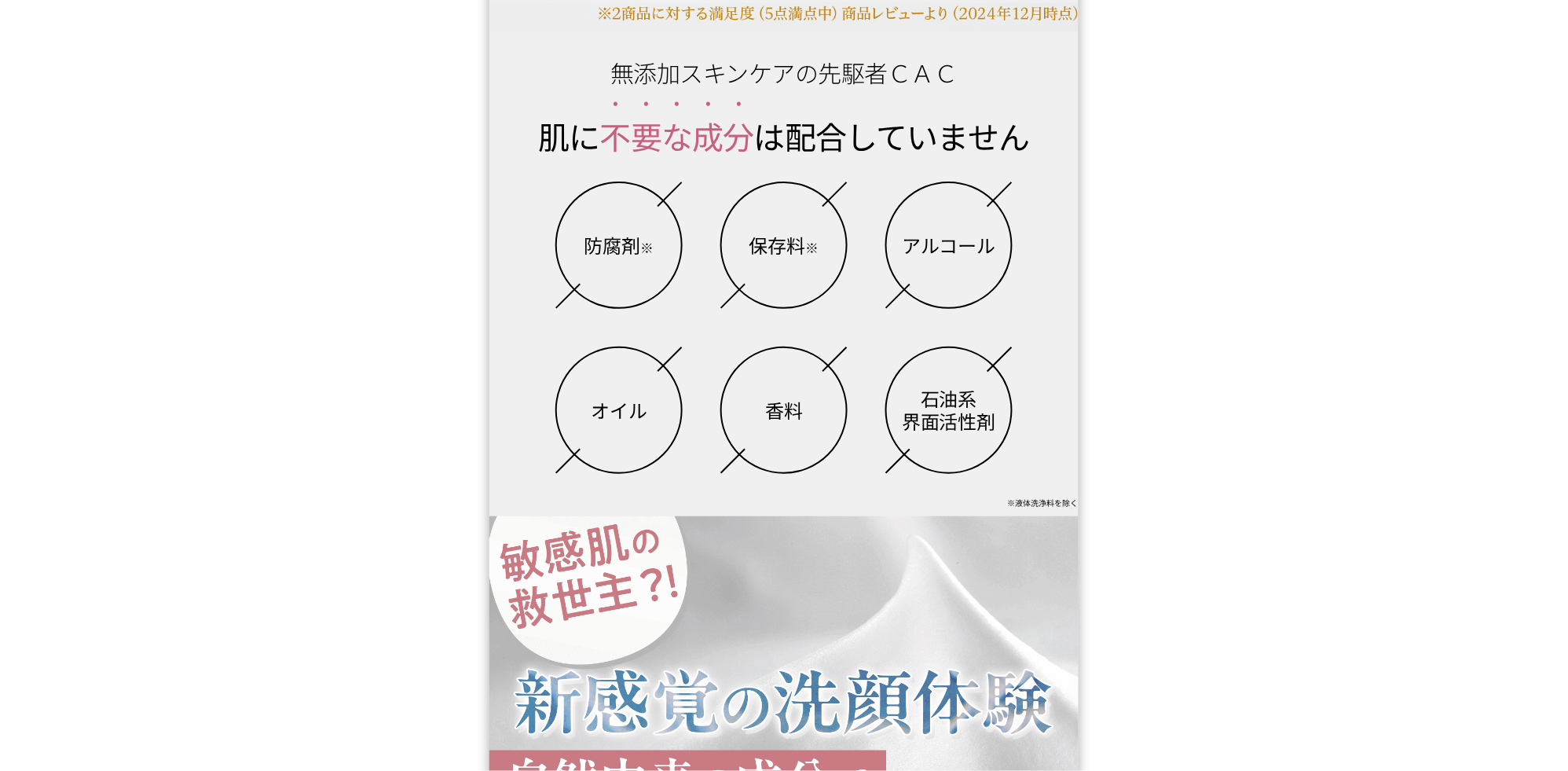
scroll to position [1157, 0]
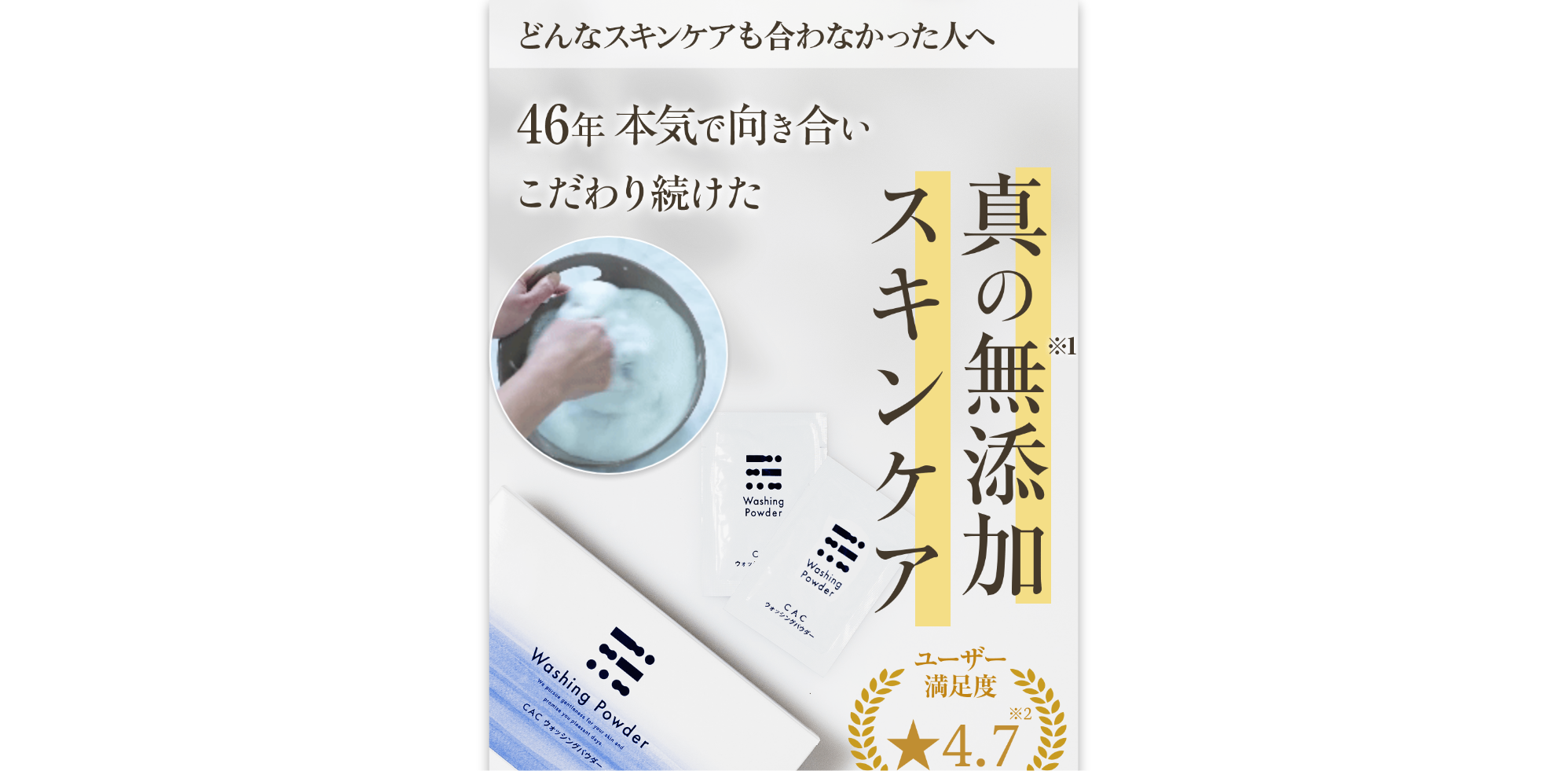
click at [611, 168] on img at bounding box center [784, 495] width 589 height 990
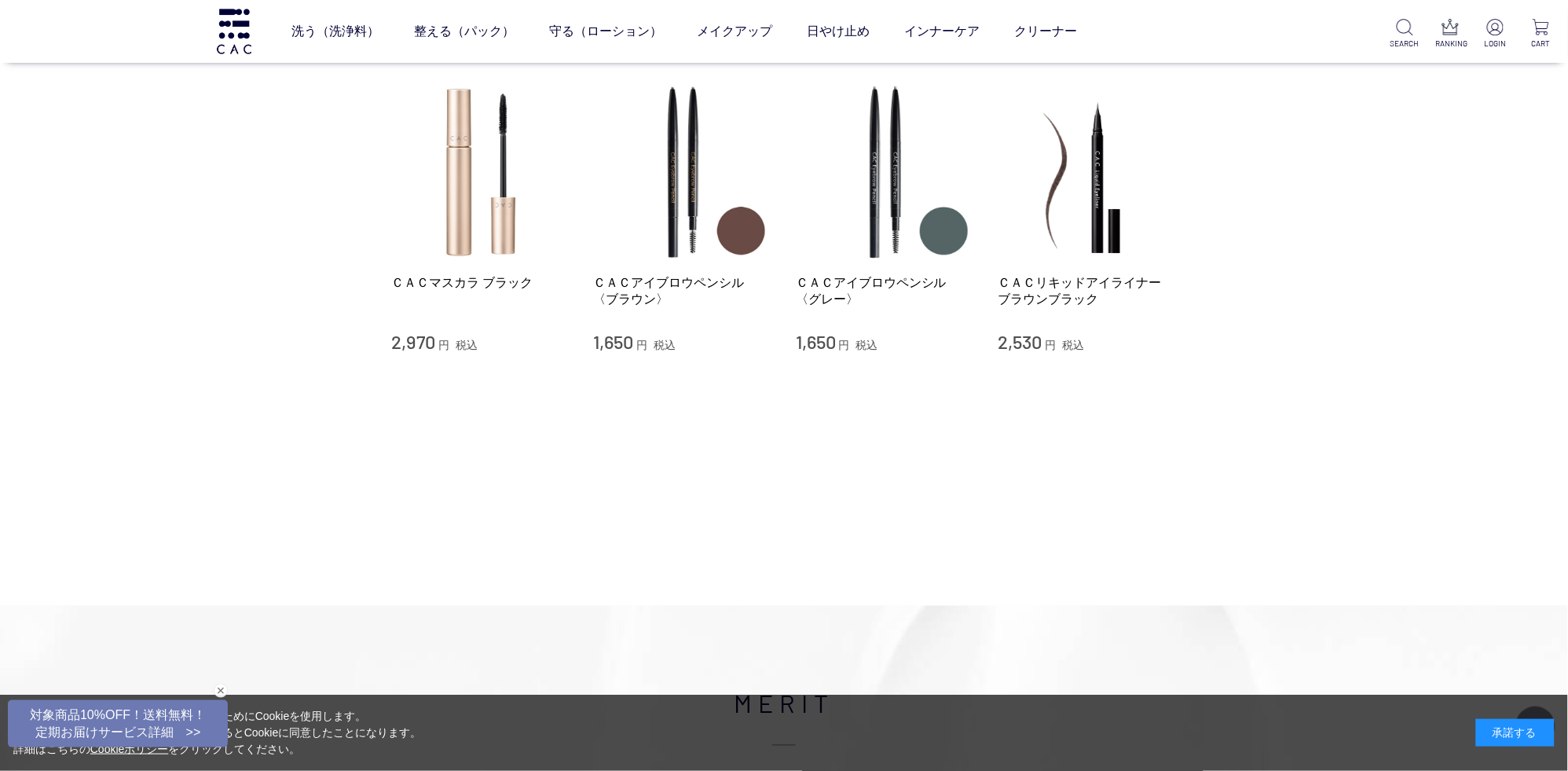
scroll to position [247, 0]
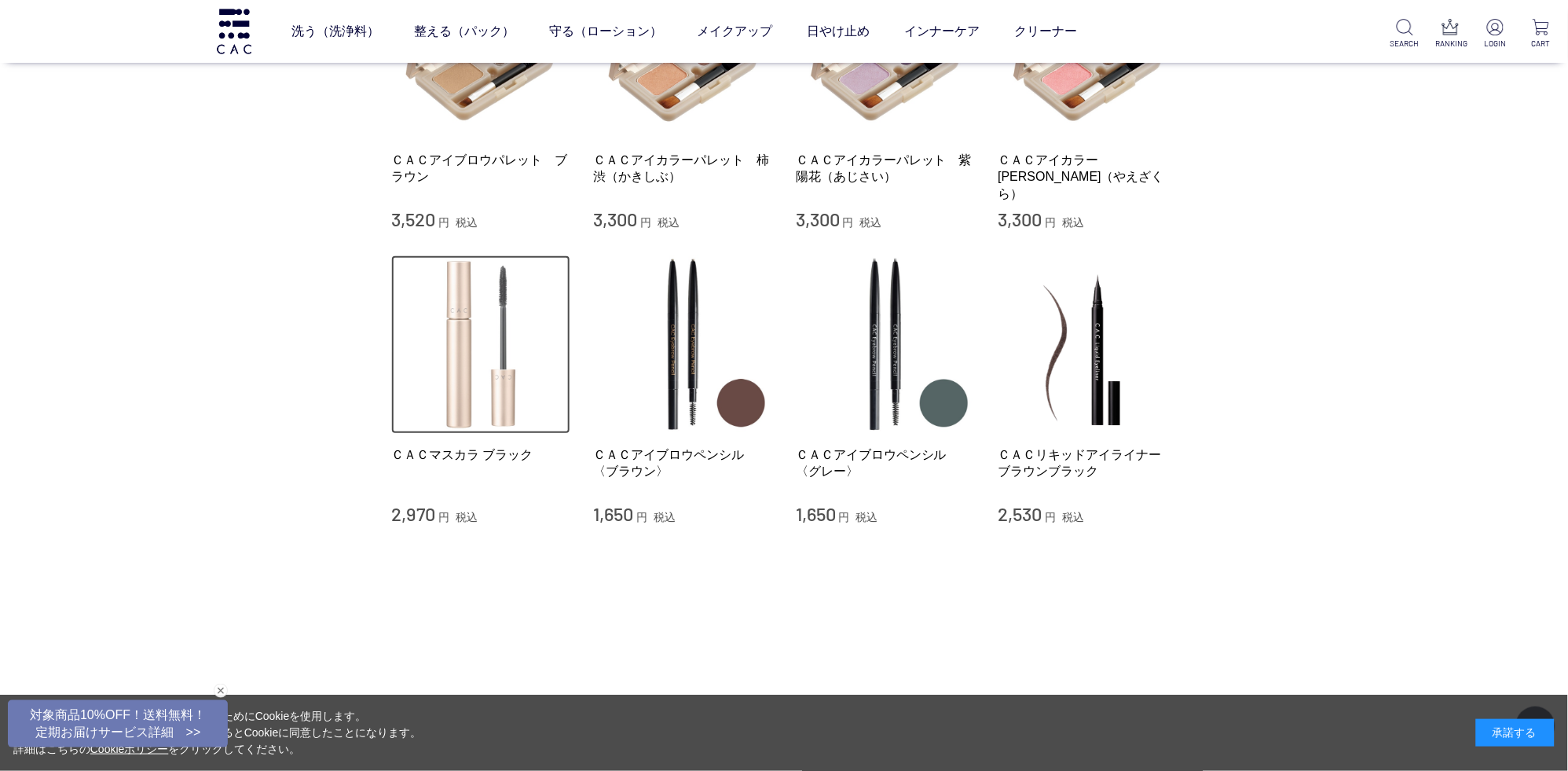
click at [498, 354] on img at bounding box center [480, 345] width 179 height 179
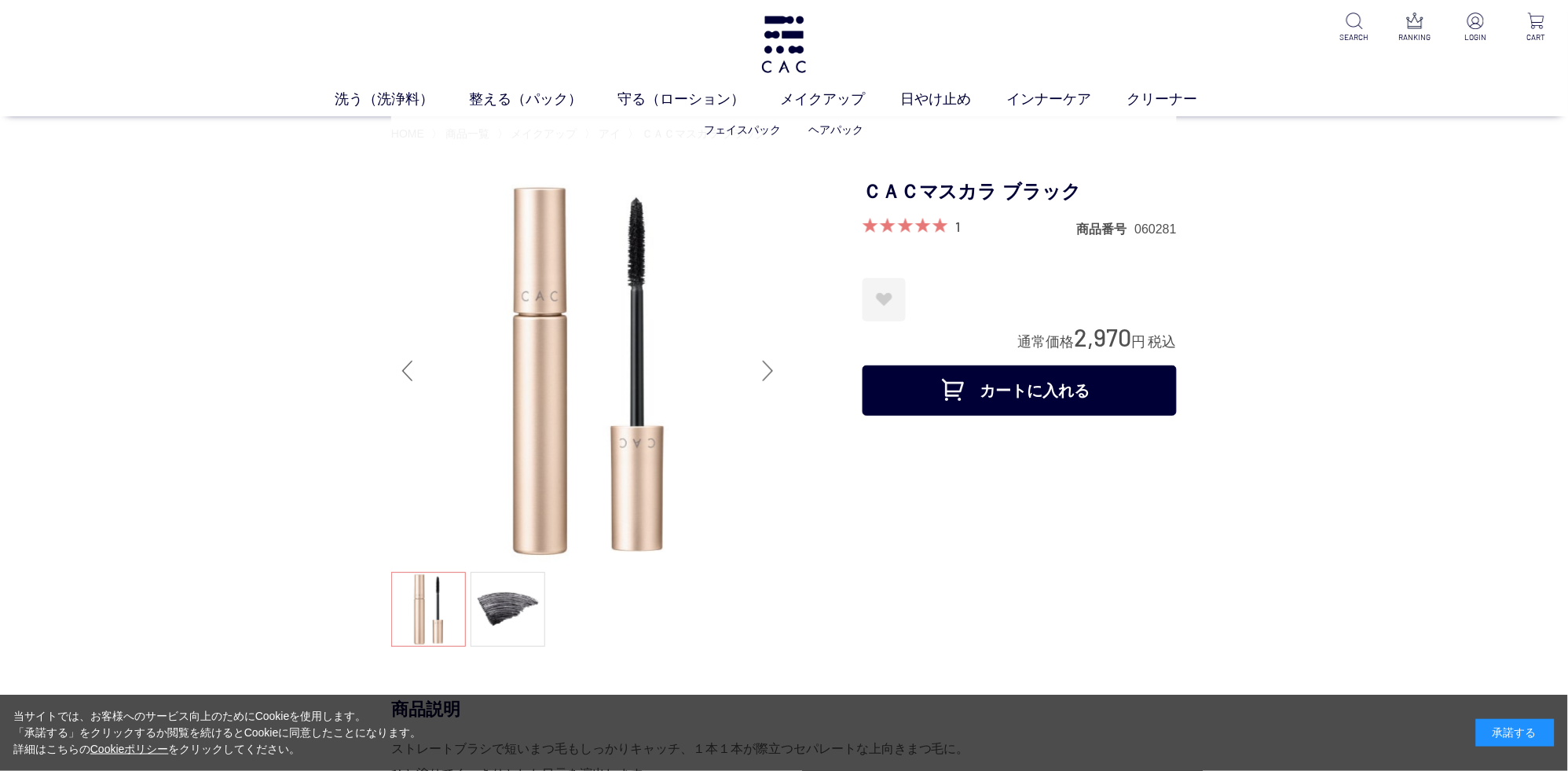
click at [542, 144] on ul "フェイスパック ヘアパック" at bounding box center [784, 130] width 786 height 38
click at [555, 133] on span "メイクアップ" at bounding box center [543, 133] width 66 height 12
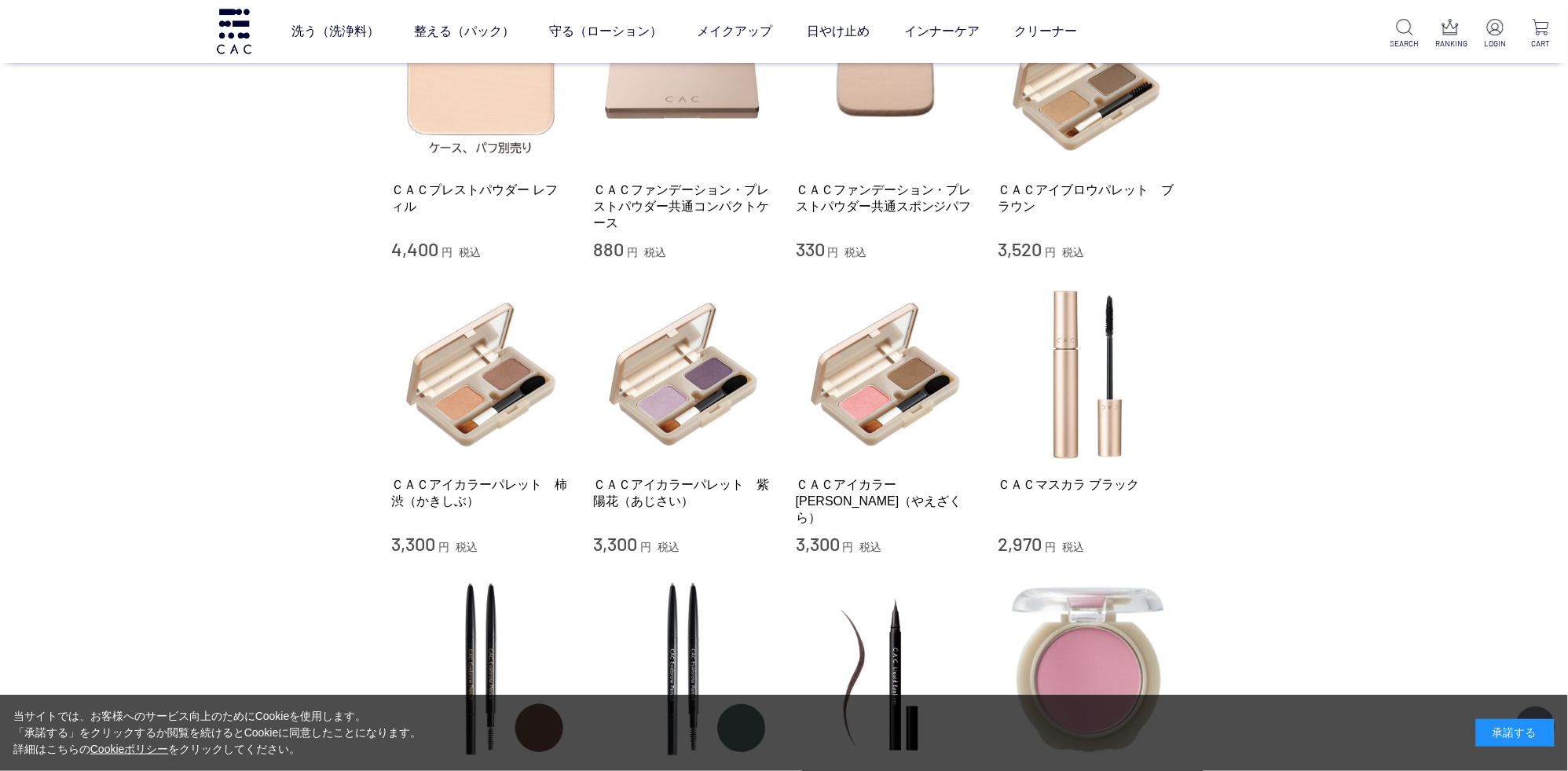
scroll to position [744, 0]
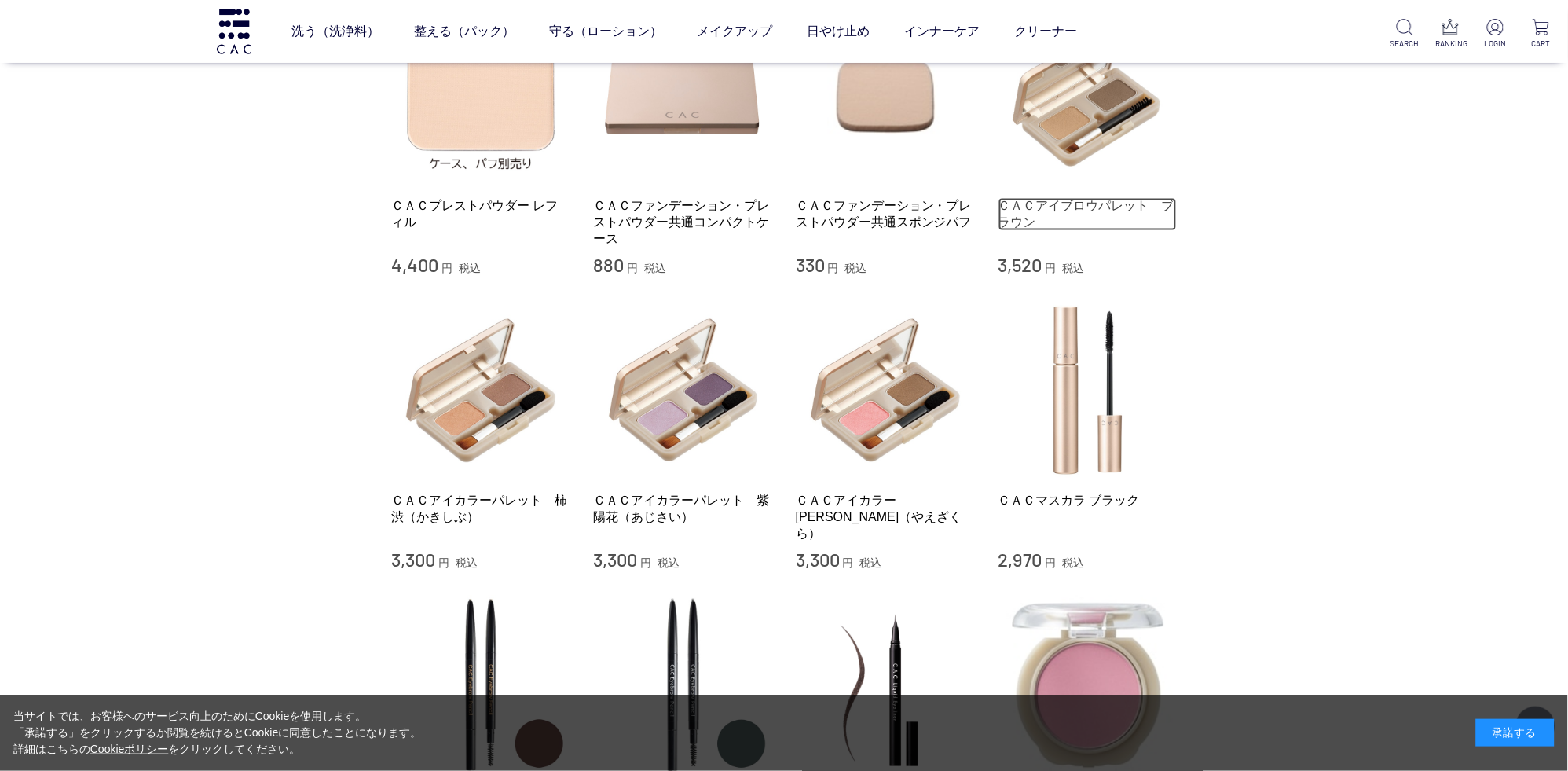
click at [1054, 200] on link "ＣＡＣアイブロウパレット　ブラウン" at bounding box center [1088, 215] width 179 height 34
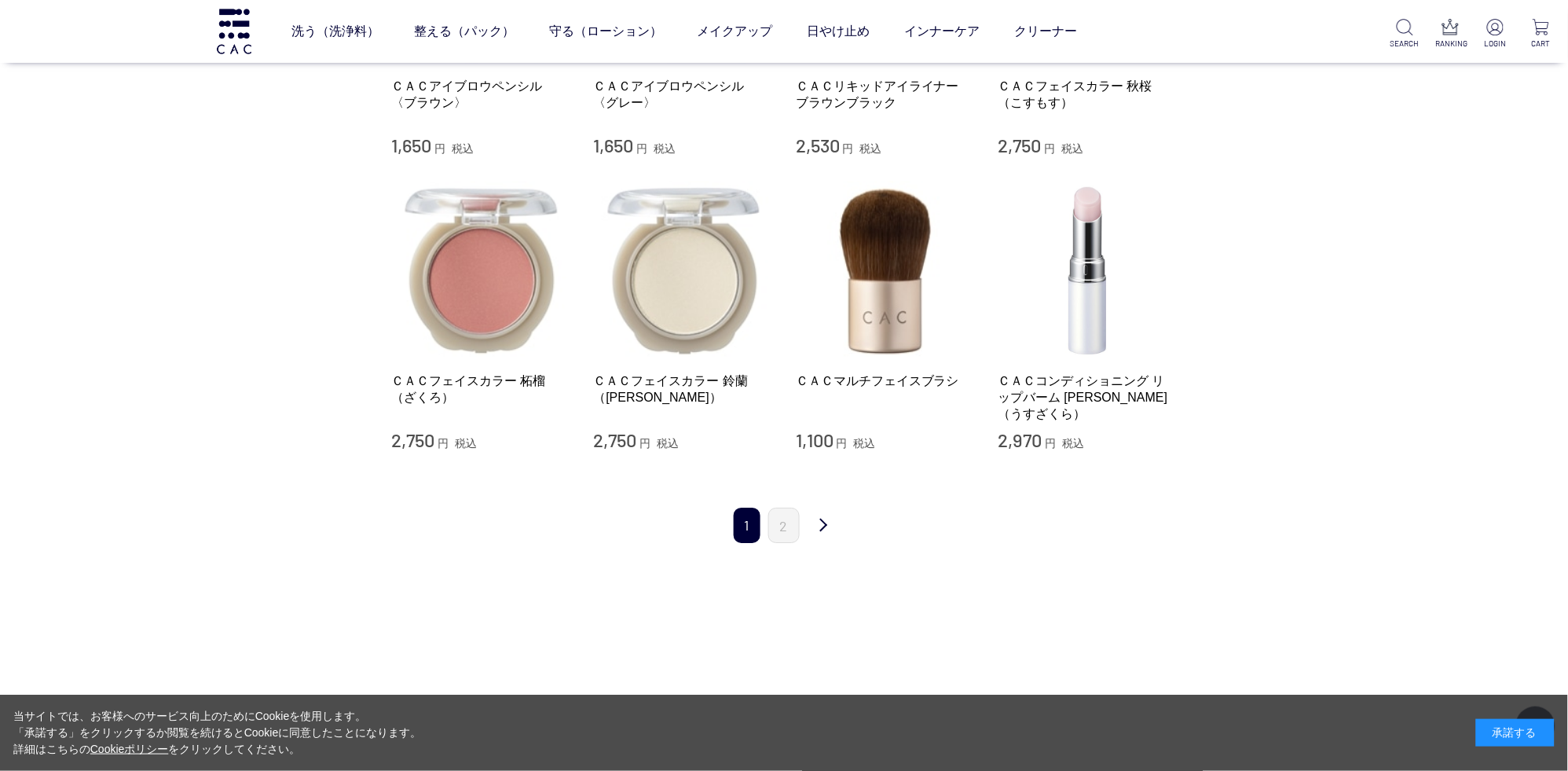
scroll to position [1488, 0]
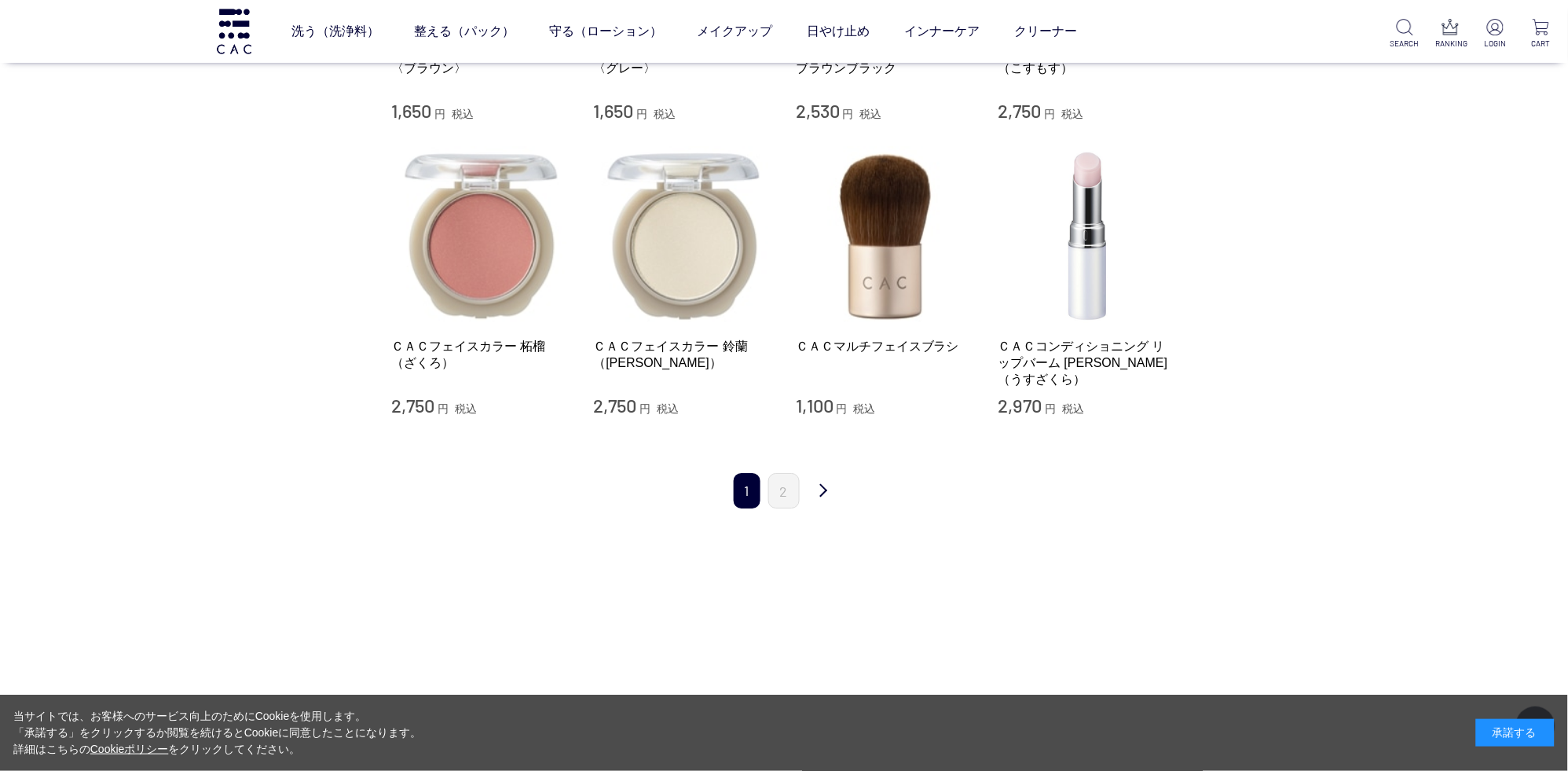
click at [841, 481] on div "1 2 次 最後" at bounding box center [784, 482] width 786 height 82
click at [832, 484] on link "次" at bounding box center [823, 491] width 32 height 37
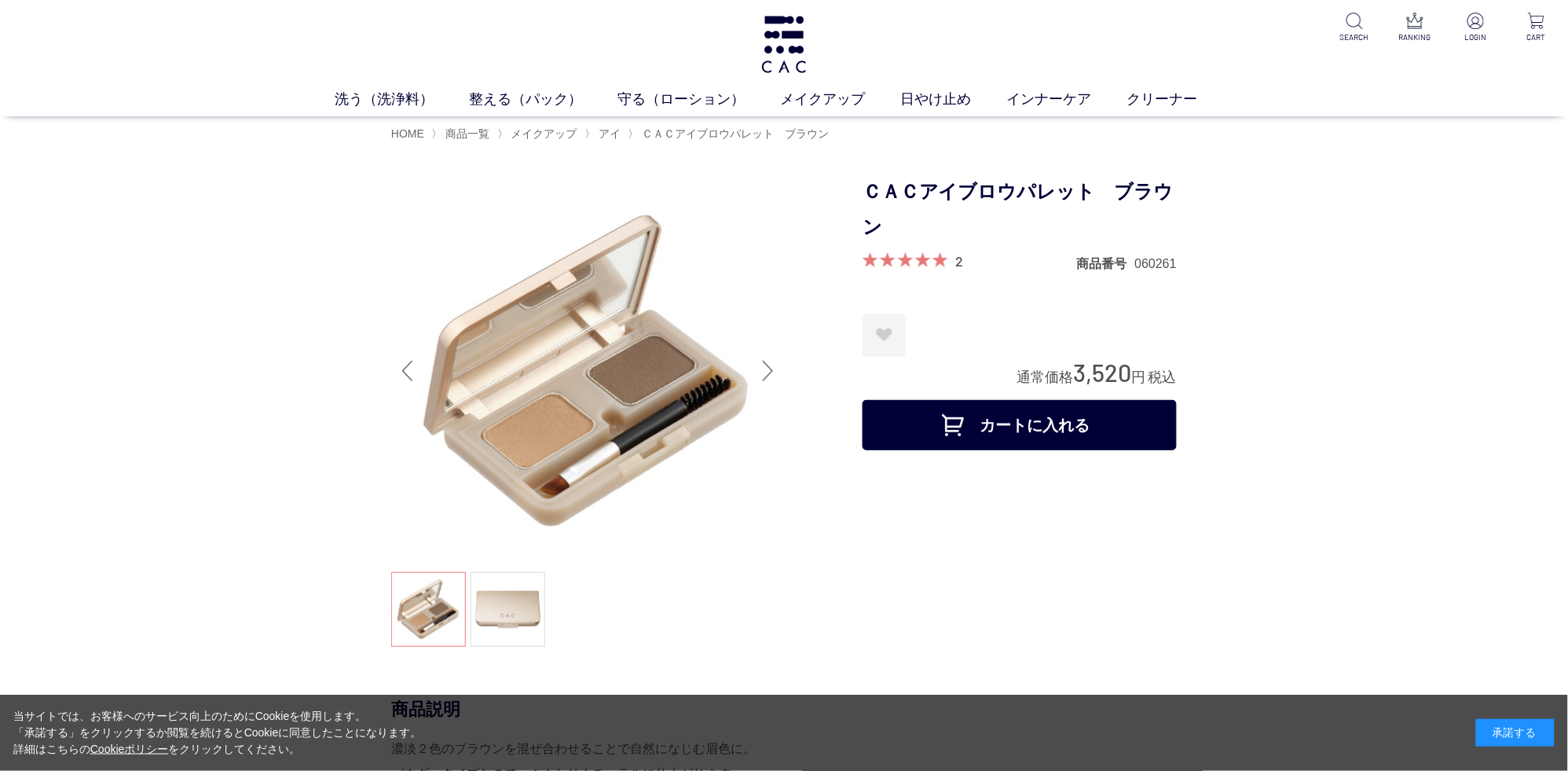
click at [952, 268] on div "2" at bounding box center [913, 261] width 102 height 19
click at [956, 268] on div "2" at bounding box center [960, 261] width 7 height 19
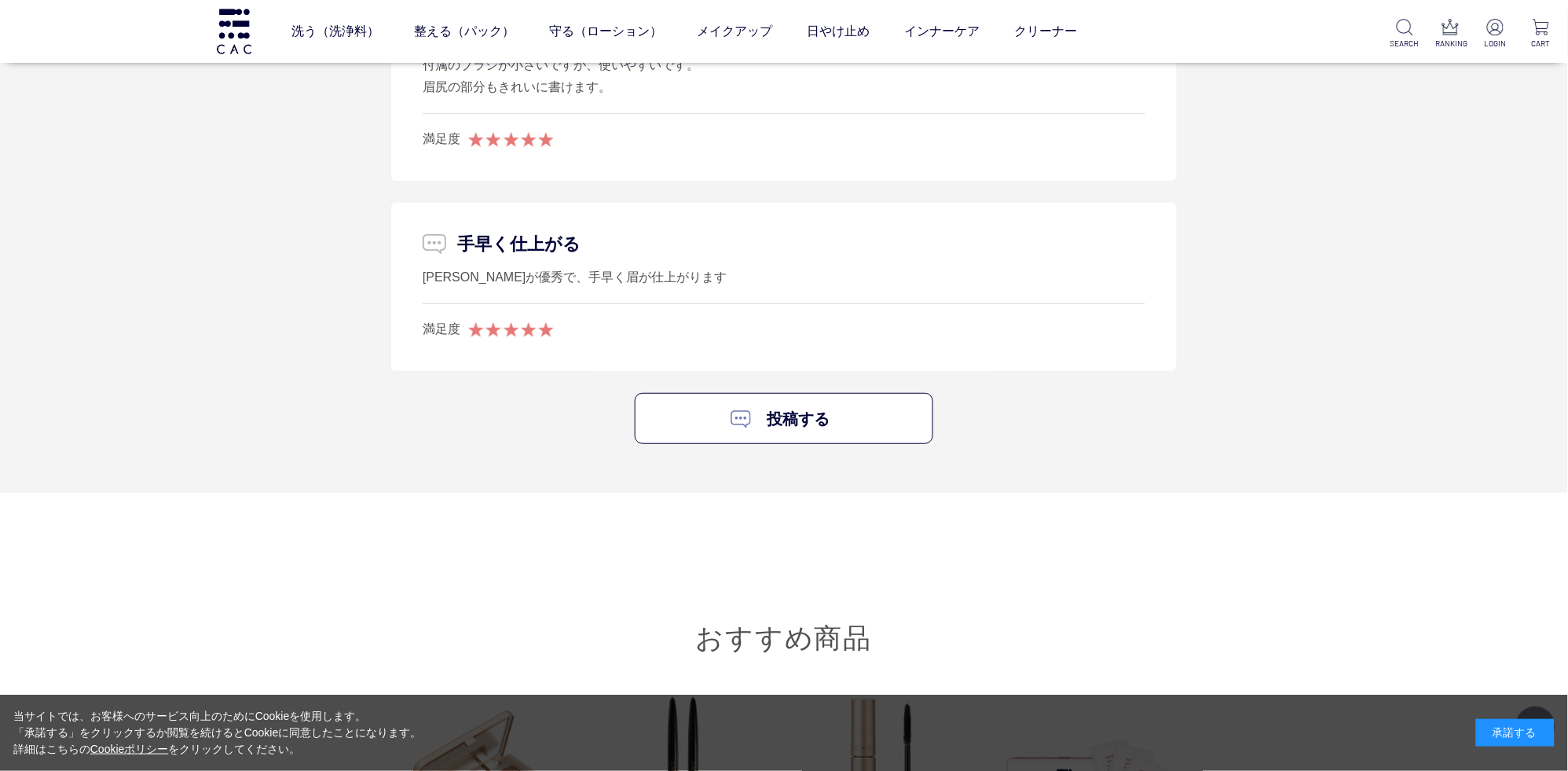
scroll to position [1903, 0]
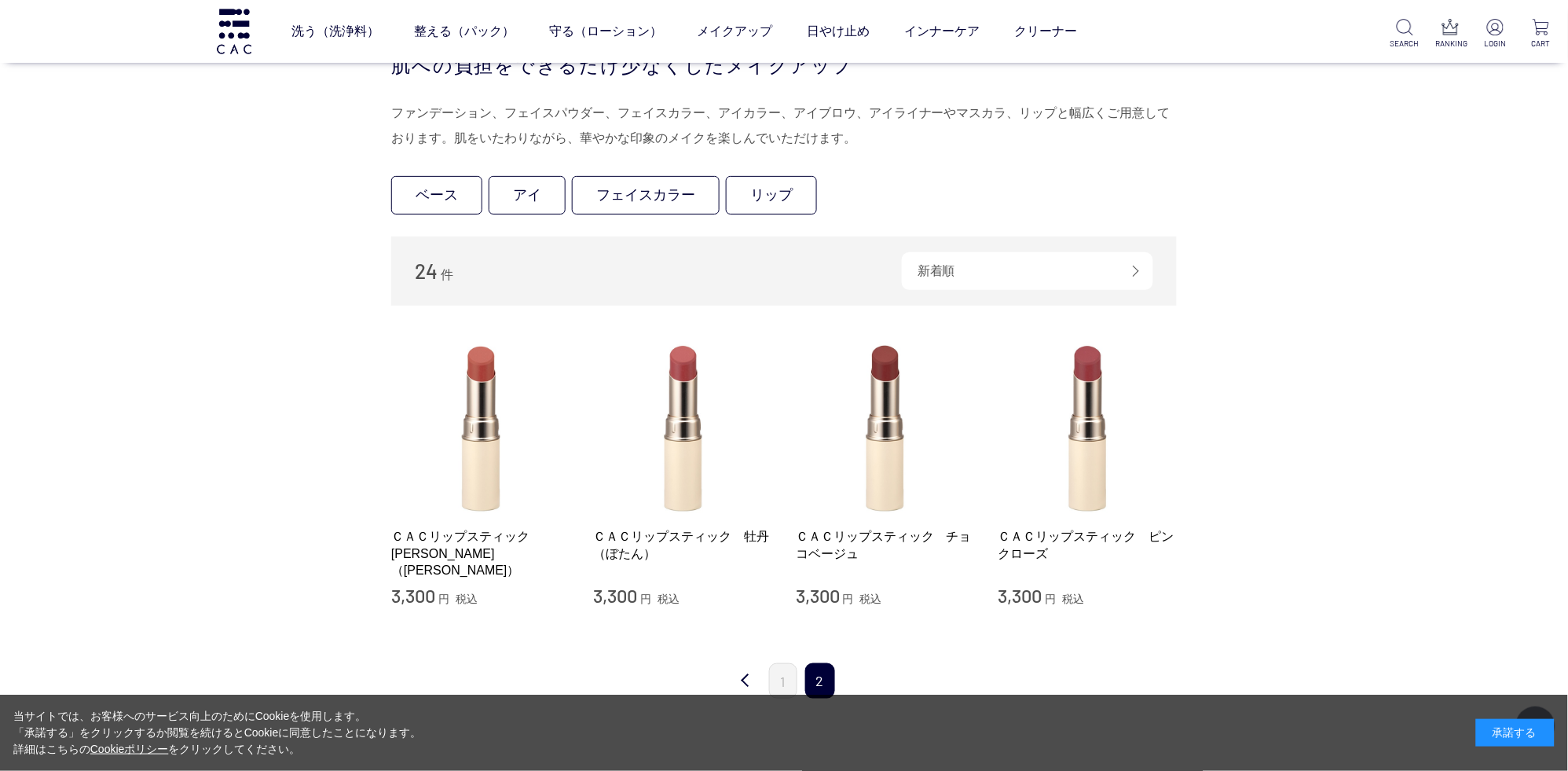
scroll to position [247, 0]
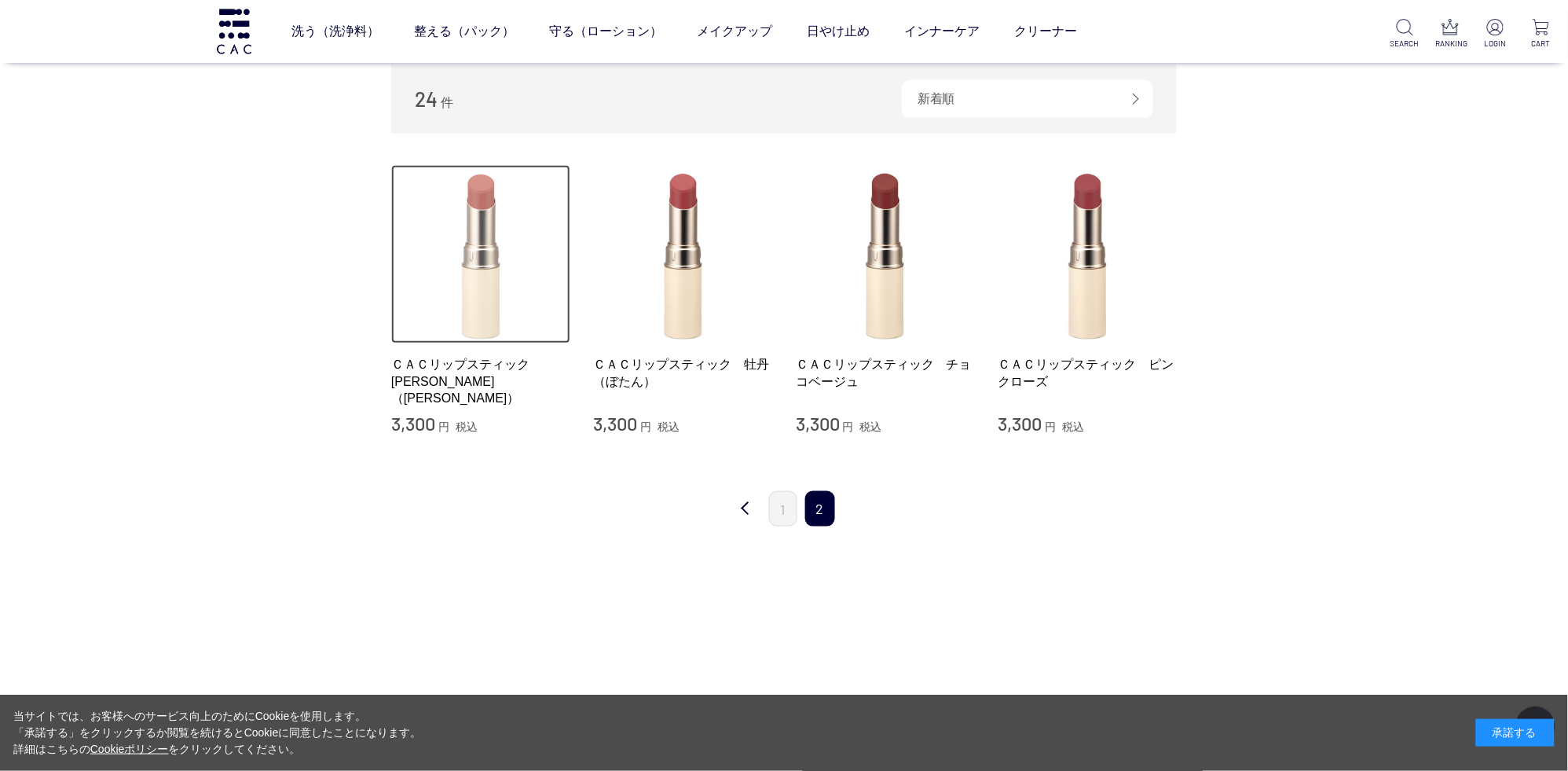
click at [484, 243] on img at bounding box center [480, 254] width 179 height 179
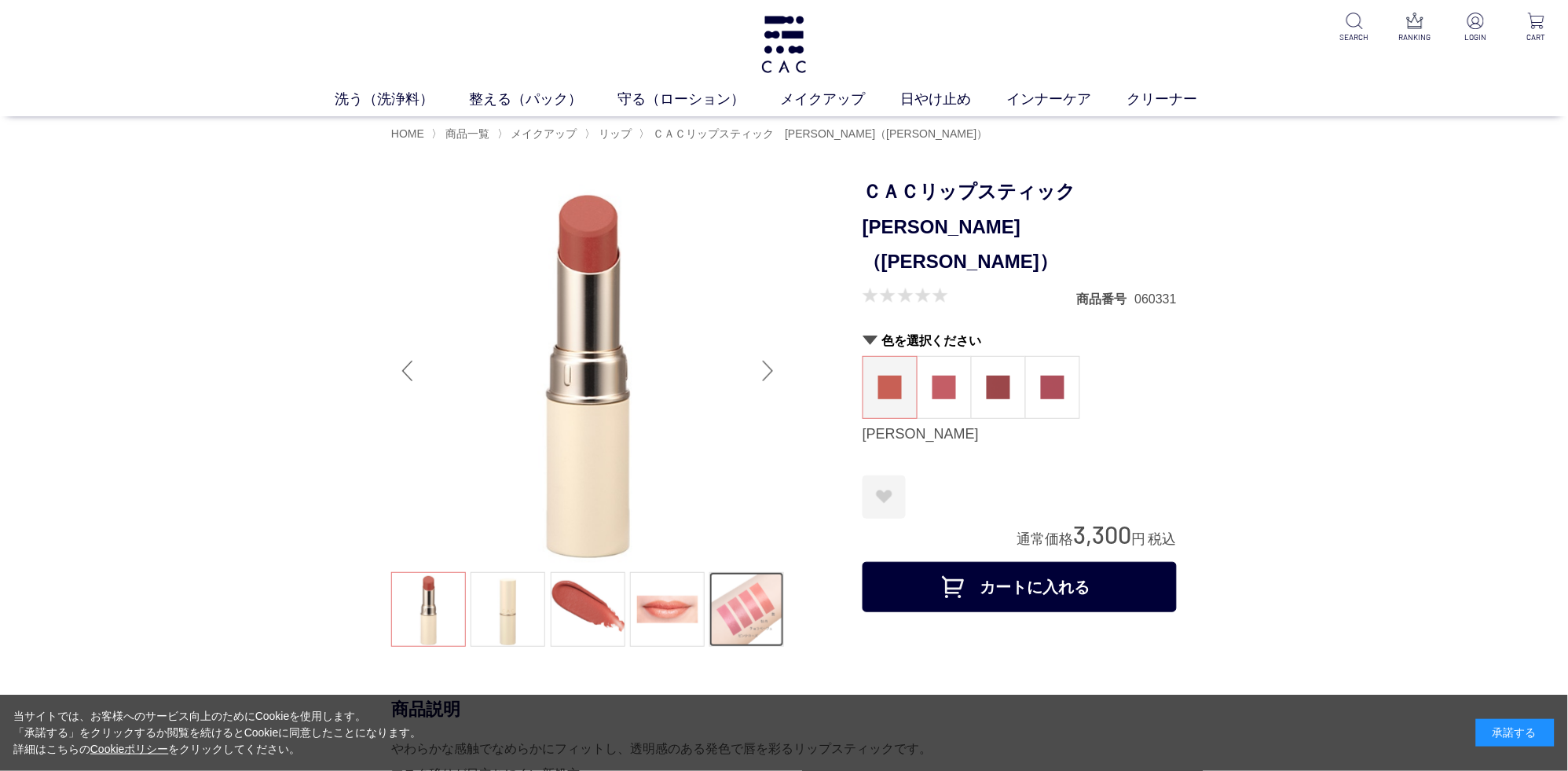
click at [737, 608] on link at bounding box center [747, 609] width 75 height 75
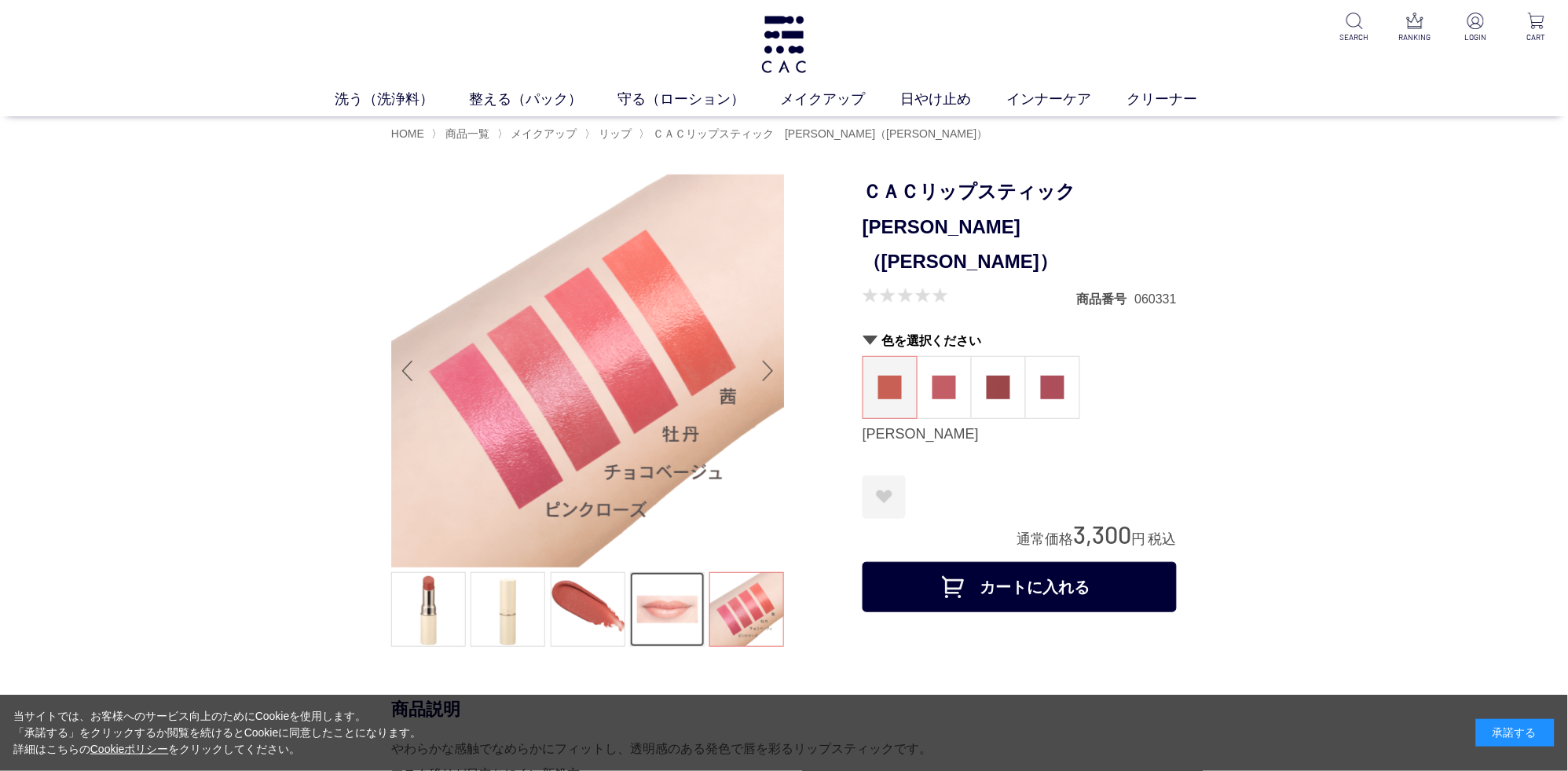
click at [687, 615] on link at bounding box center [667, 609] width 75 height 75
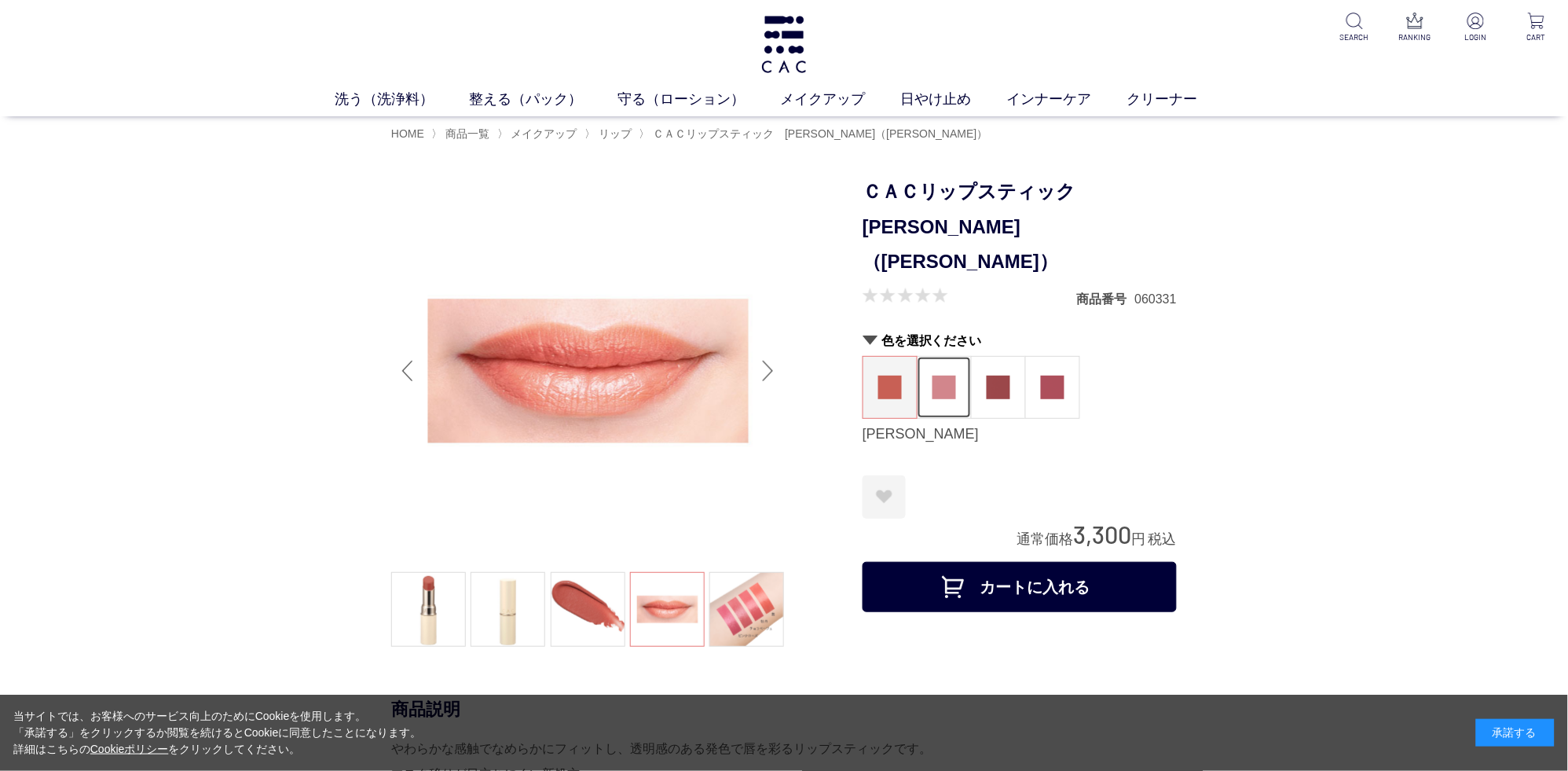
click at [947, 376] on img at bounding box center [944, 387] width 23 height 23
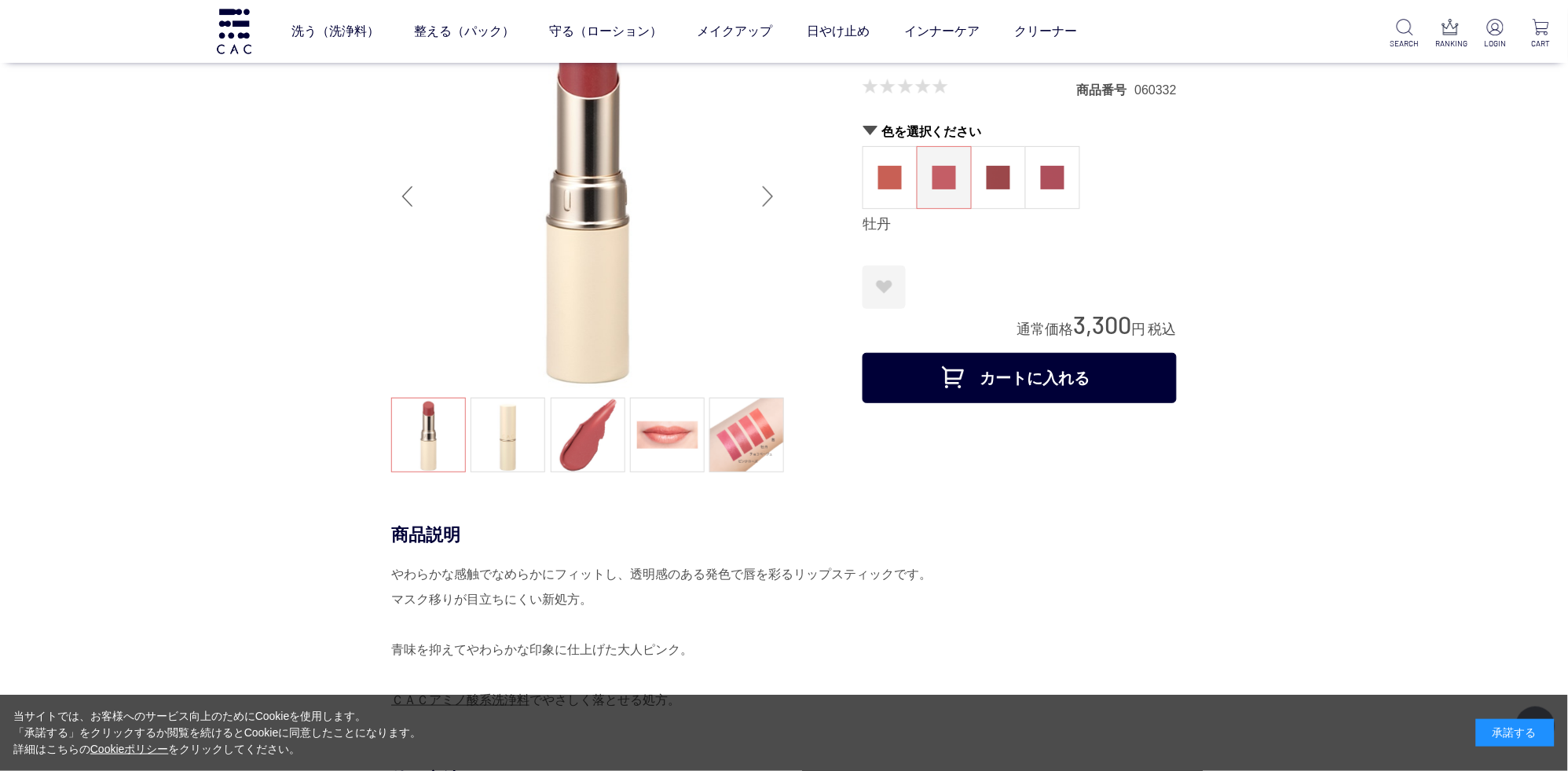
scroll to position [165, 0]
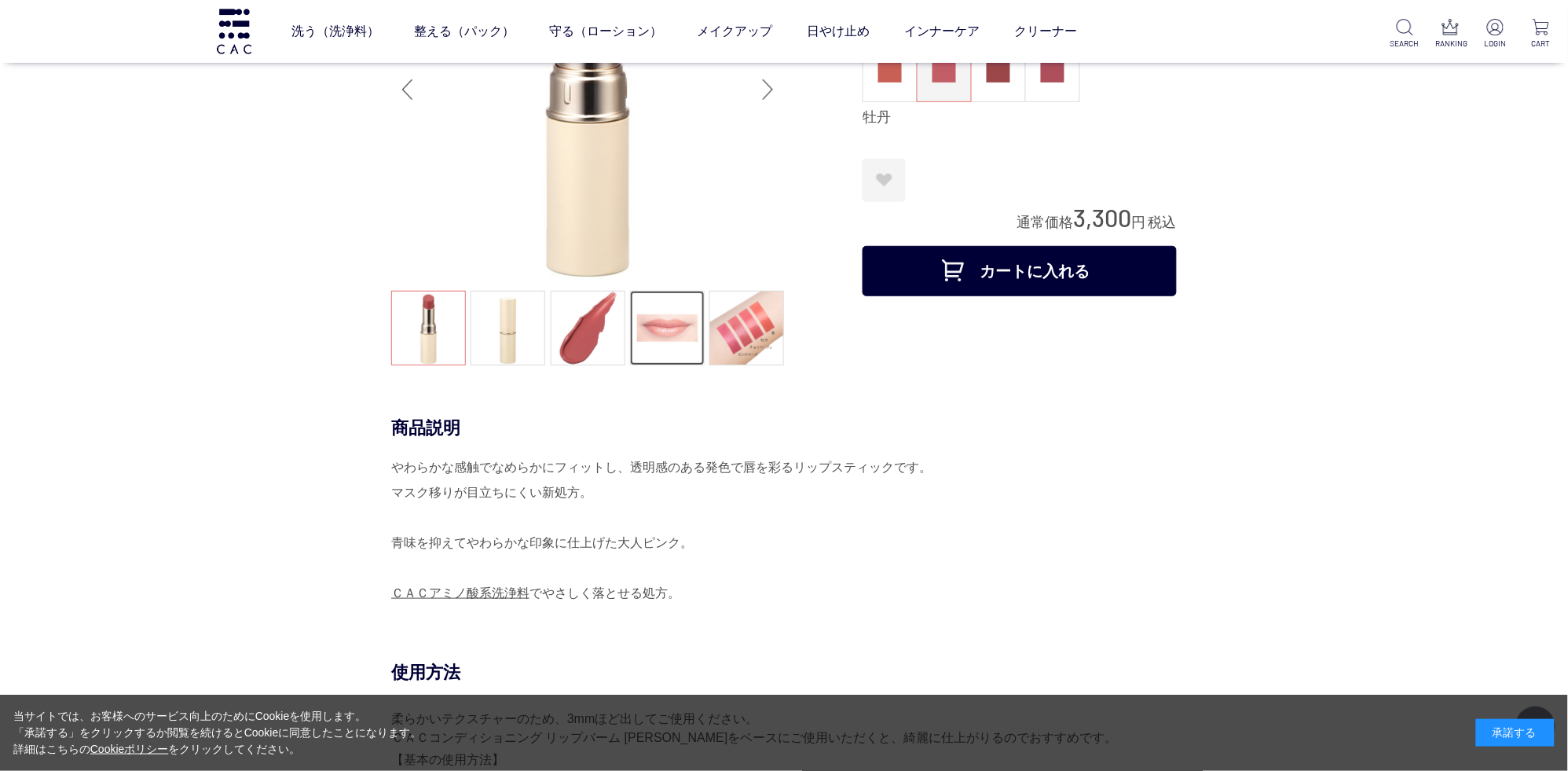
click at [674, 351] on link at bounding box center [667, 328] width 75 height 75
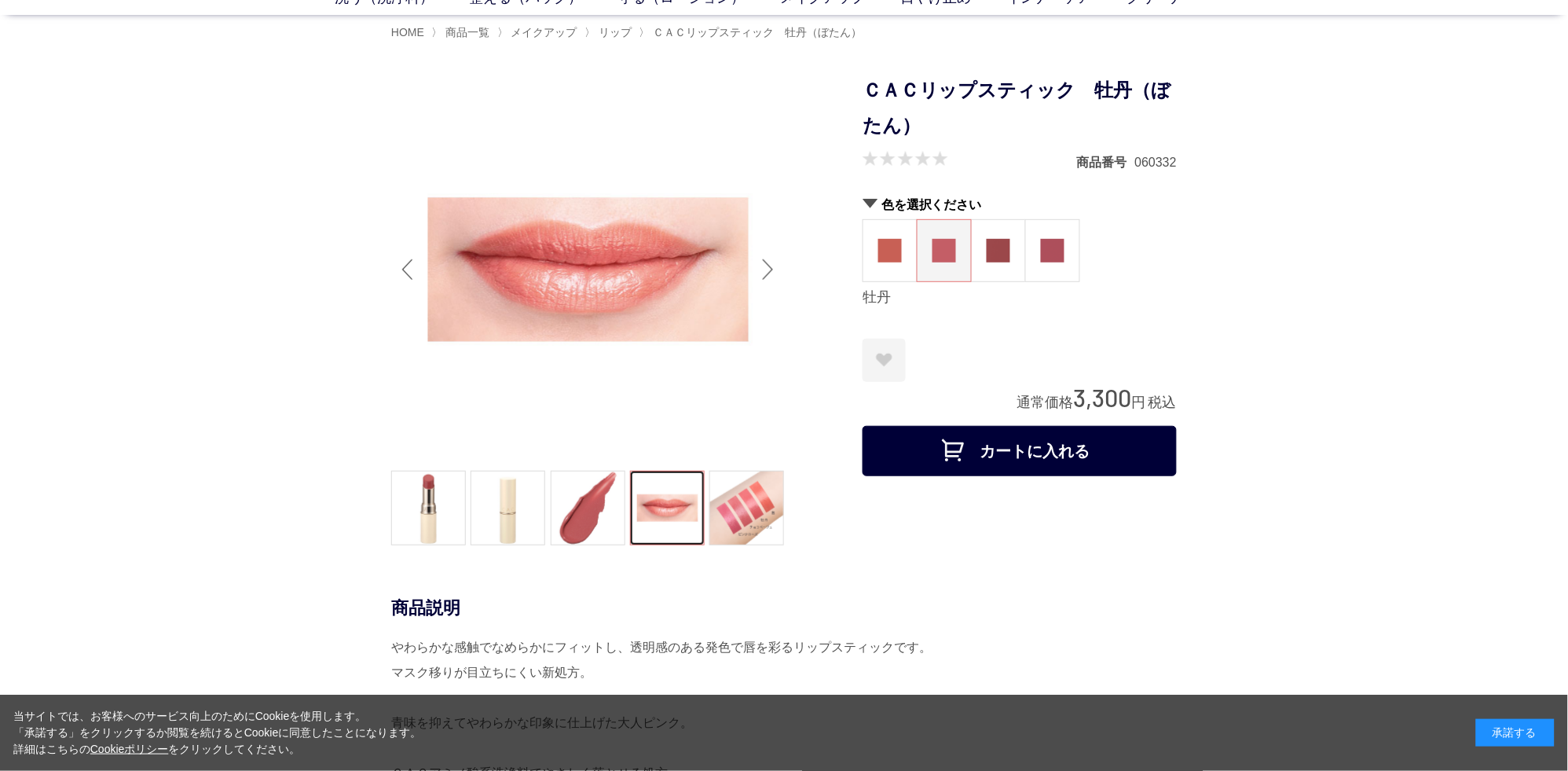
scroll to position [82, 0]
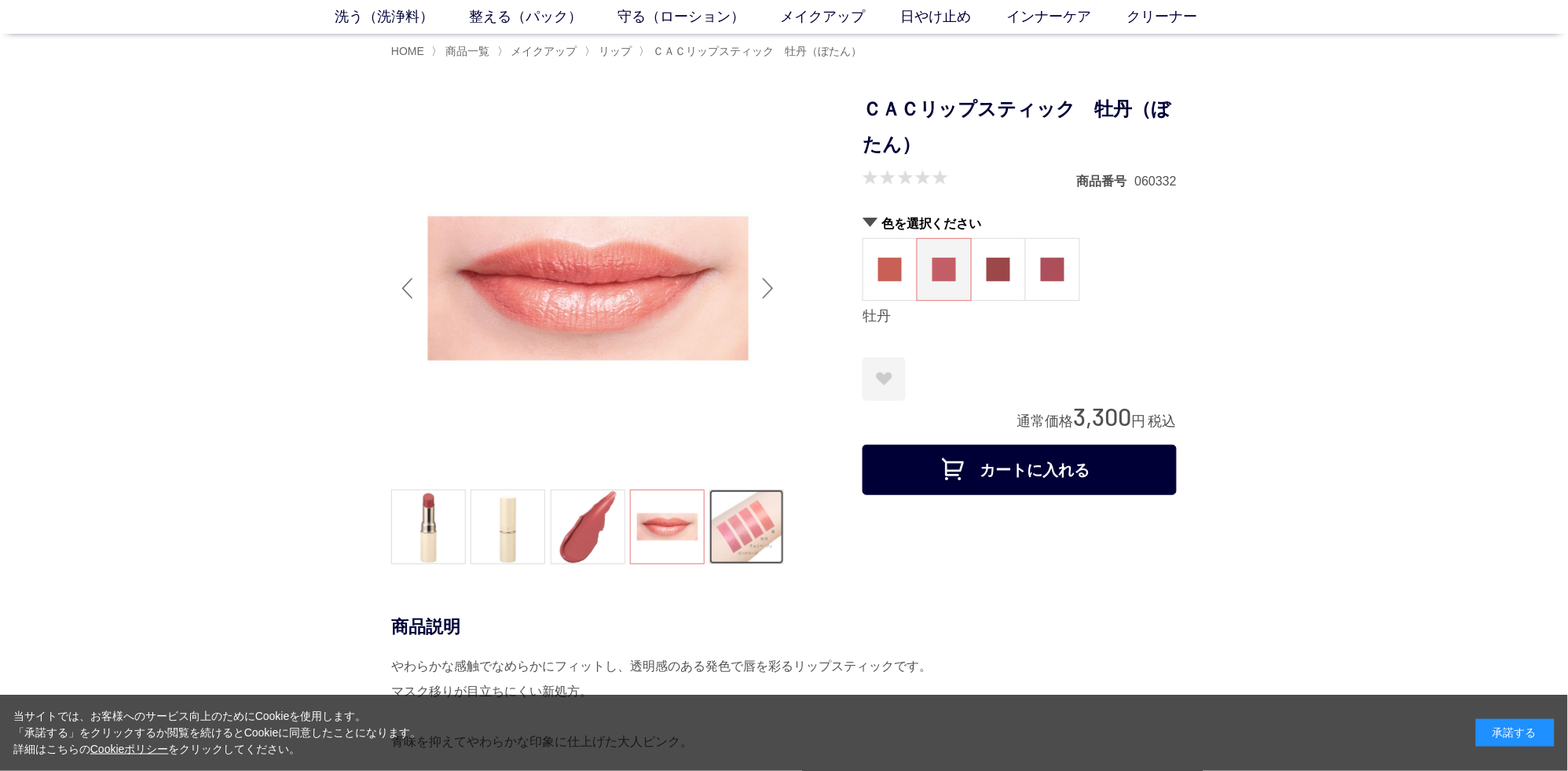
click at [747, 520] on link at bounding box center [747, 527] width 75 height 75
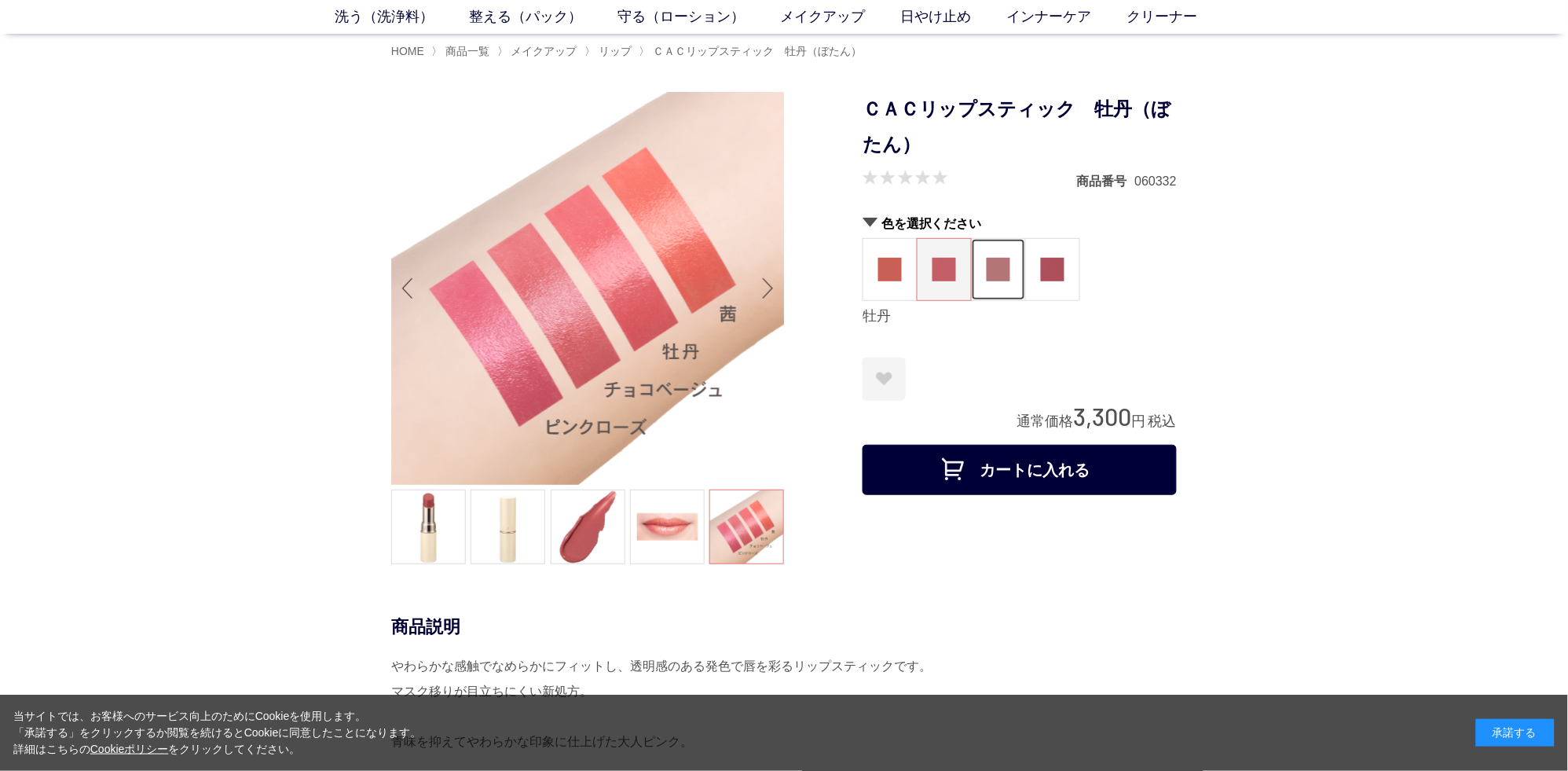
click at [992, 276] on img at bounding box center [998, 270] width 23 height 23
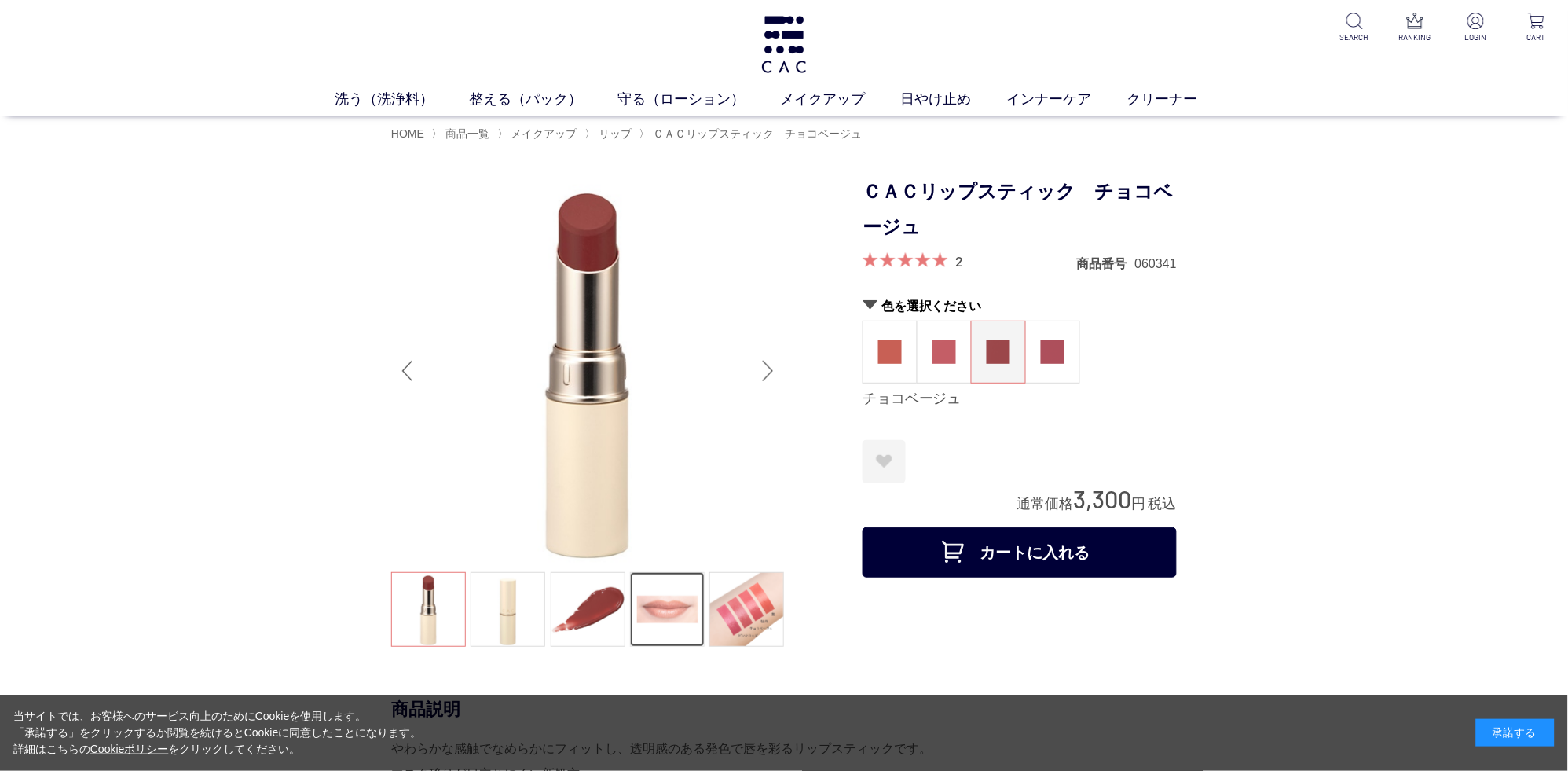
click at [666, 594] on link at bounding box center [667, 609] width 75 height 75
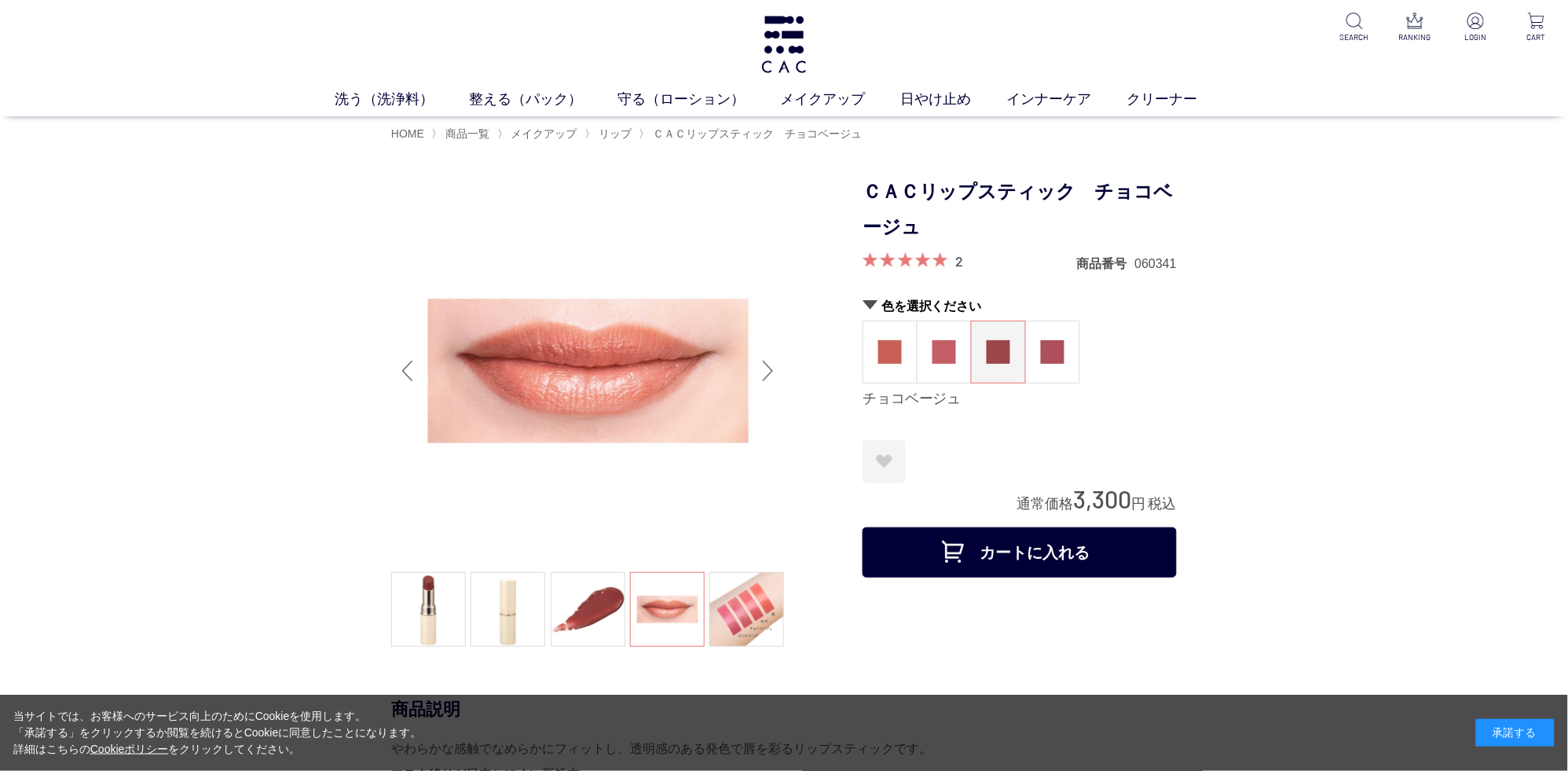
click at [674, 610] on ul at bounding box center [588, 611] width 393 height 78
click at [817, 105] on link "メイクアップ" at bounding box center [841, 99] width 120 height 21
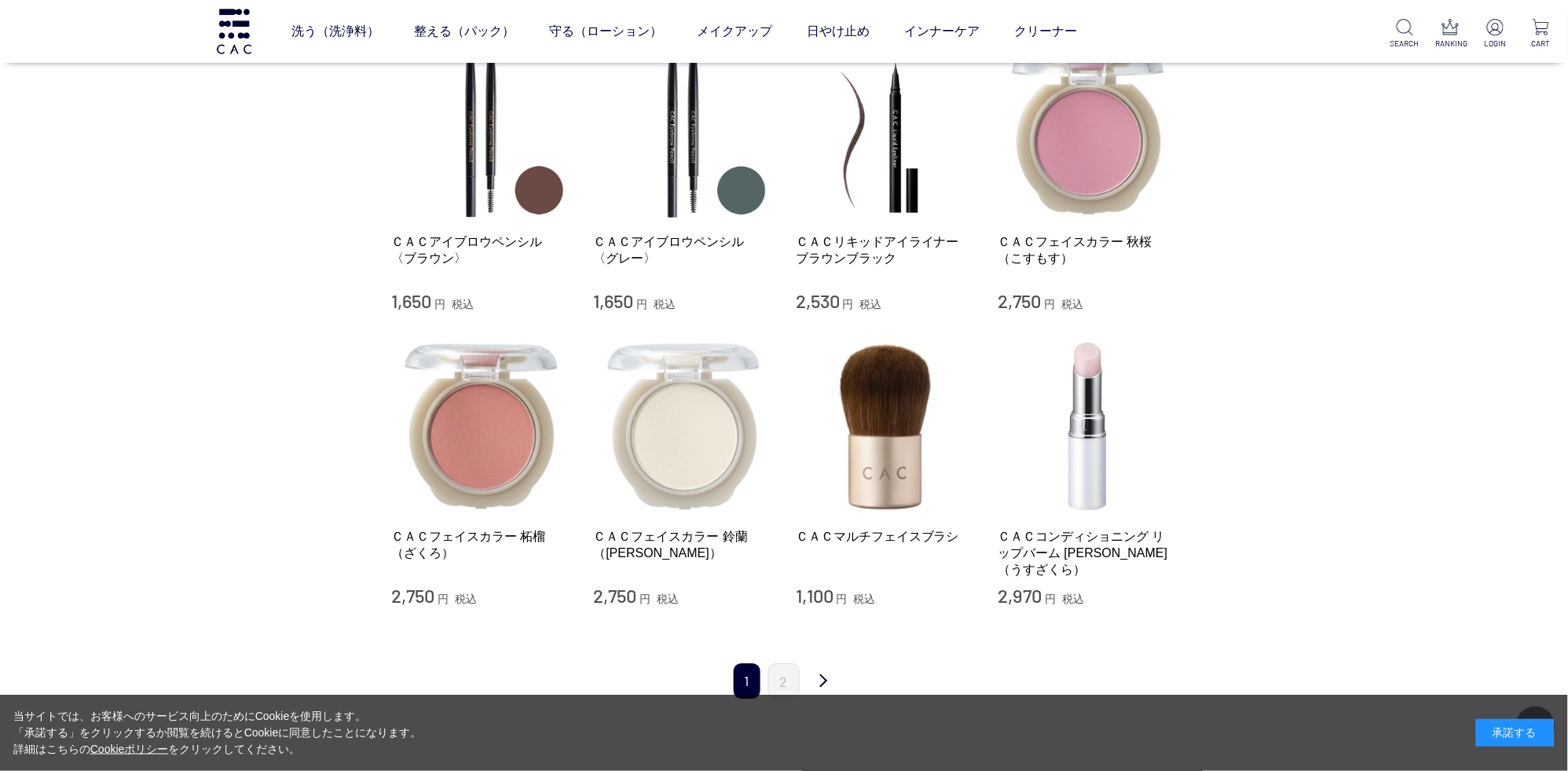
scroll to position [1323, 0]
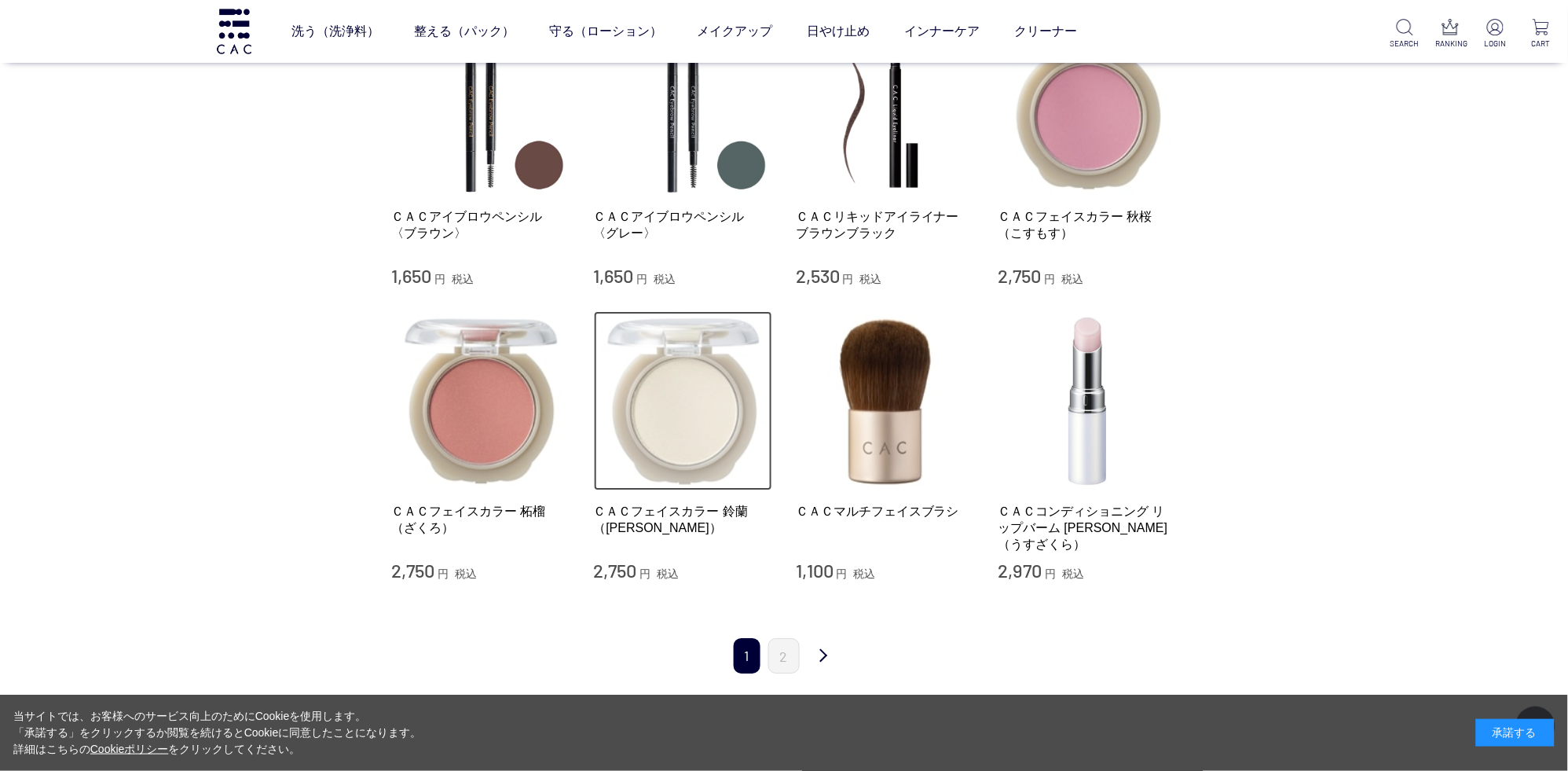
click at [703, 425] on img at bounding box center [682, 400] width 179 height 179
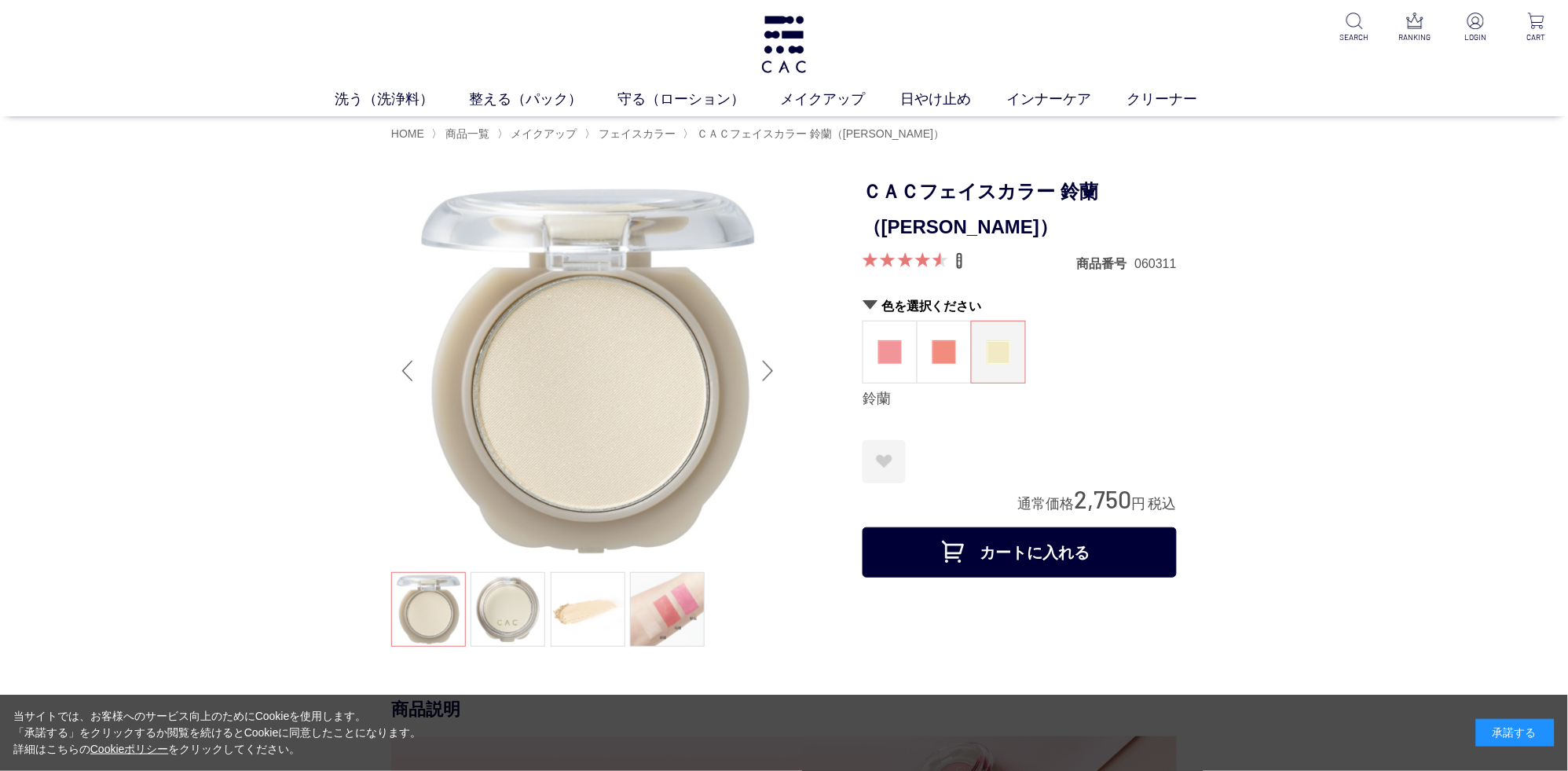
click at [956, 269] on link "5" at bounding box center [960, 261] width 7 height 17
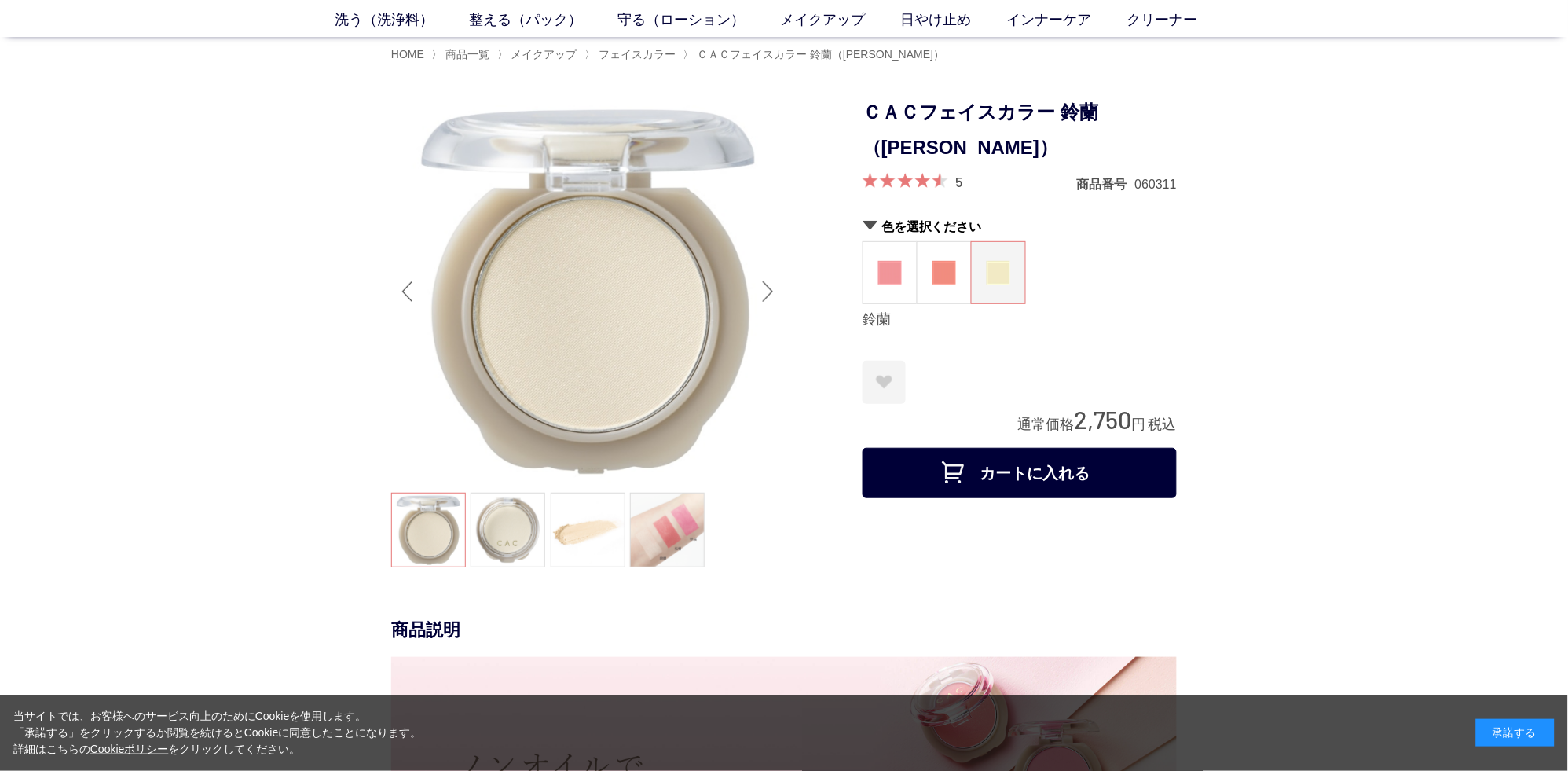
scroll to position [82, 0]
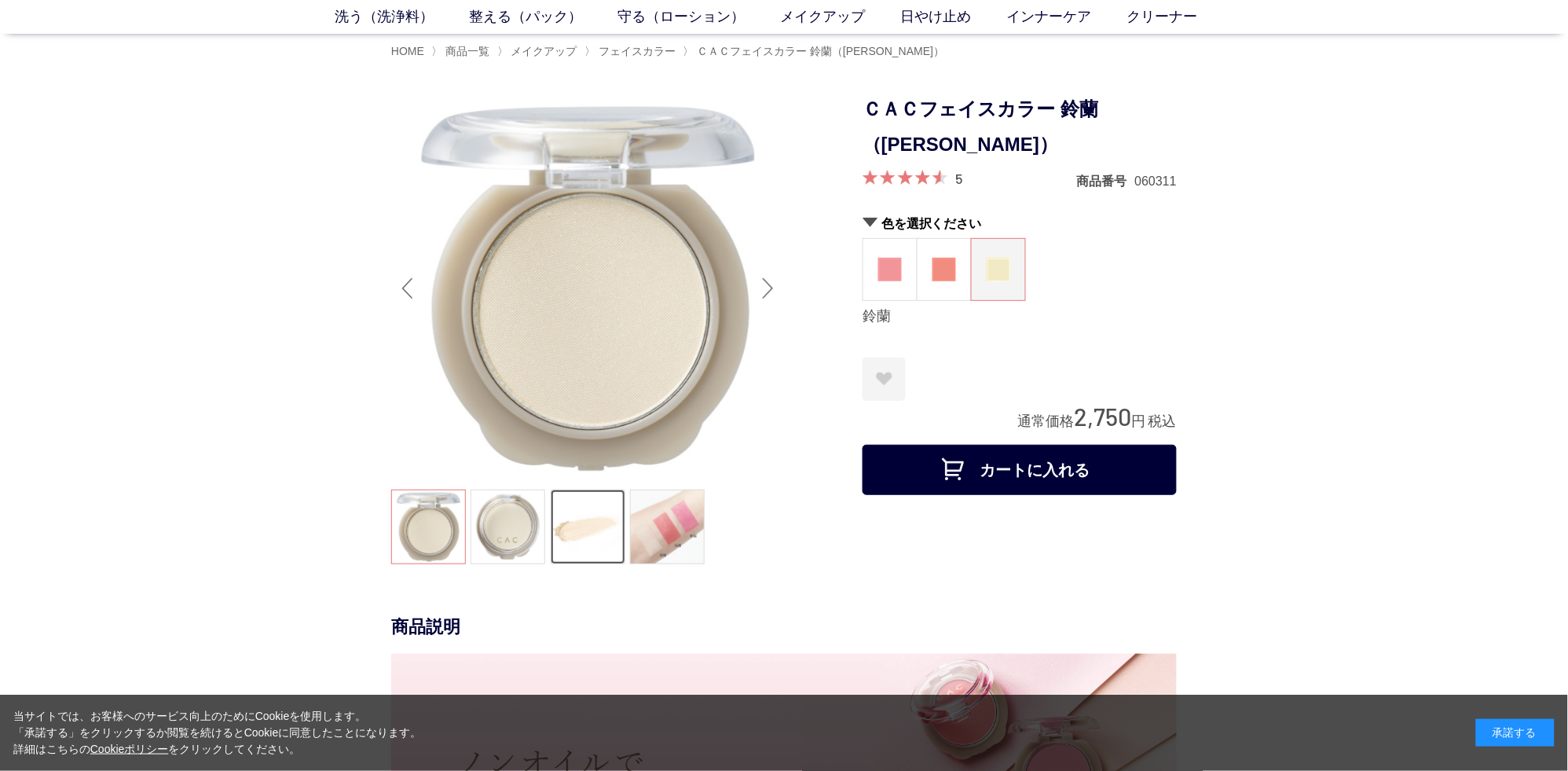
click at [610, 538] on link at bounding box center [588, 527] width 75 height 75
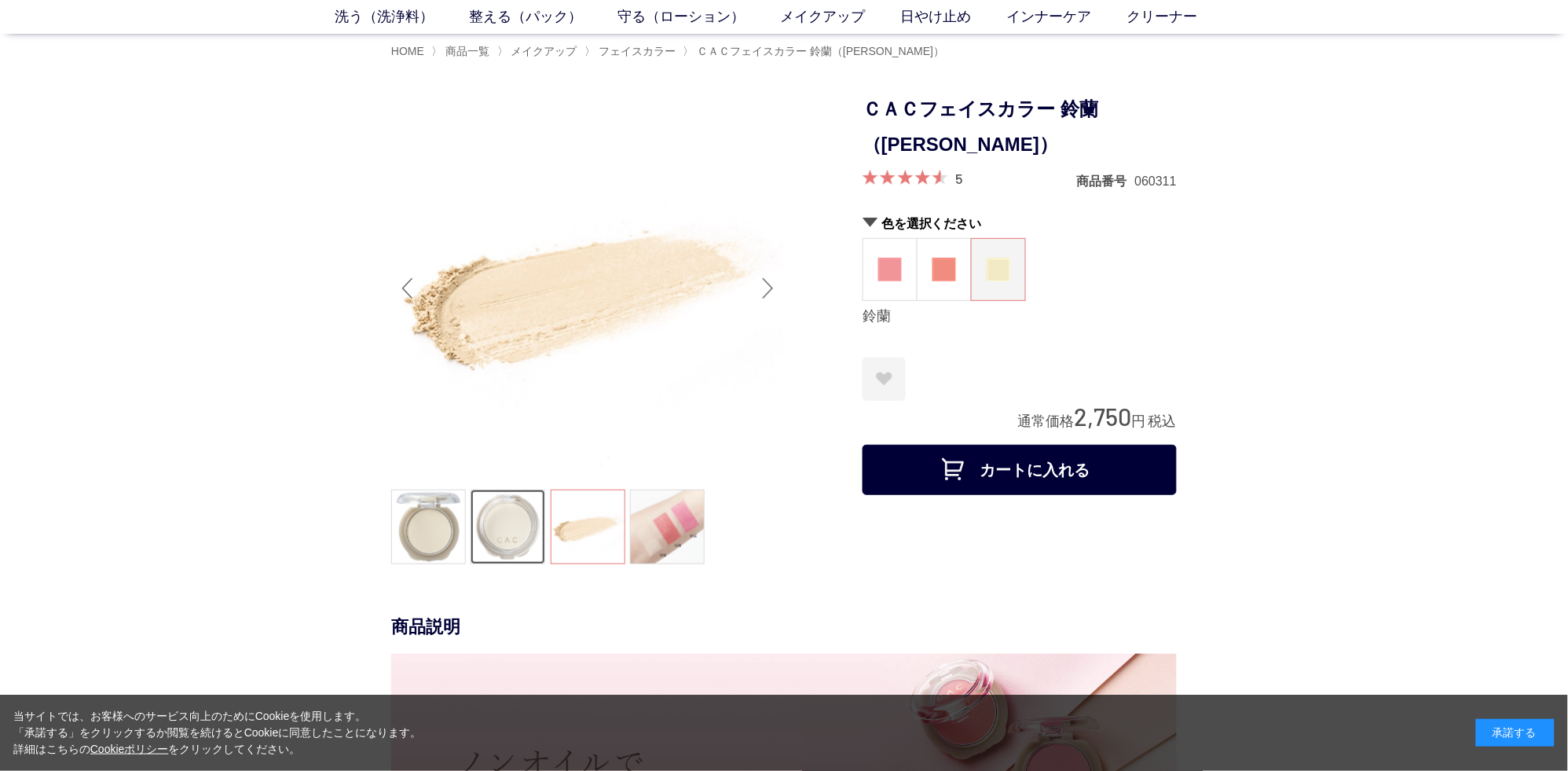
click at [483, 535] on link at bounding box center [508, 527] width 75 height 75
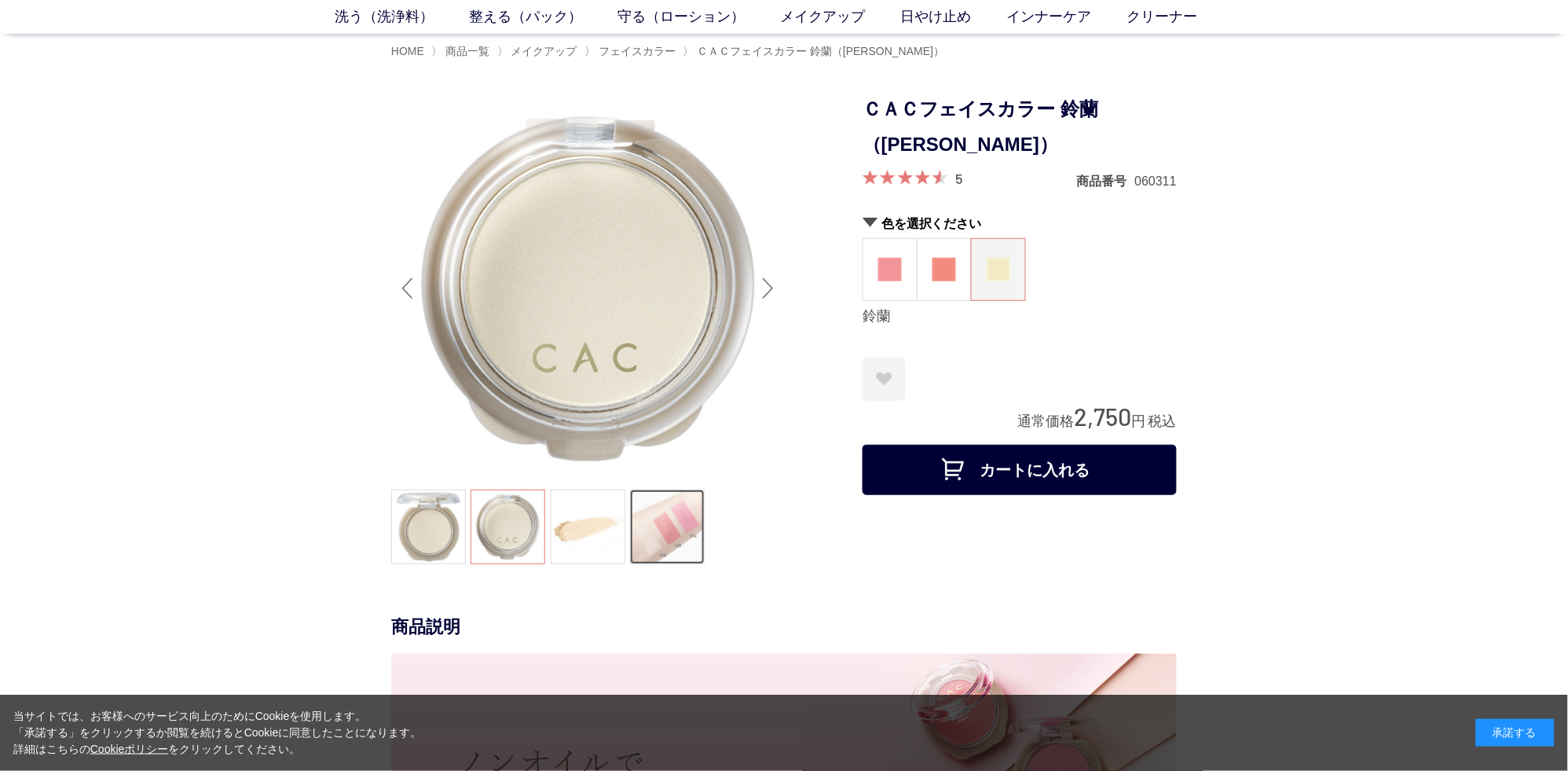
click at [671, 549] on link at bounding box center [667, 527] width 75 height 75
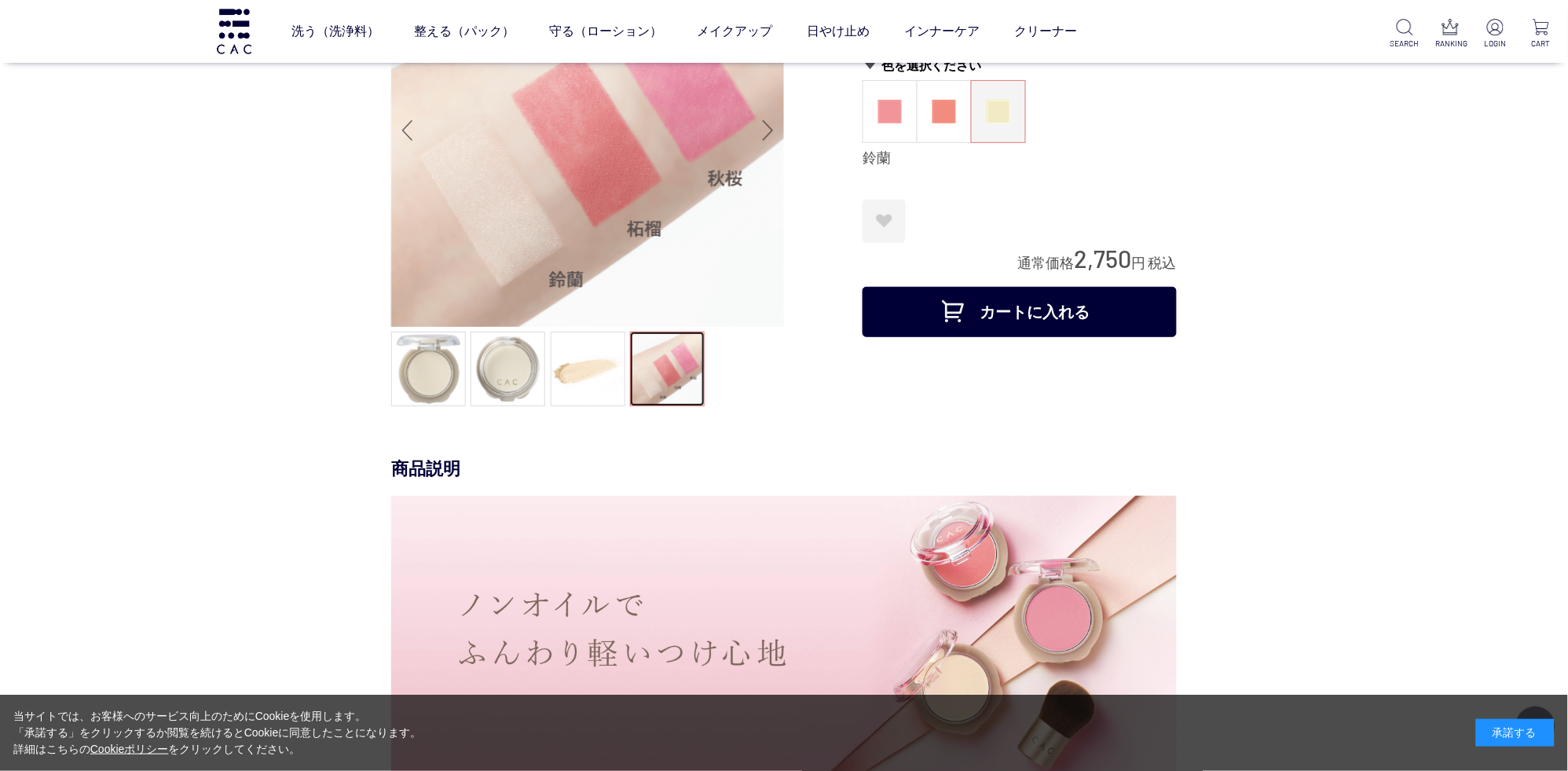
scroll to position [0, 0]
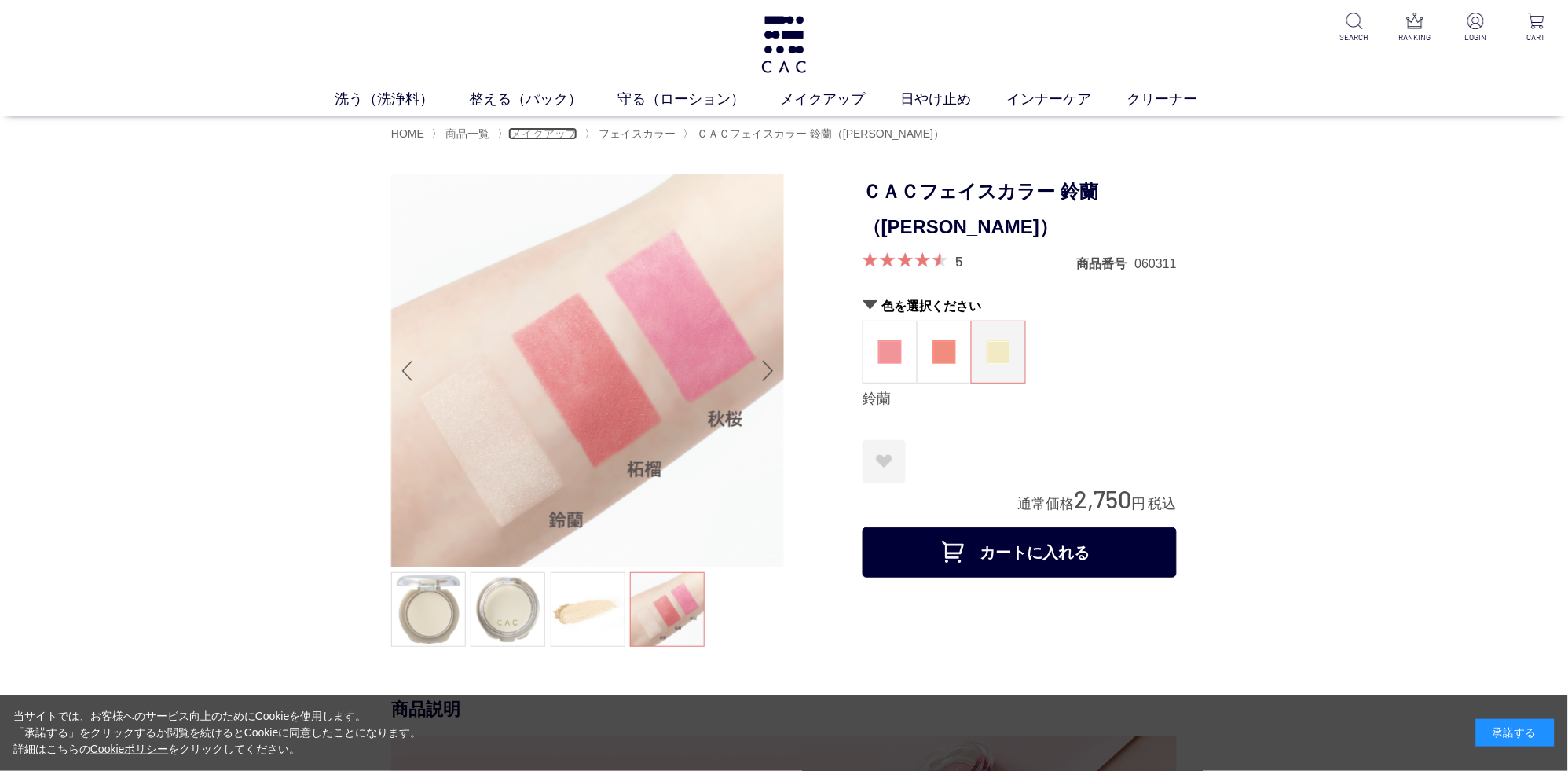
click at [532, 130] on span "メイクアップ" at bounding box center [543, 133] width 66 height 12
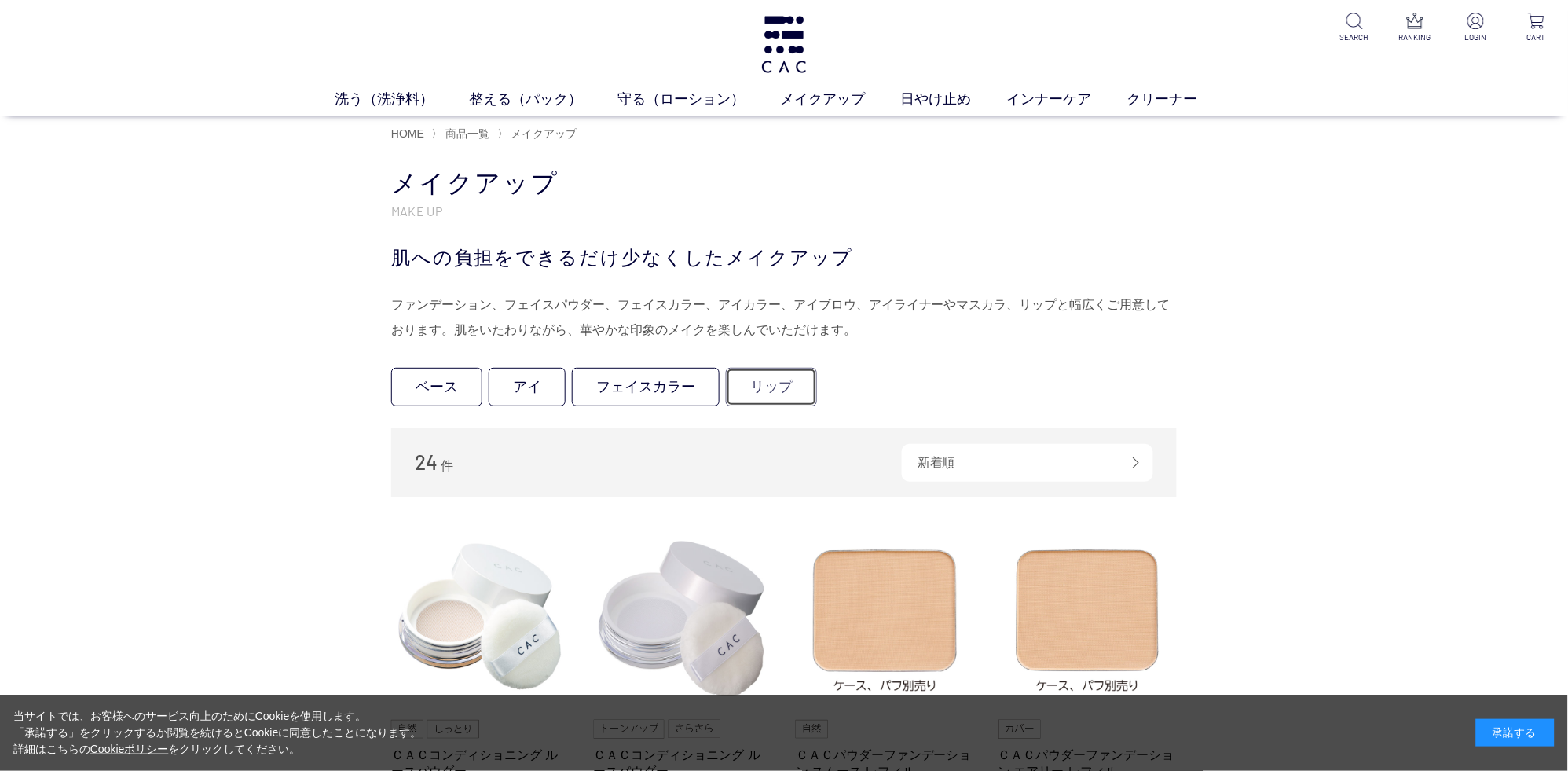
click at [776, 396] on link "リップ" at bounding box center [771, 387] width 91 height 38
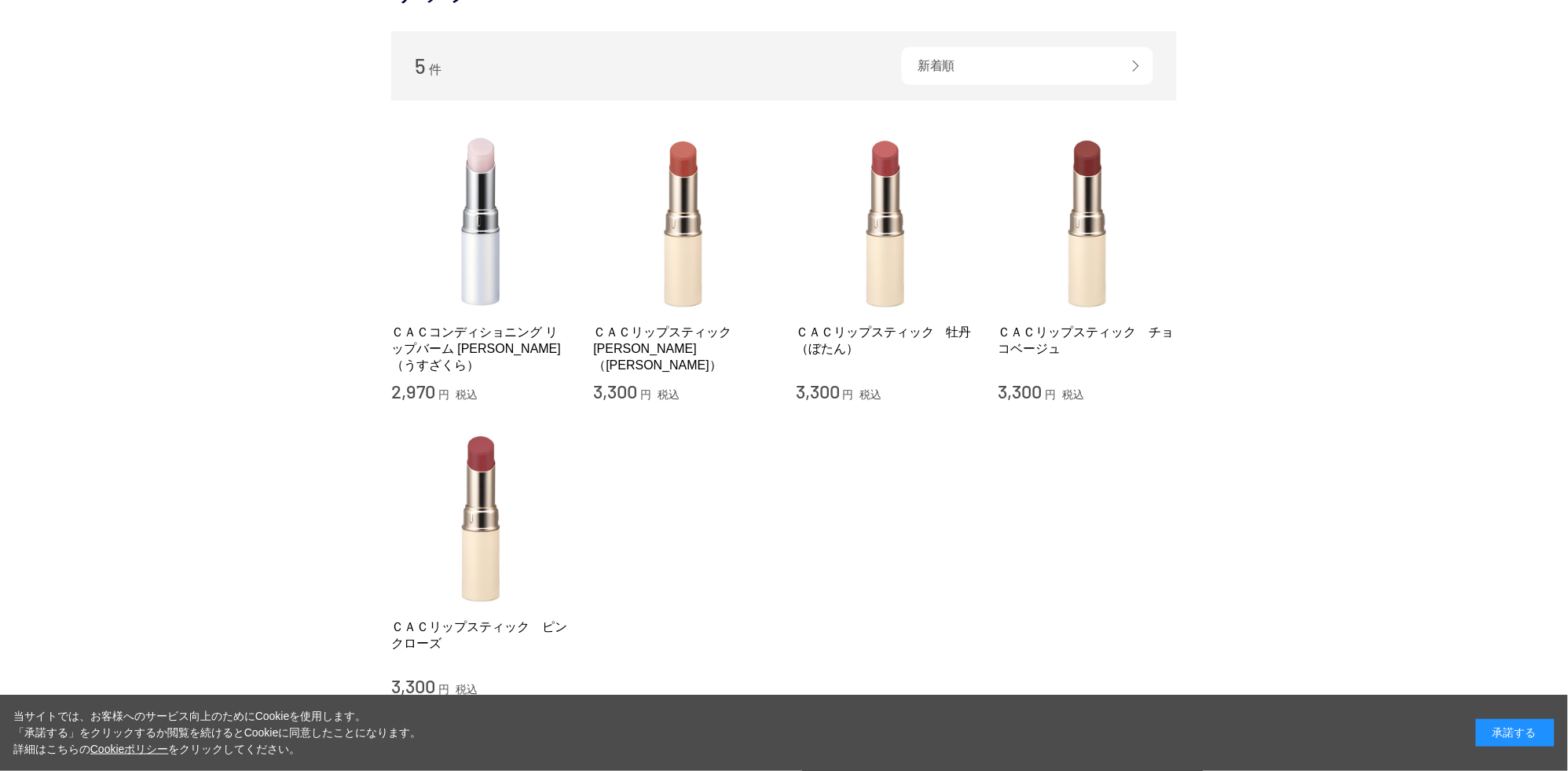
scroll to position [82, 0]
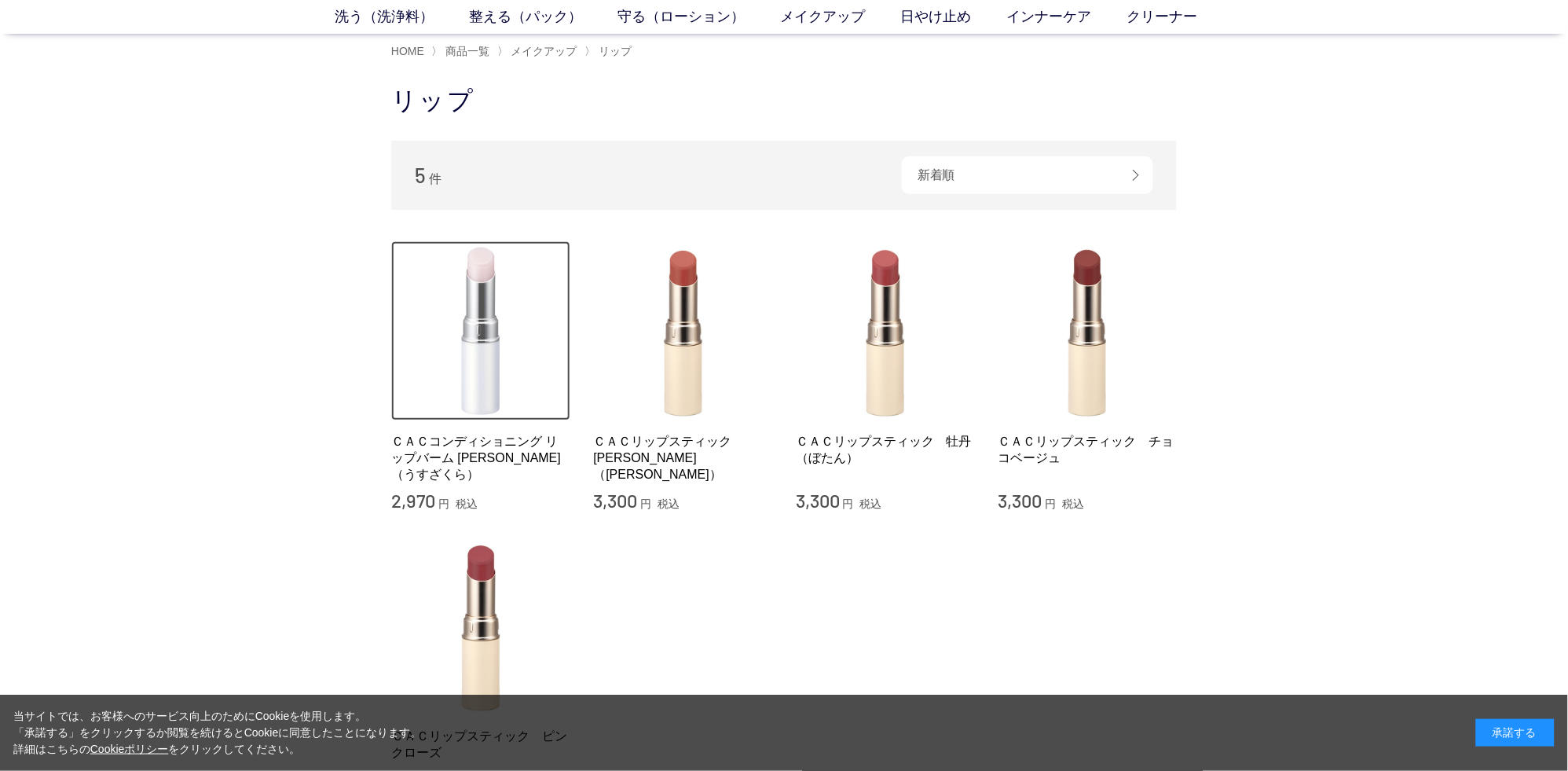
click at [479, 340] on img at bounding box center [480, 331] width 179 height 179
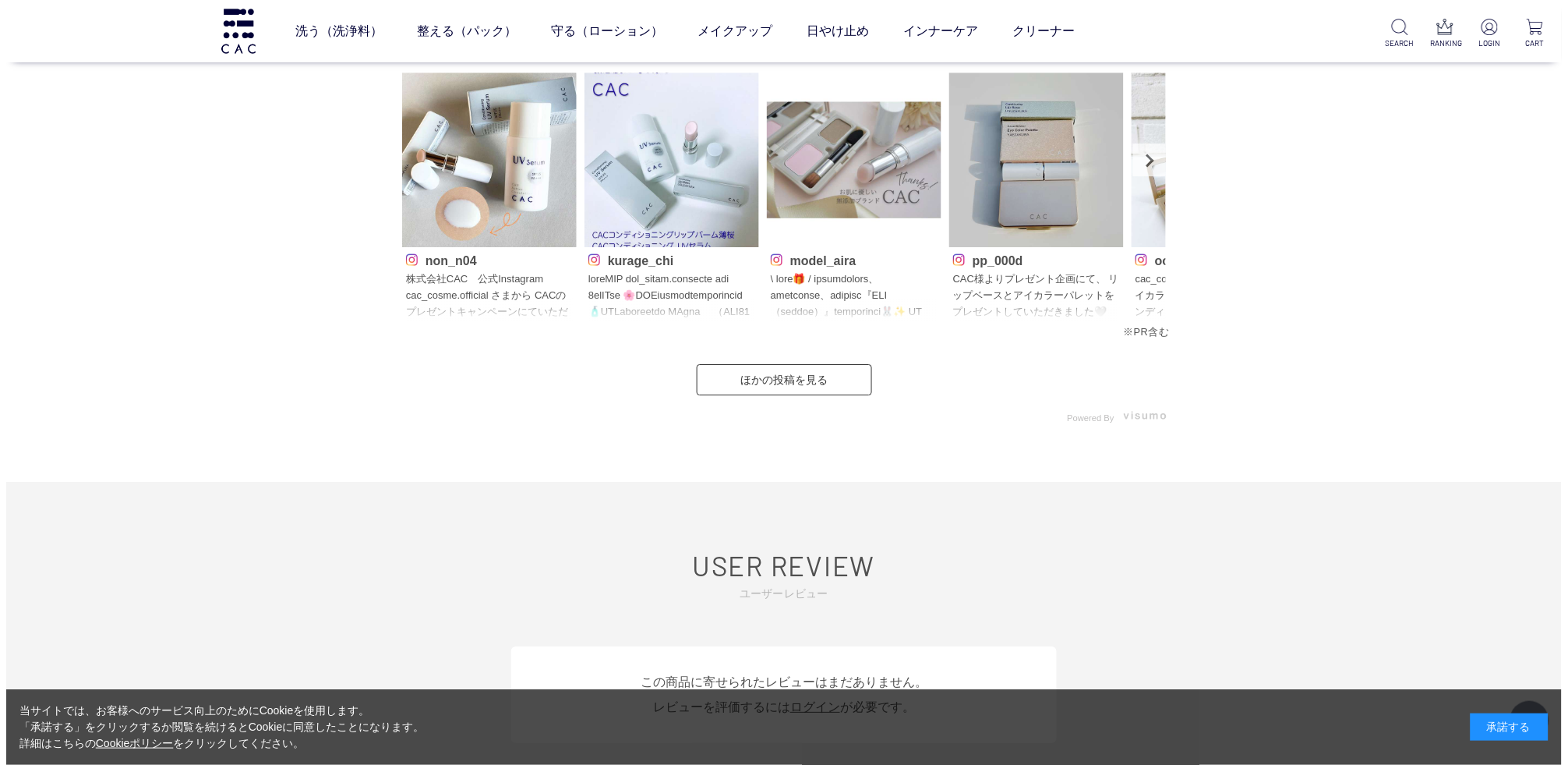
scroll to position [1395, 0]
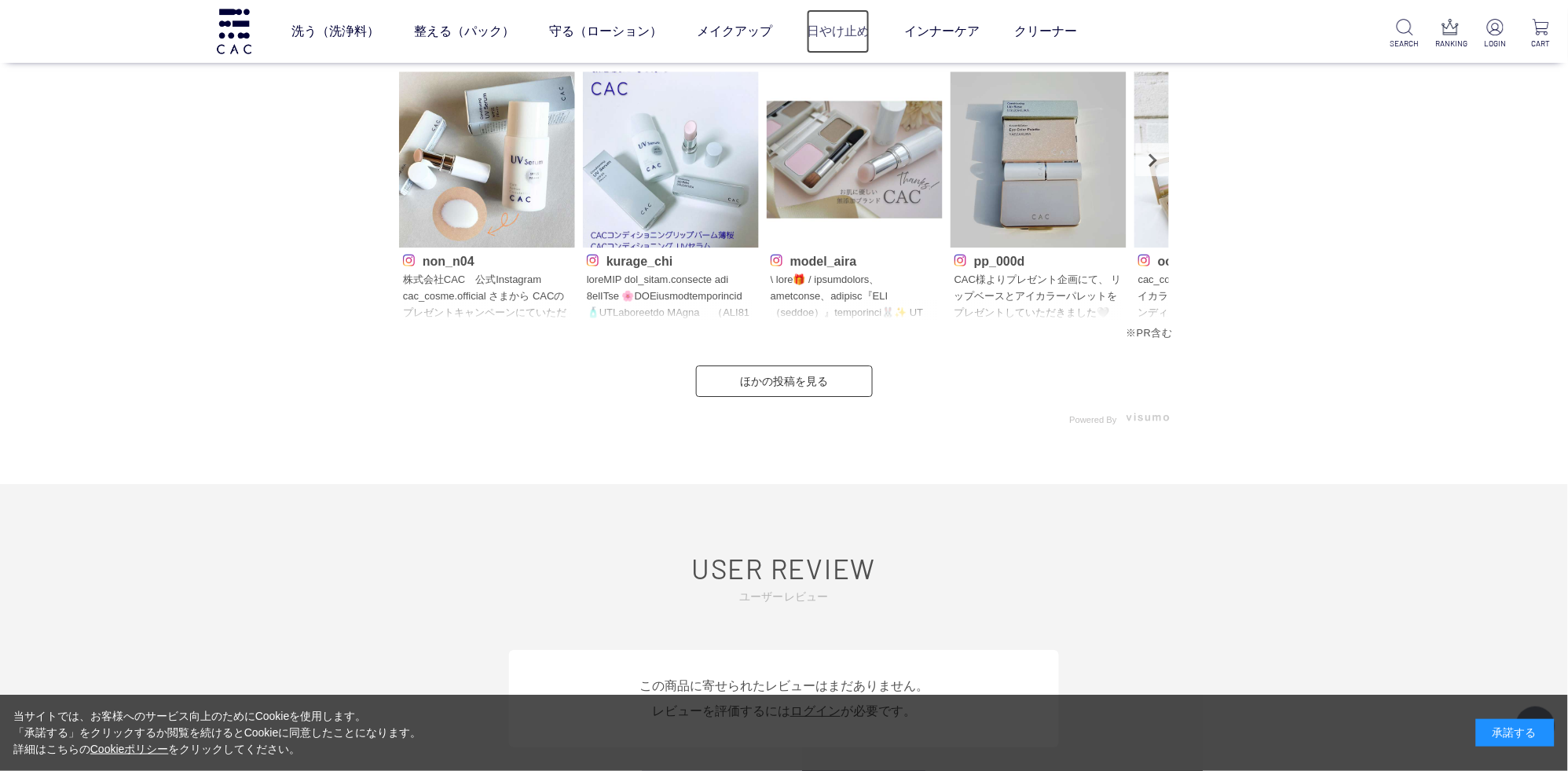
click at [846, 17] on link "日やけ止め" at bounding box center [838, 31] width 63 height 44
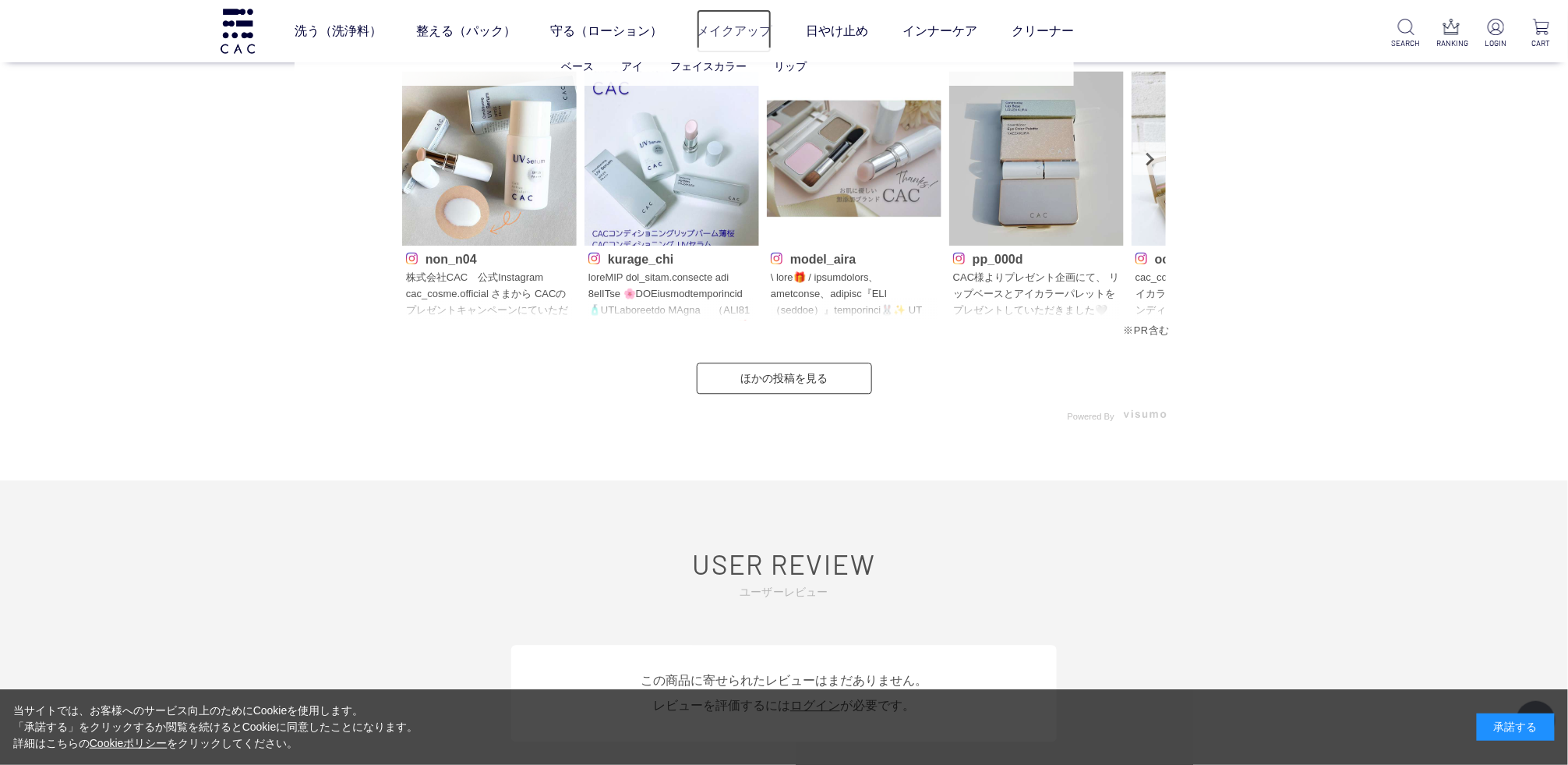
click at [738, 35] on link "メイクアップ" at bounding box center [734, 31] width 75 height 44
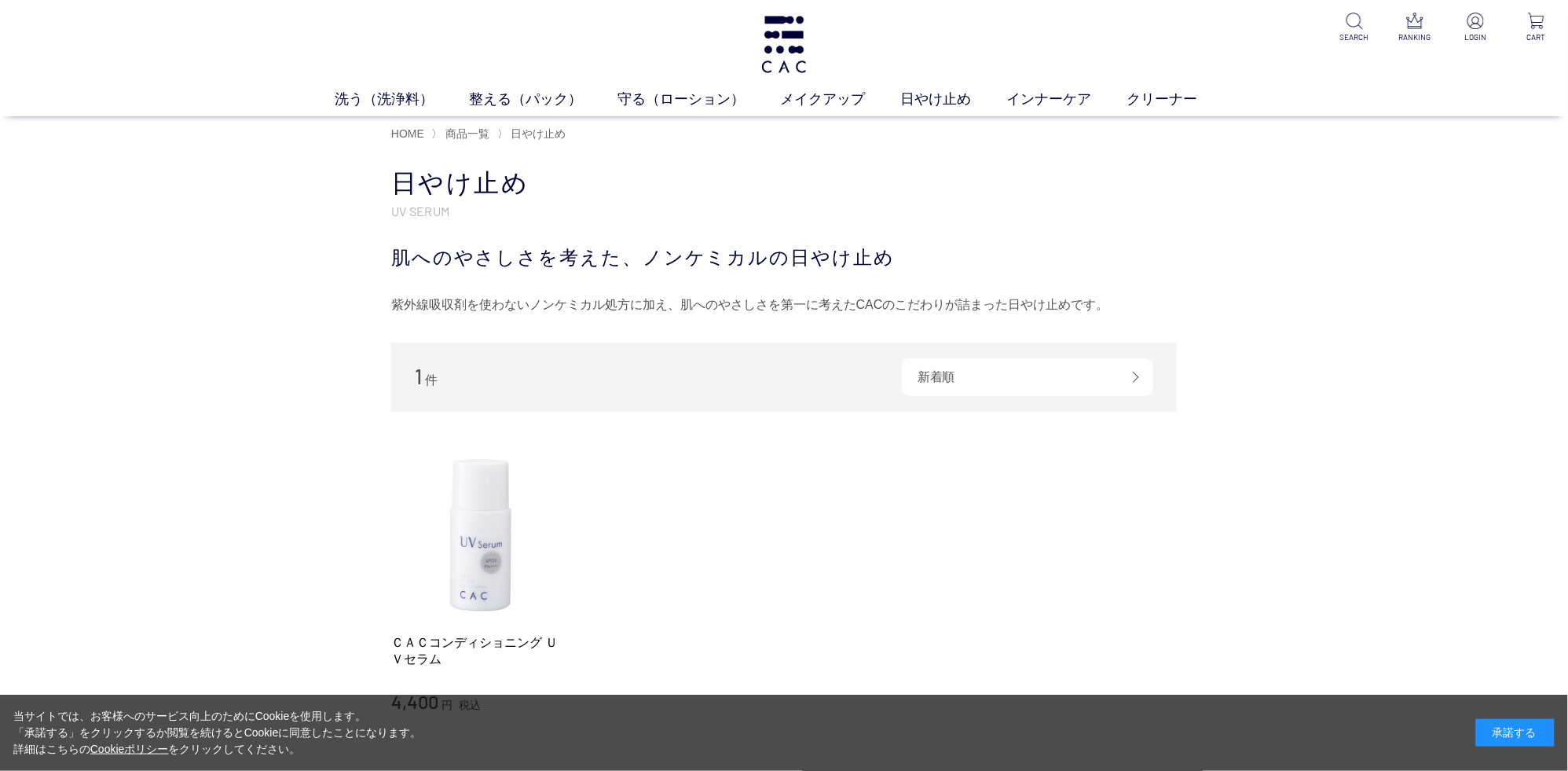
scroll to position [82, 0]
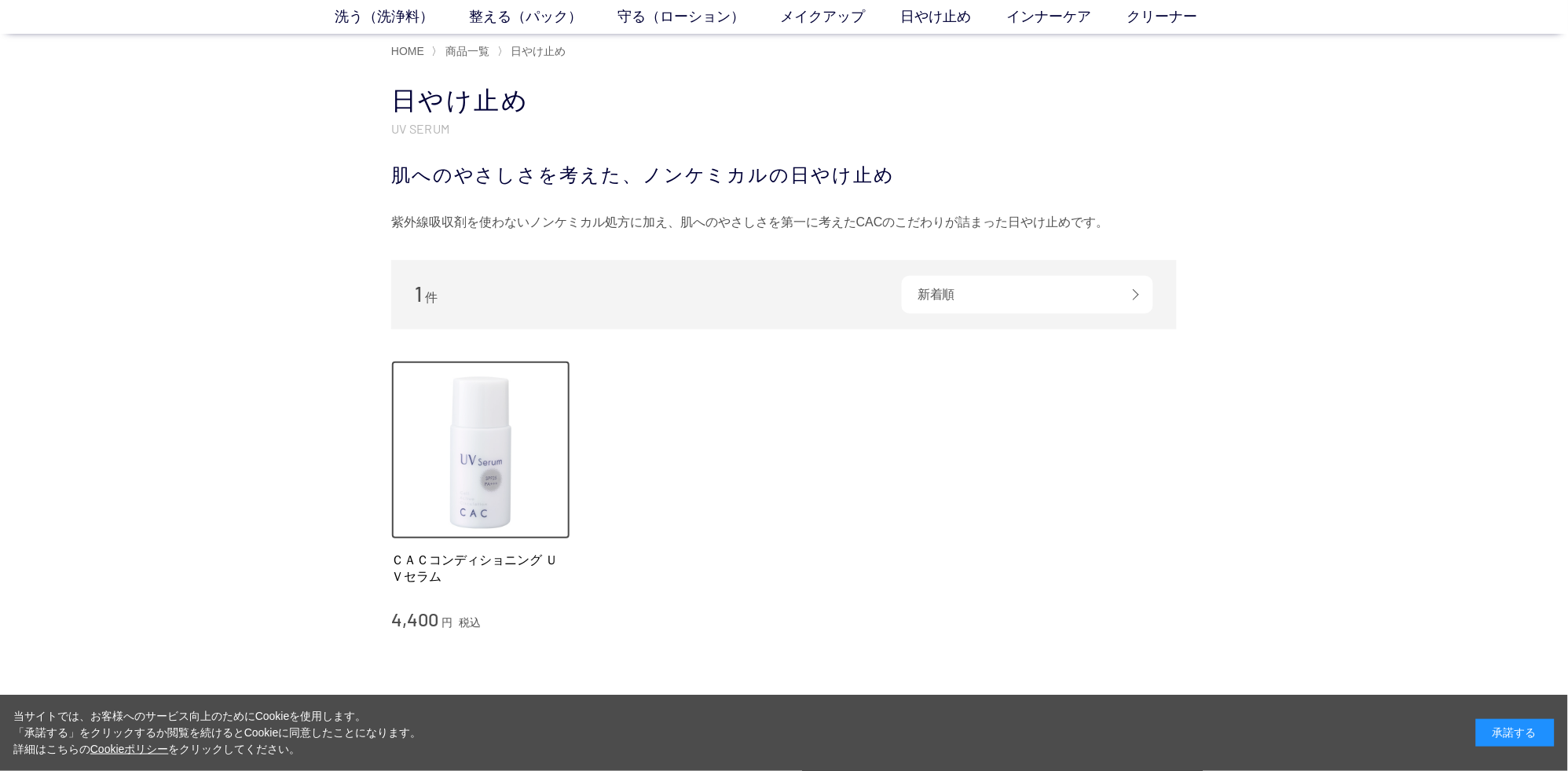
click at [503, 447] on img at bounding box center [480, 450] width 179 height 179
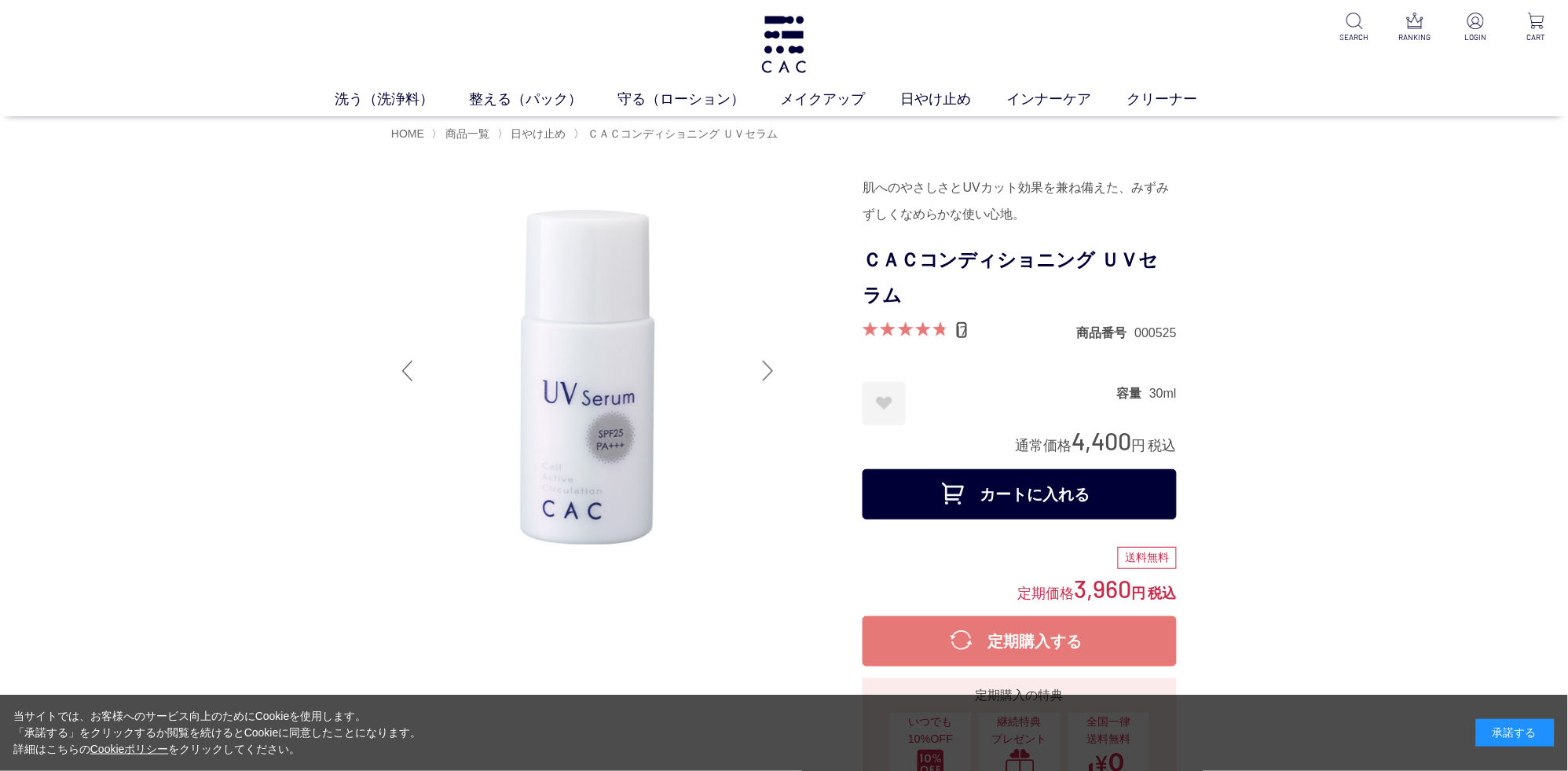
click at [962, 338] on link "17" at bounding box center [962, 330] width 12 height 17
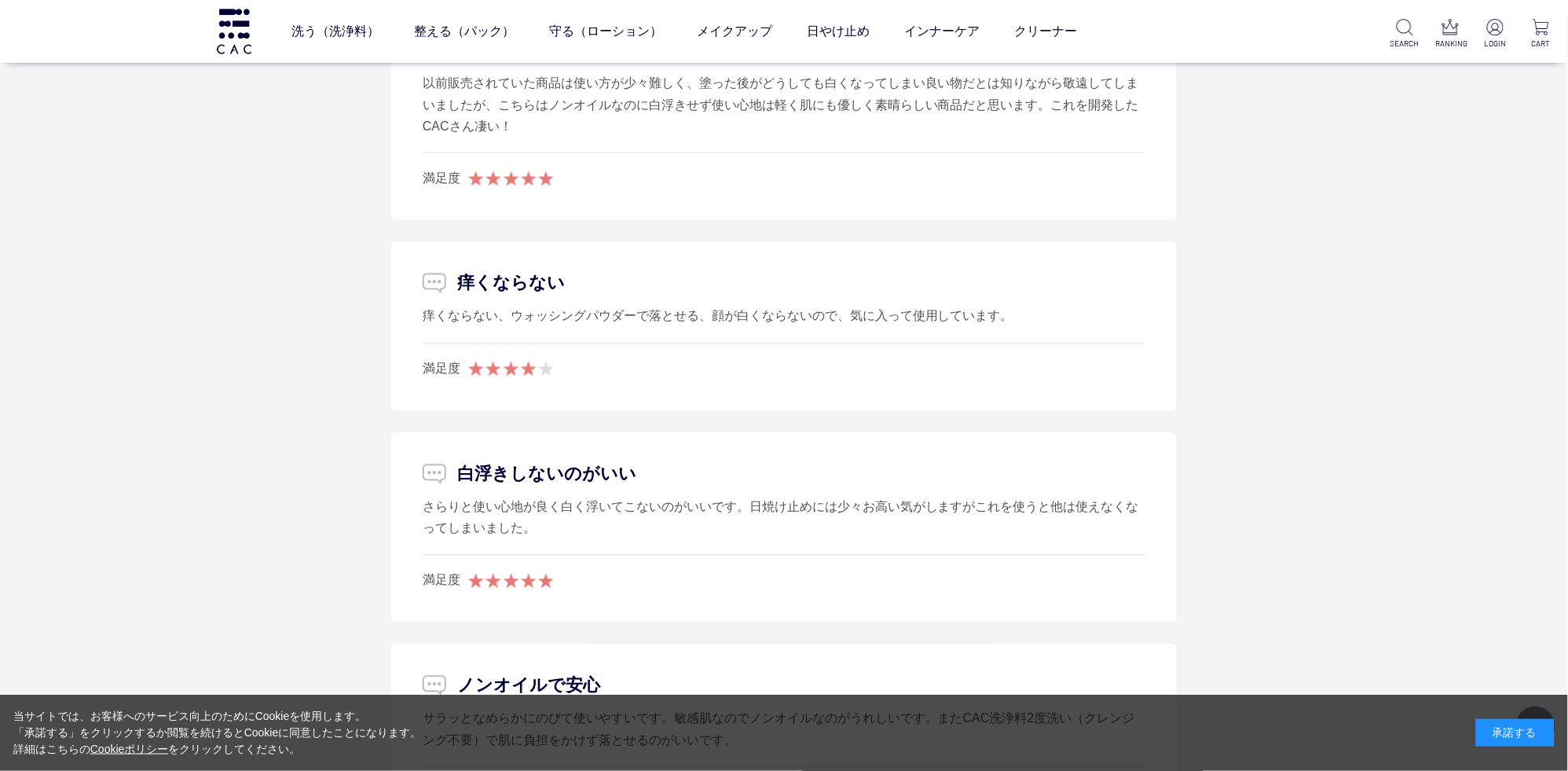
scroll to position [2632, 0]
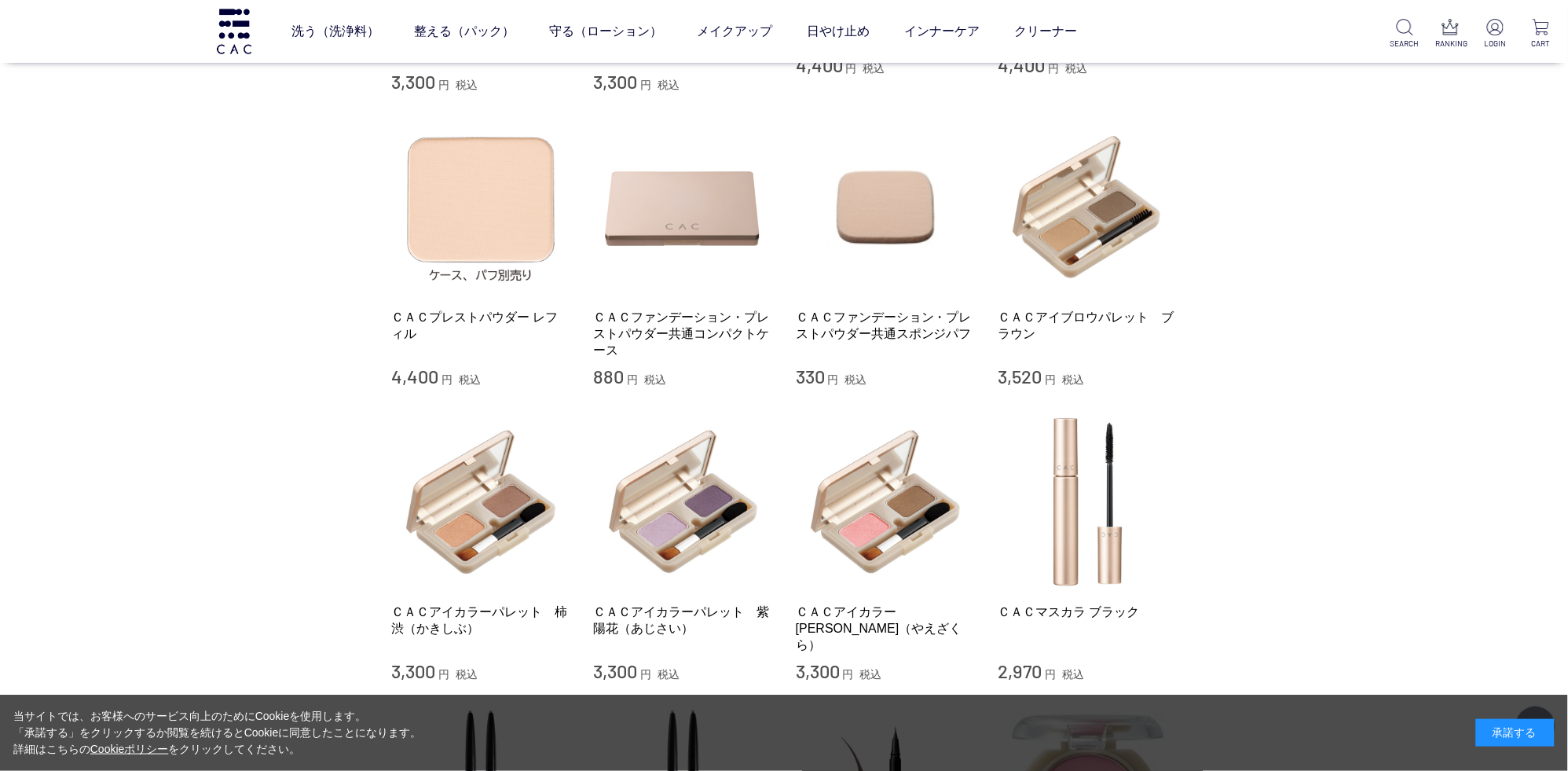
scroll to position [662, 0]
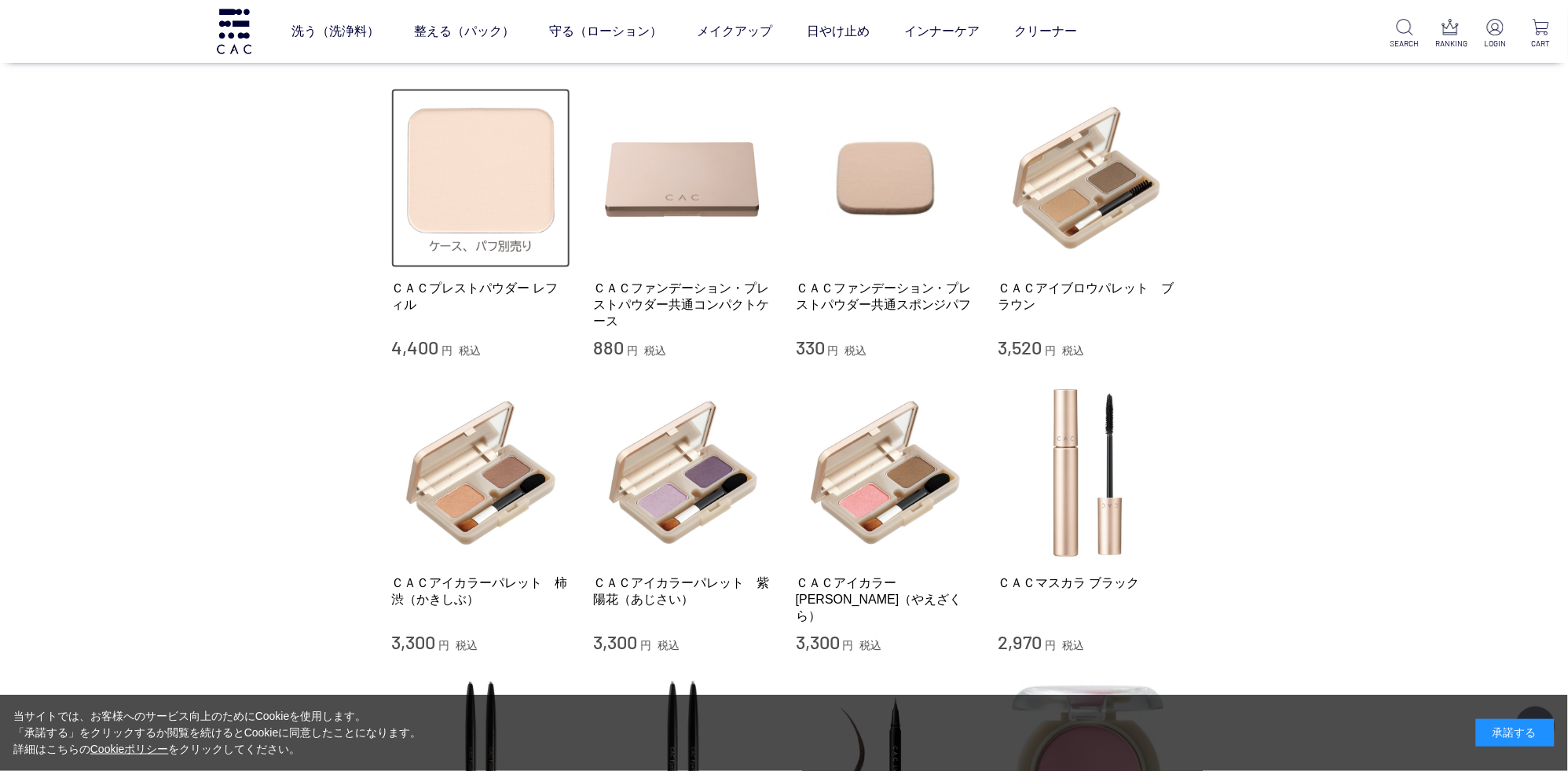
click at [510, 175] on img at bounding box center [480, 178] width 179 height 179
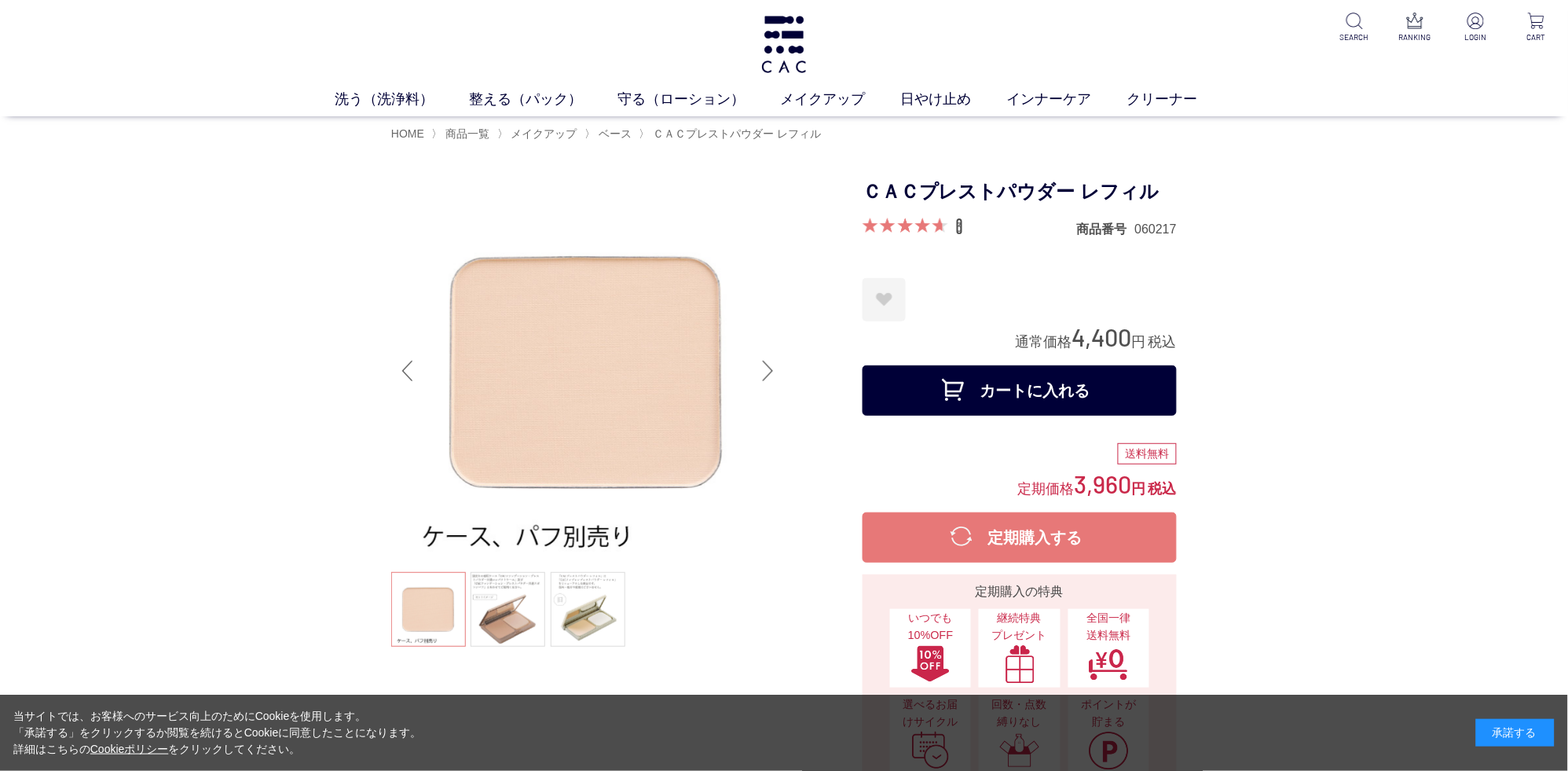
click at [963, 235] on link "3" at bounding box center [960, 226] width 7 height 17
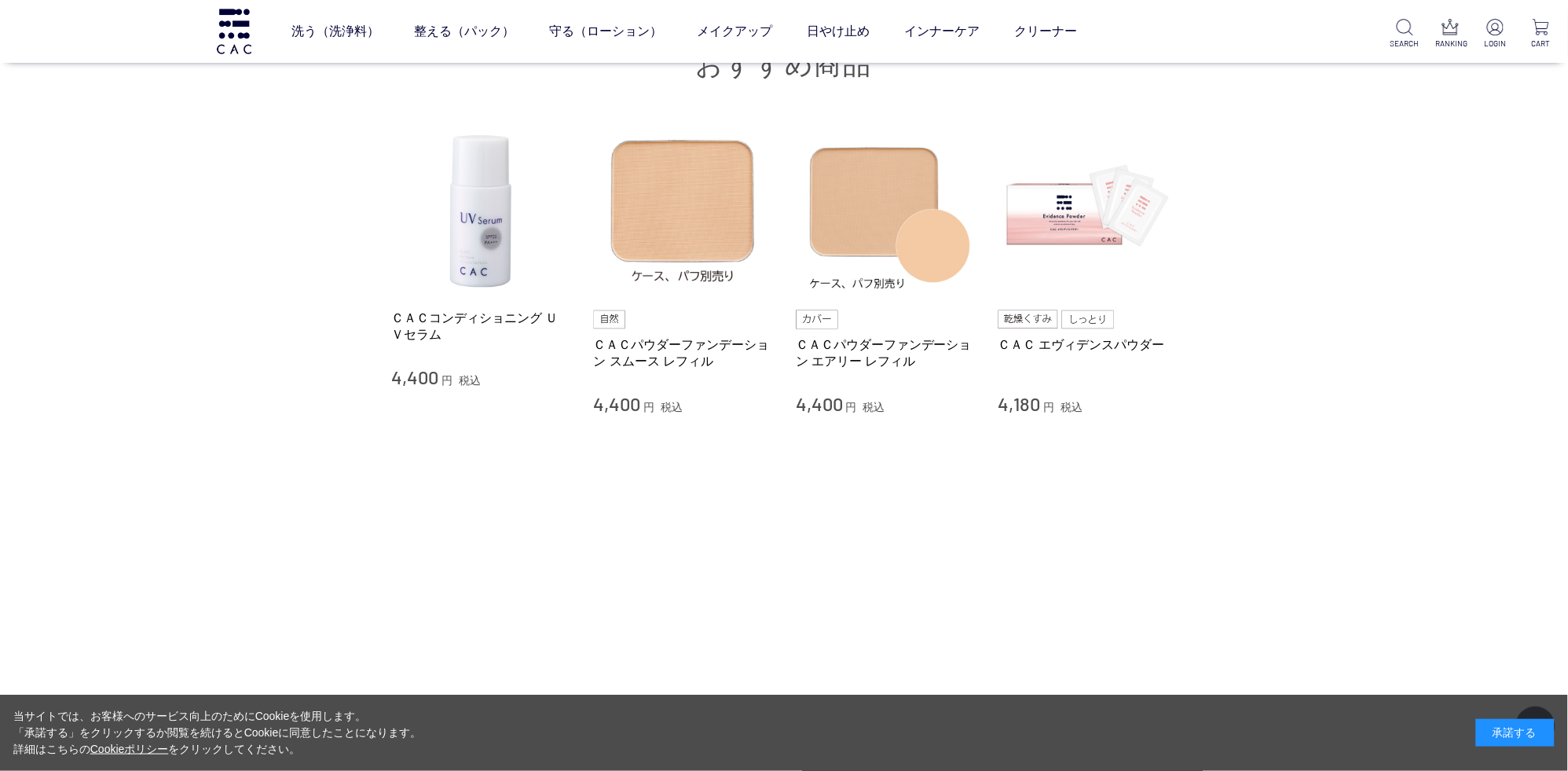
scroll to position [2597, 0]
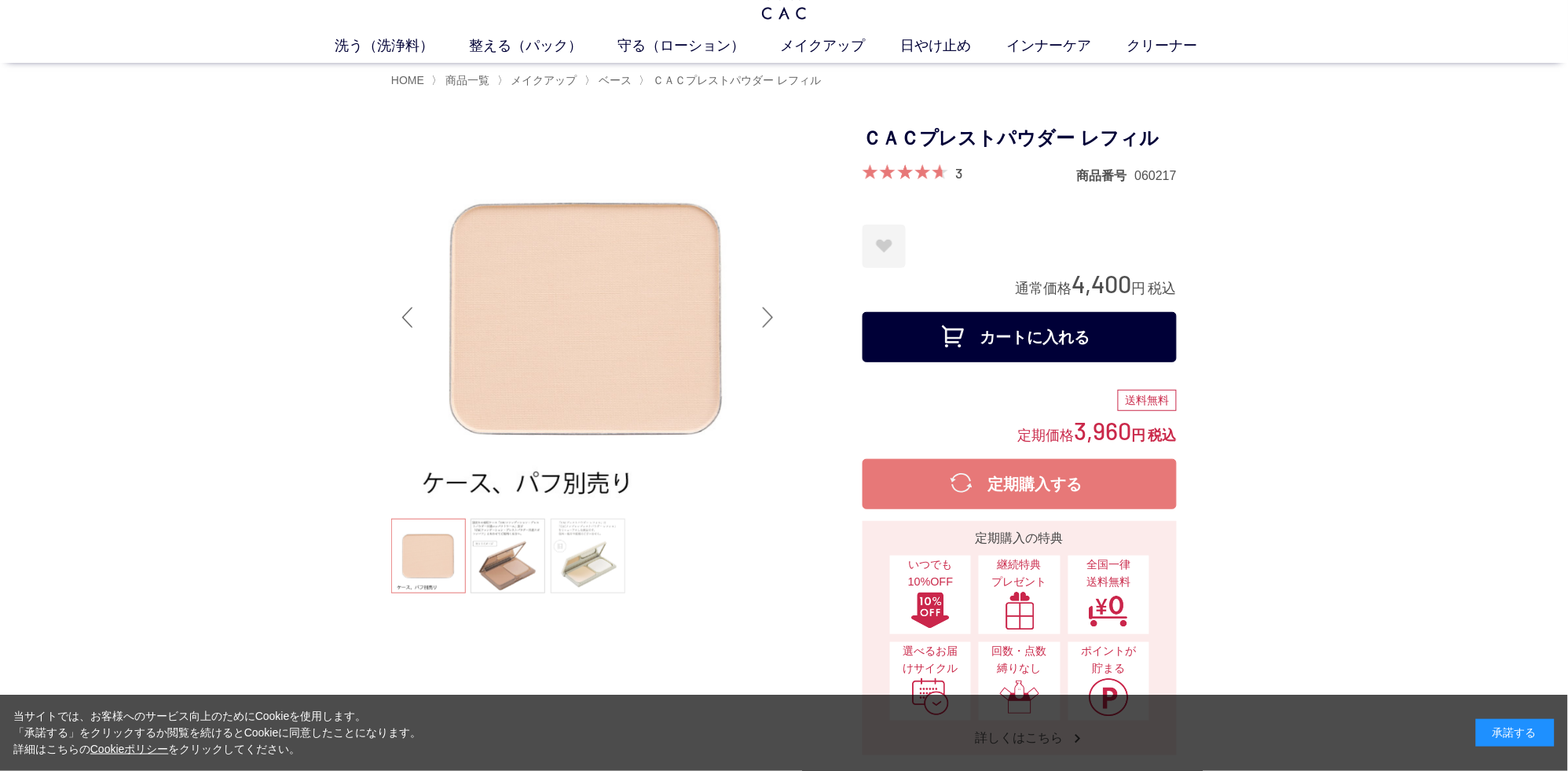
scroll to position [82, 0]
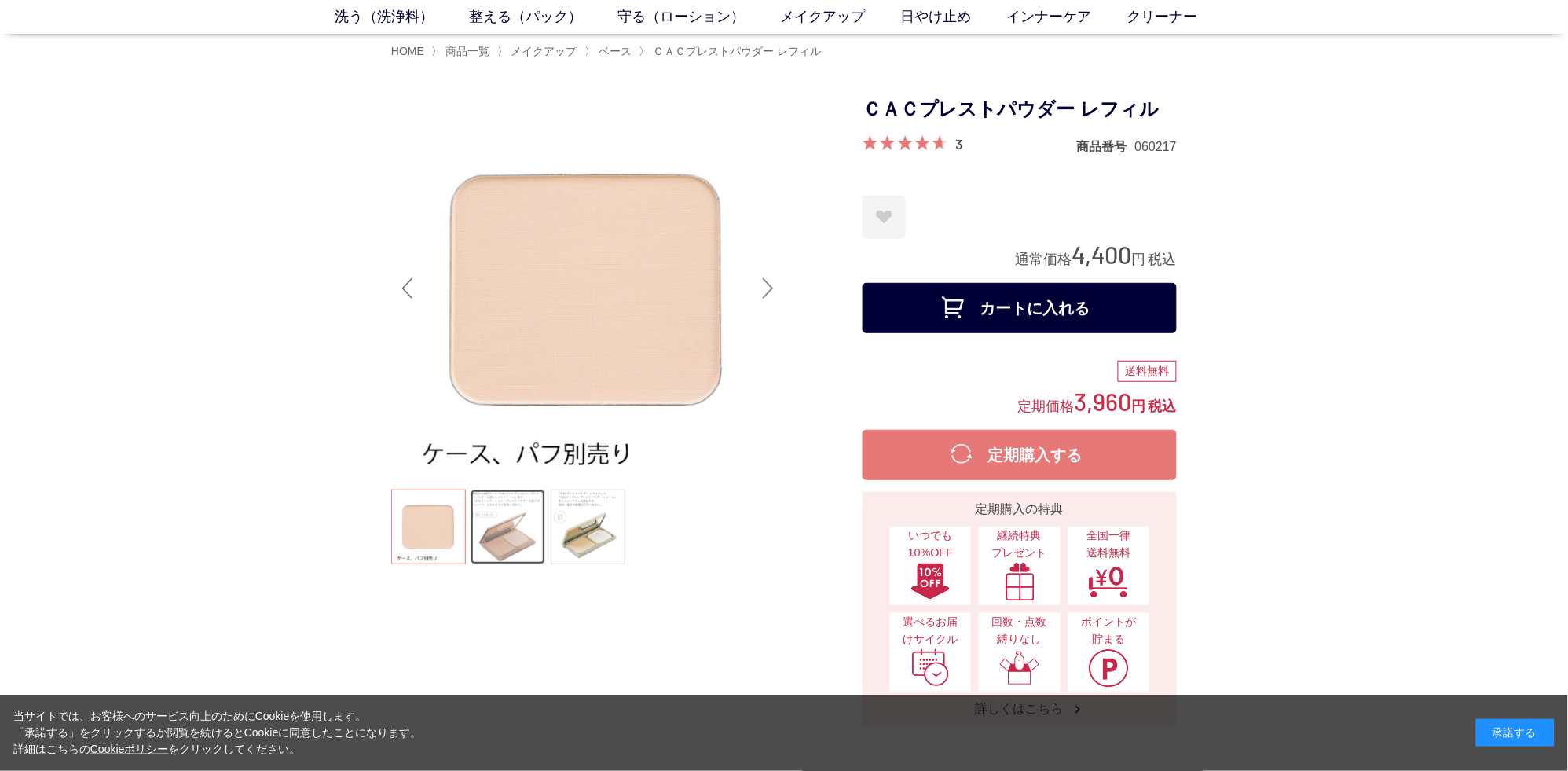
click at [513, 538] on link at bounding box center [508, 527] width 75 height 75
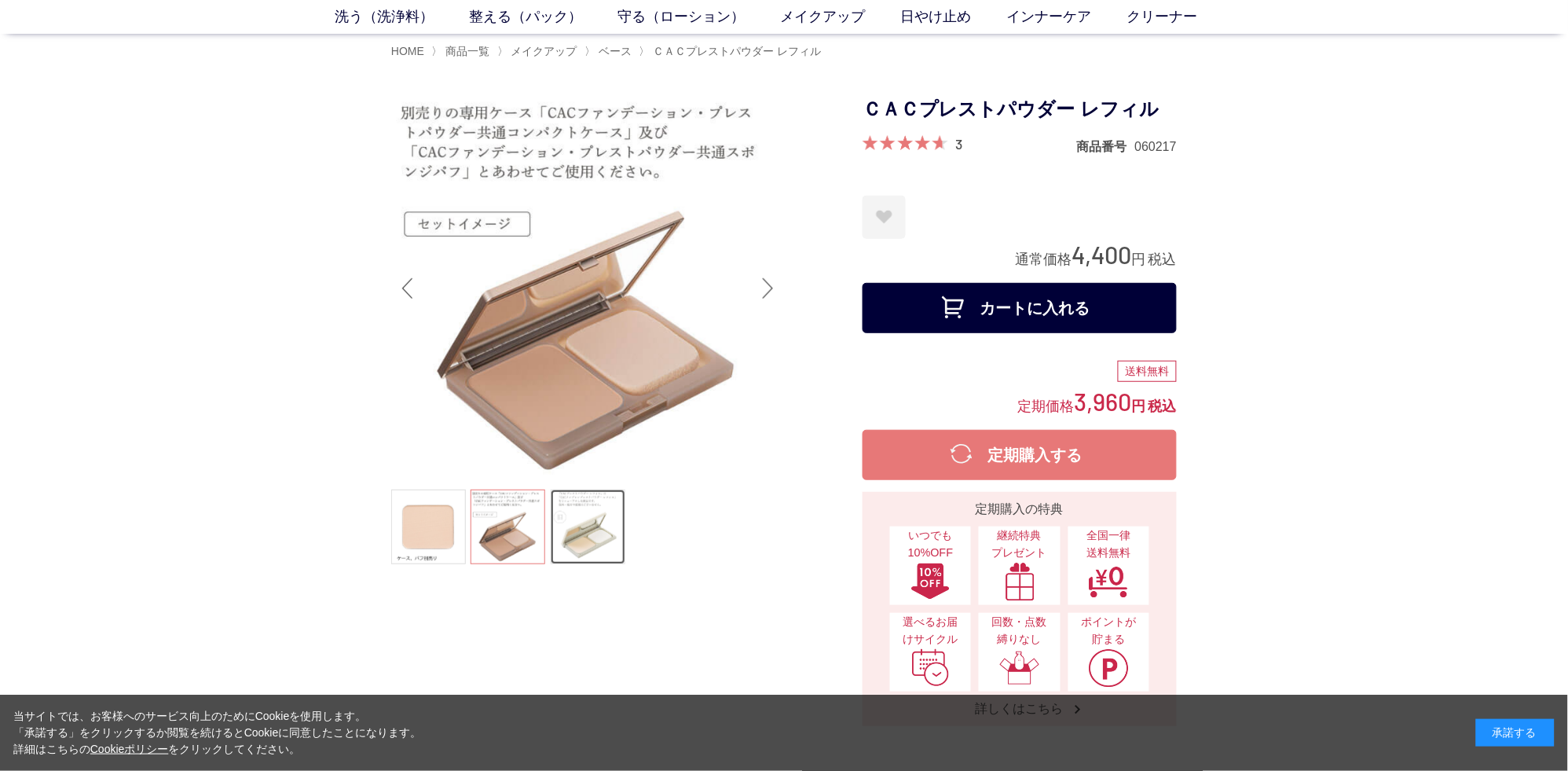
click at [564, 533] on link at bounding box center [588, 527] width 75 height 75
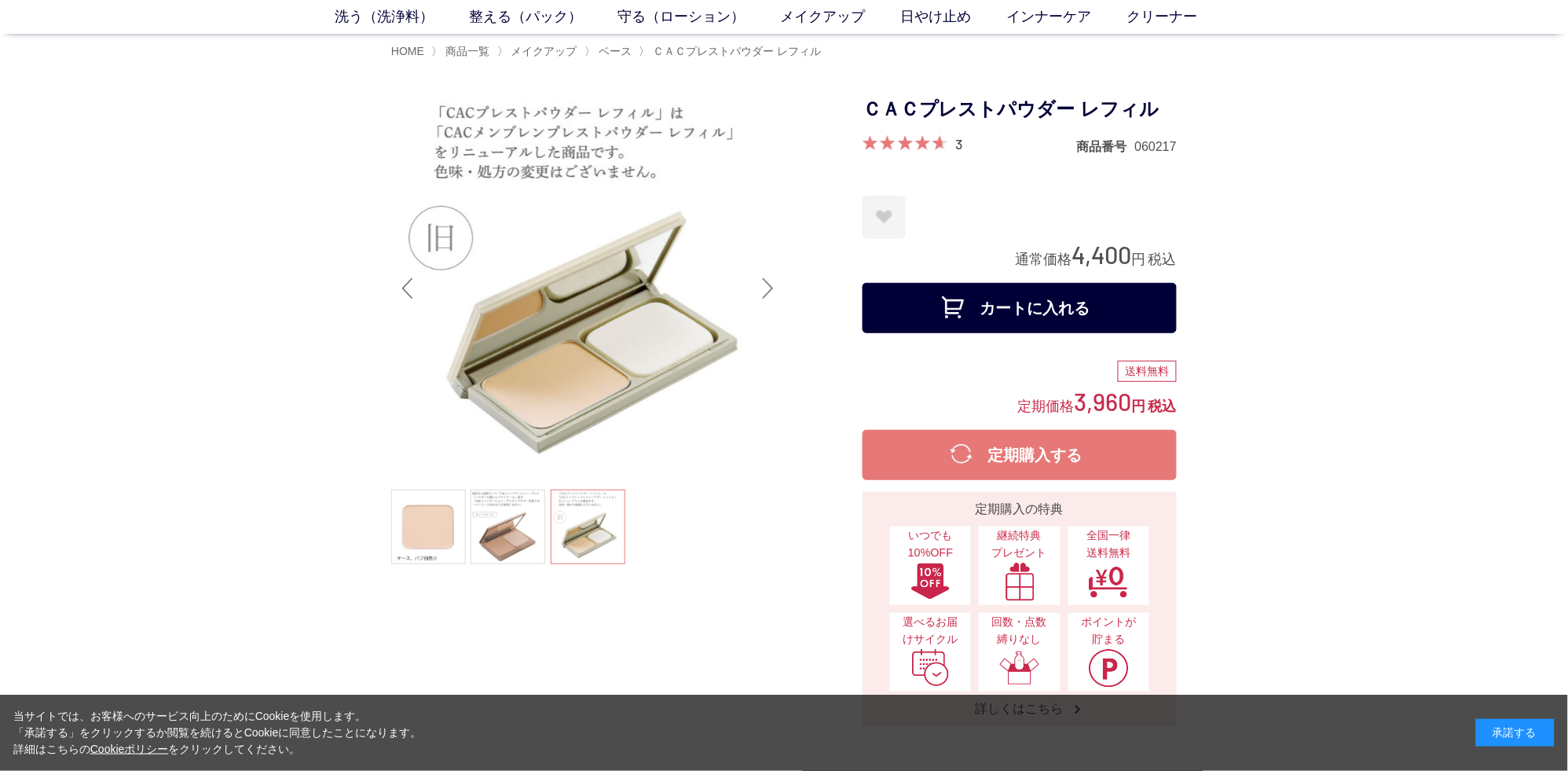
click at [582, 523] on ul at bounding box center [588, 529] width 393 height 78
click at [504, 553] on link at bounding box center [508, 527] width 75 height 75
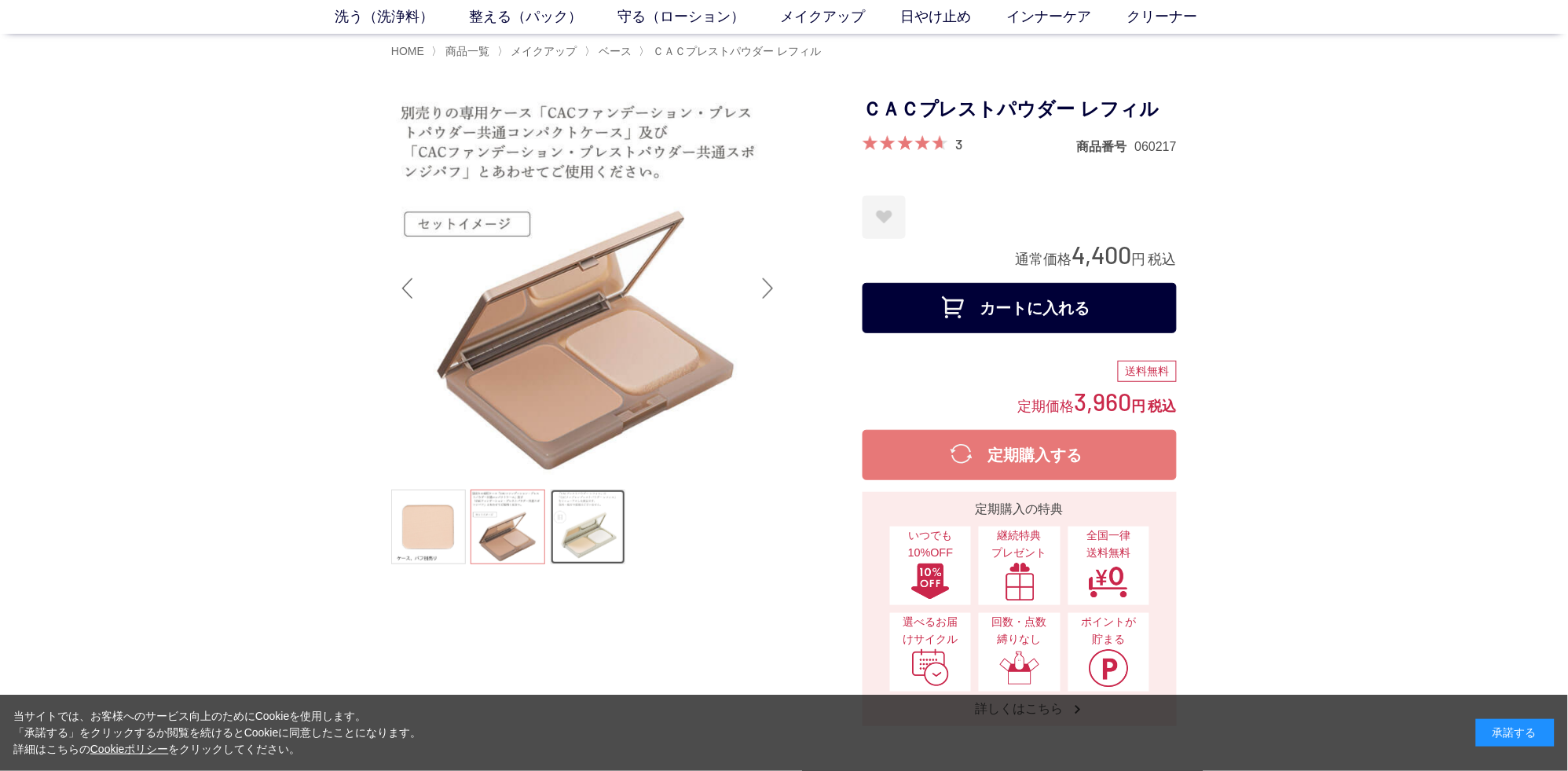
click at [579, 553] on link at bounding box center [588, 527] width 75 height 75
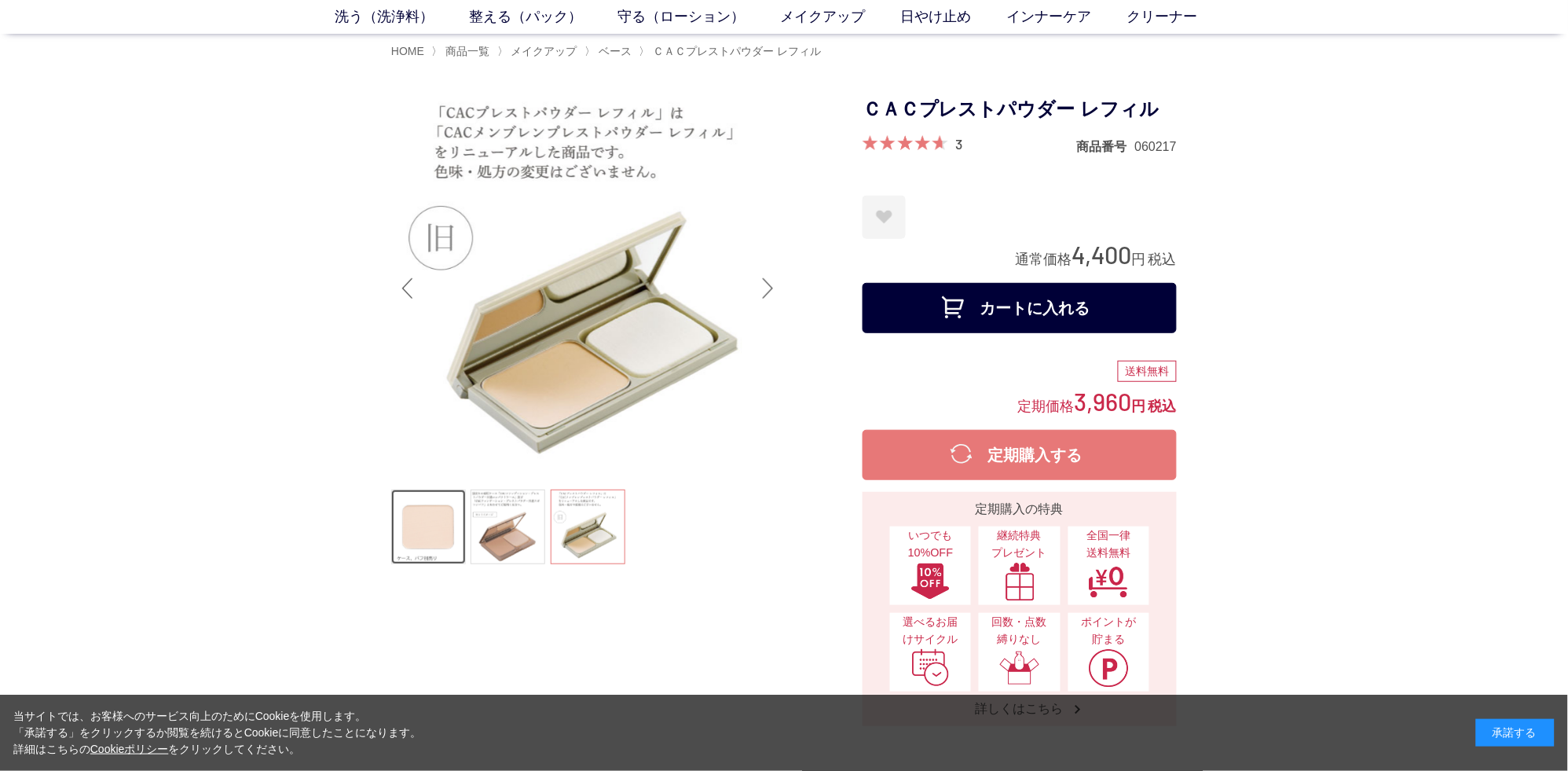
click at [446, 544] on link at bounding box center [429, 527] width 75 height 75
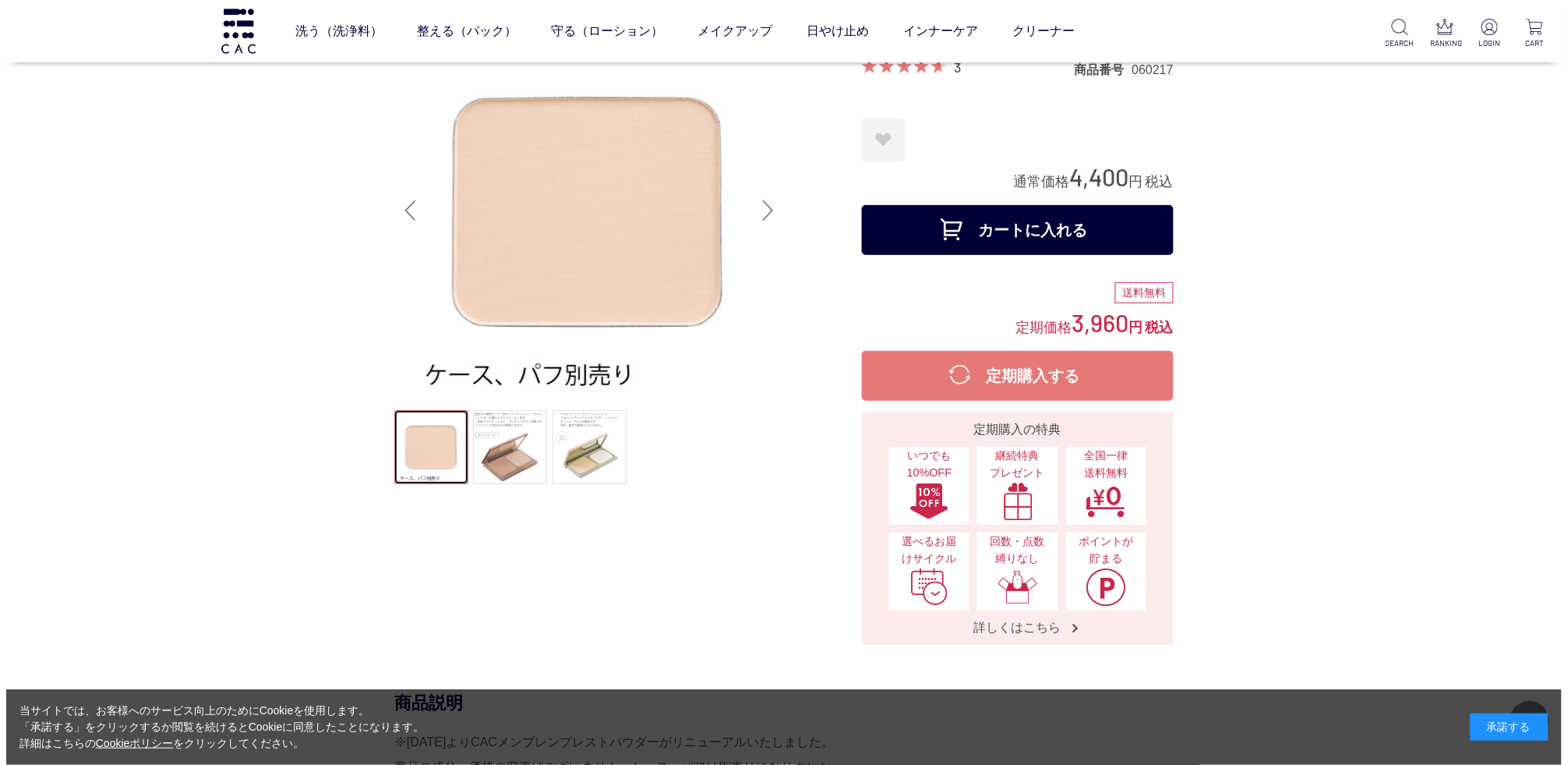
scroll to position [0, 0]
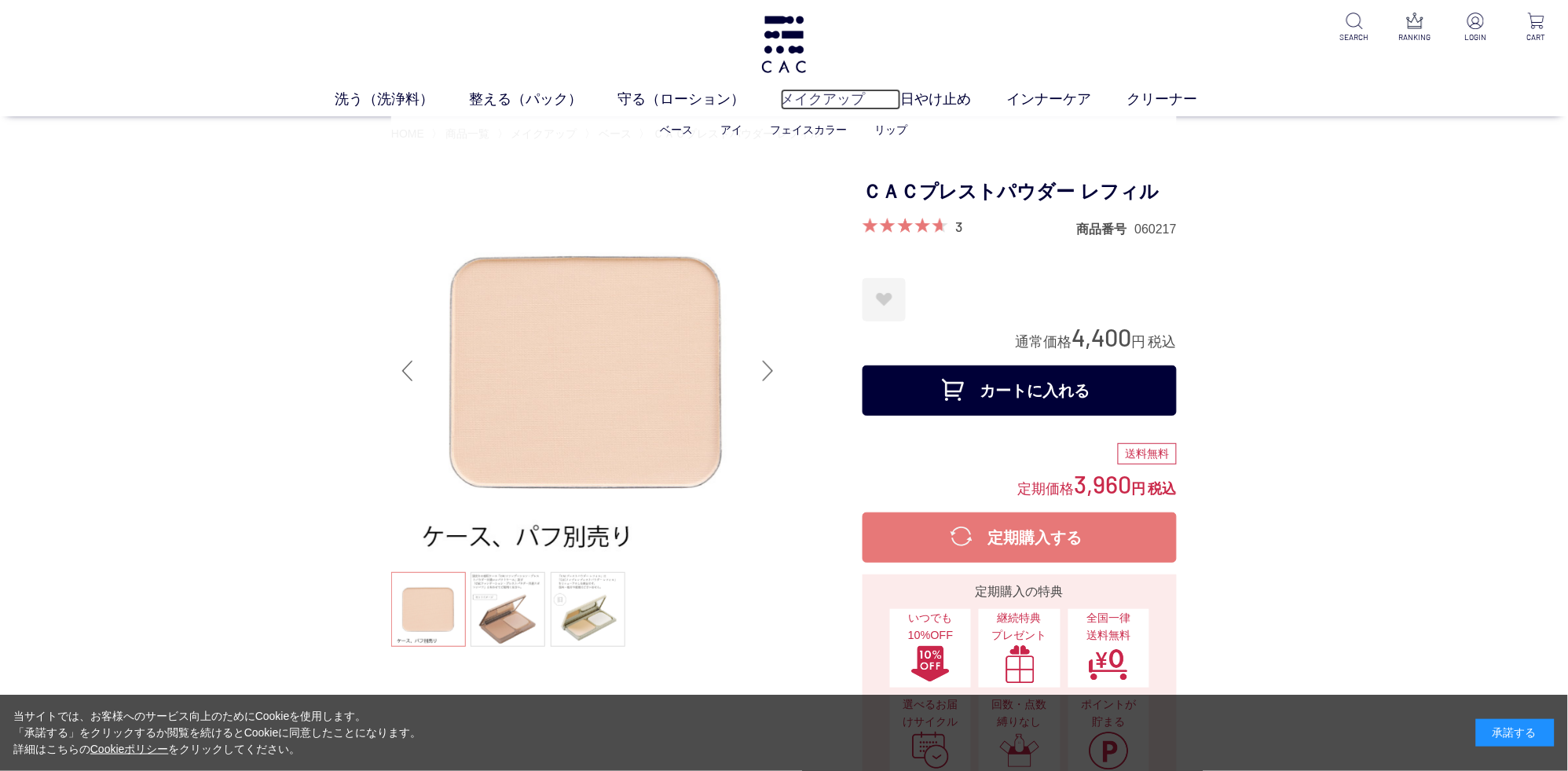
click at [788, 103] on link "メイクアップ" at bounding box center [841, 99] width 120 height 21
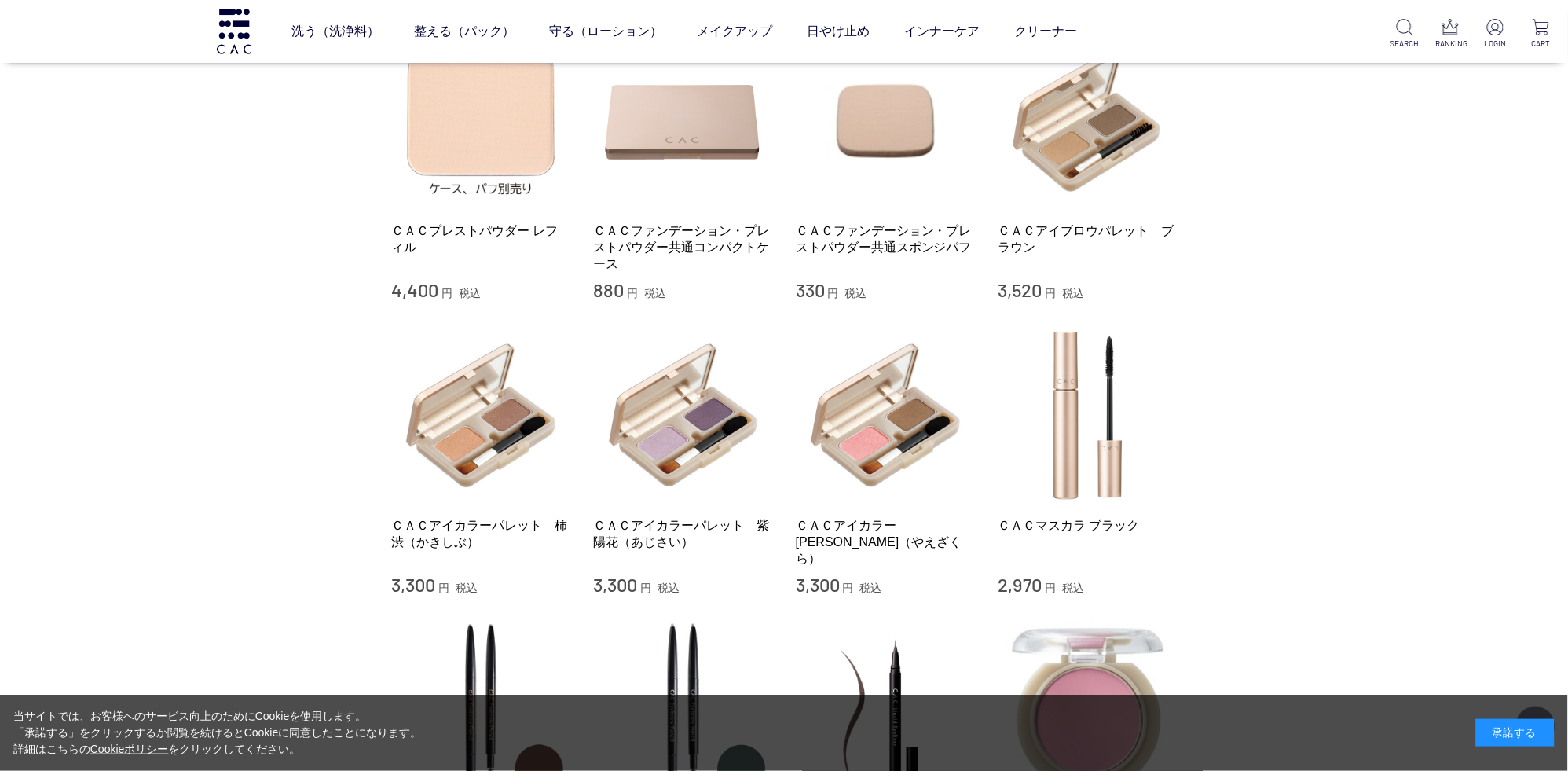
scroll to position [744, 0]
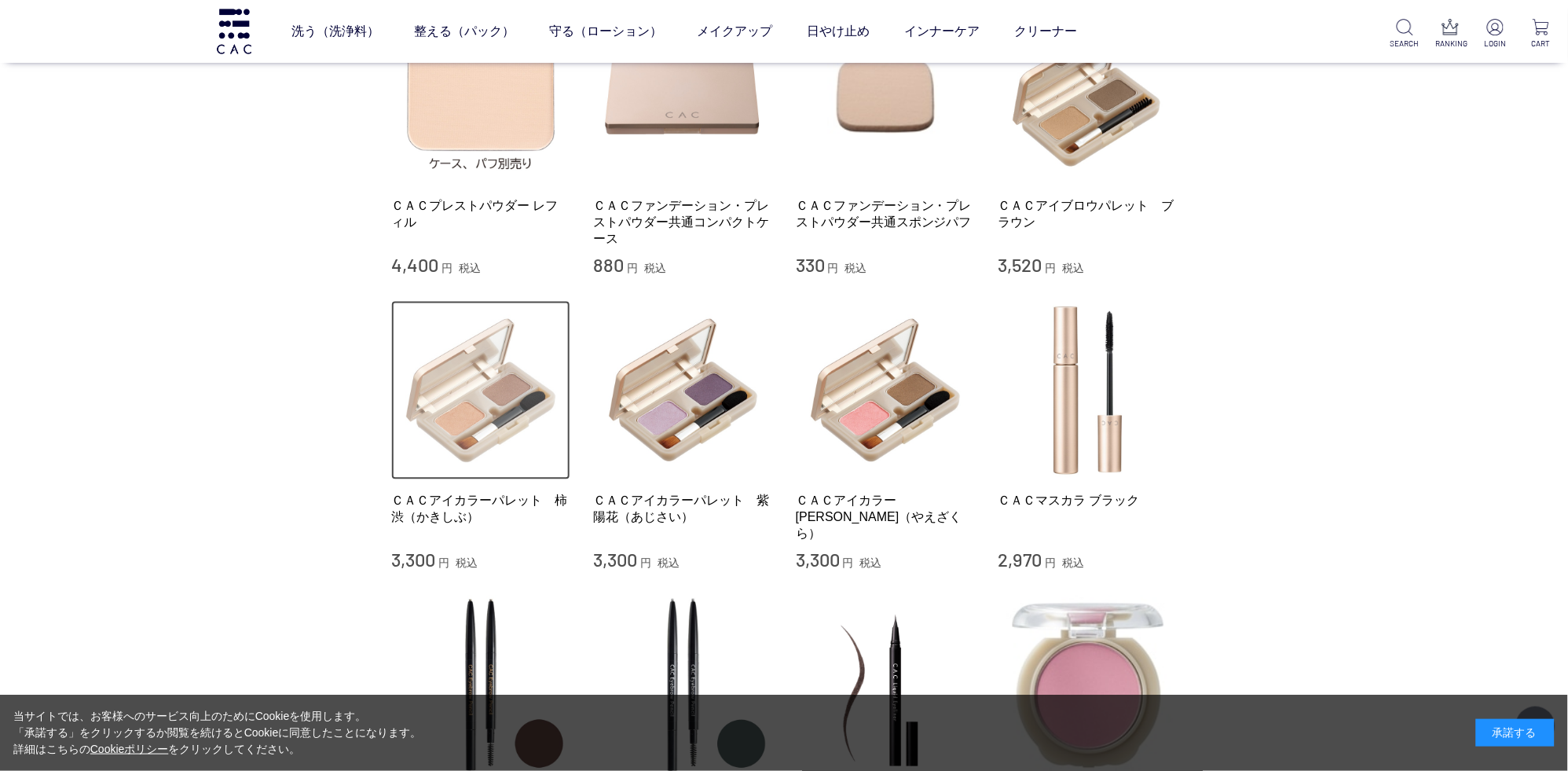
click at [449, 428] on img at bounding box center [480, 390] width 179 height 179
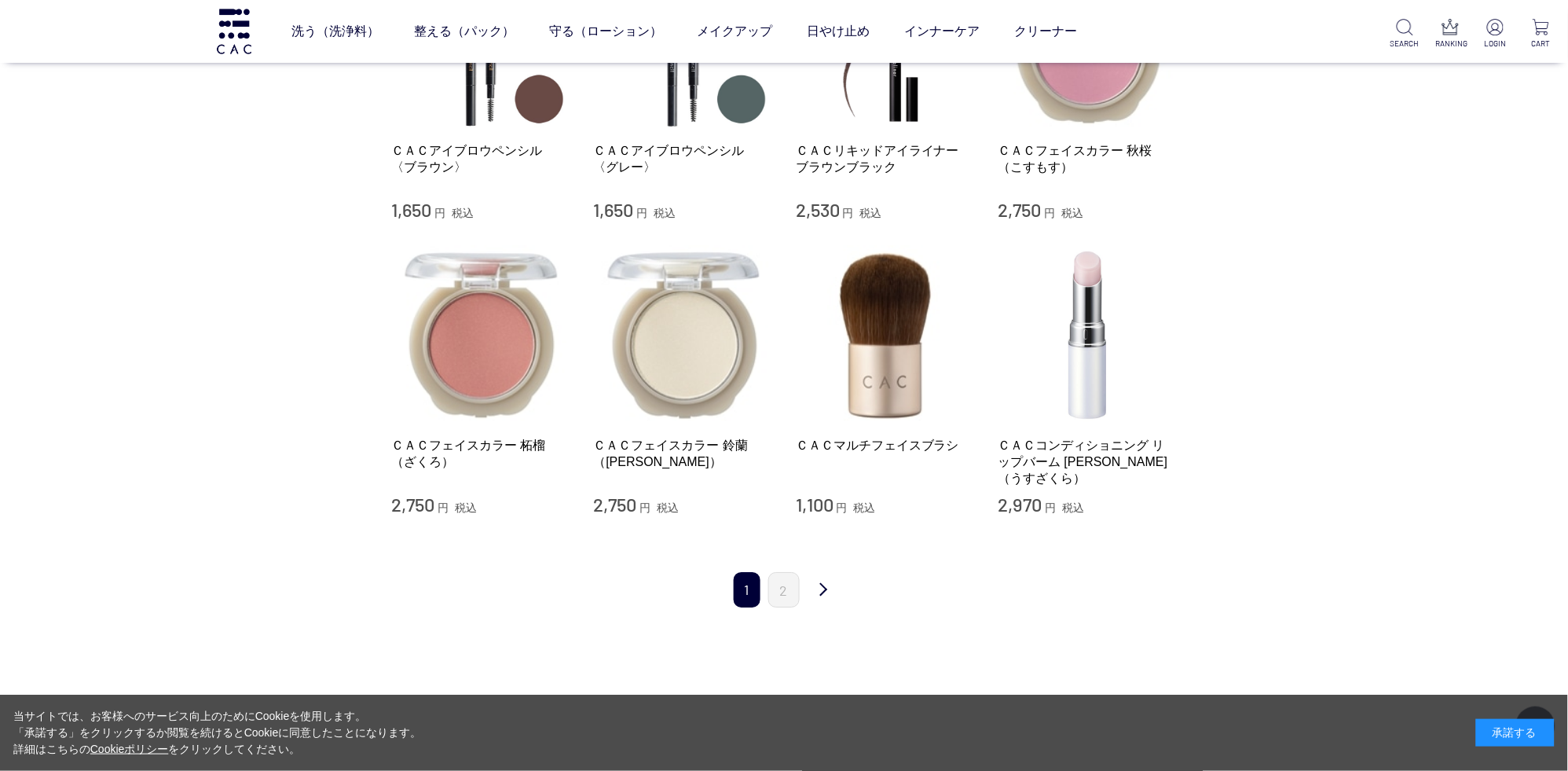
scroll to position [1405, 0]
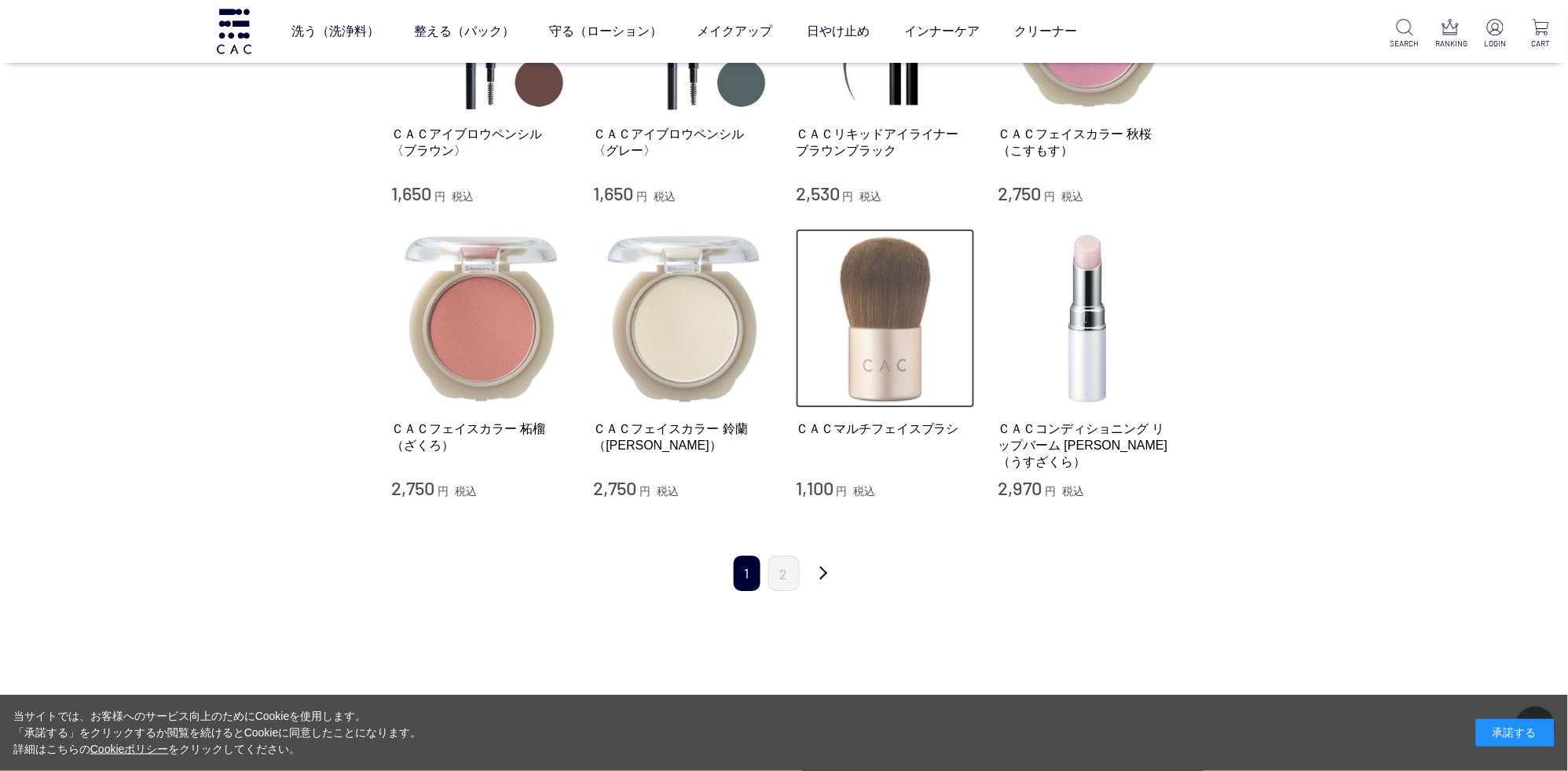
click at [885, 293] on img at bounding box center [885, 318] width 179 height 179
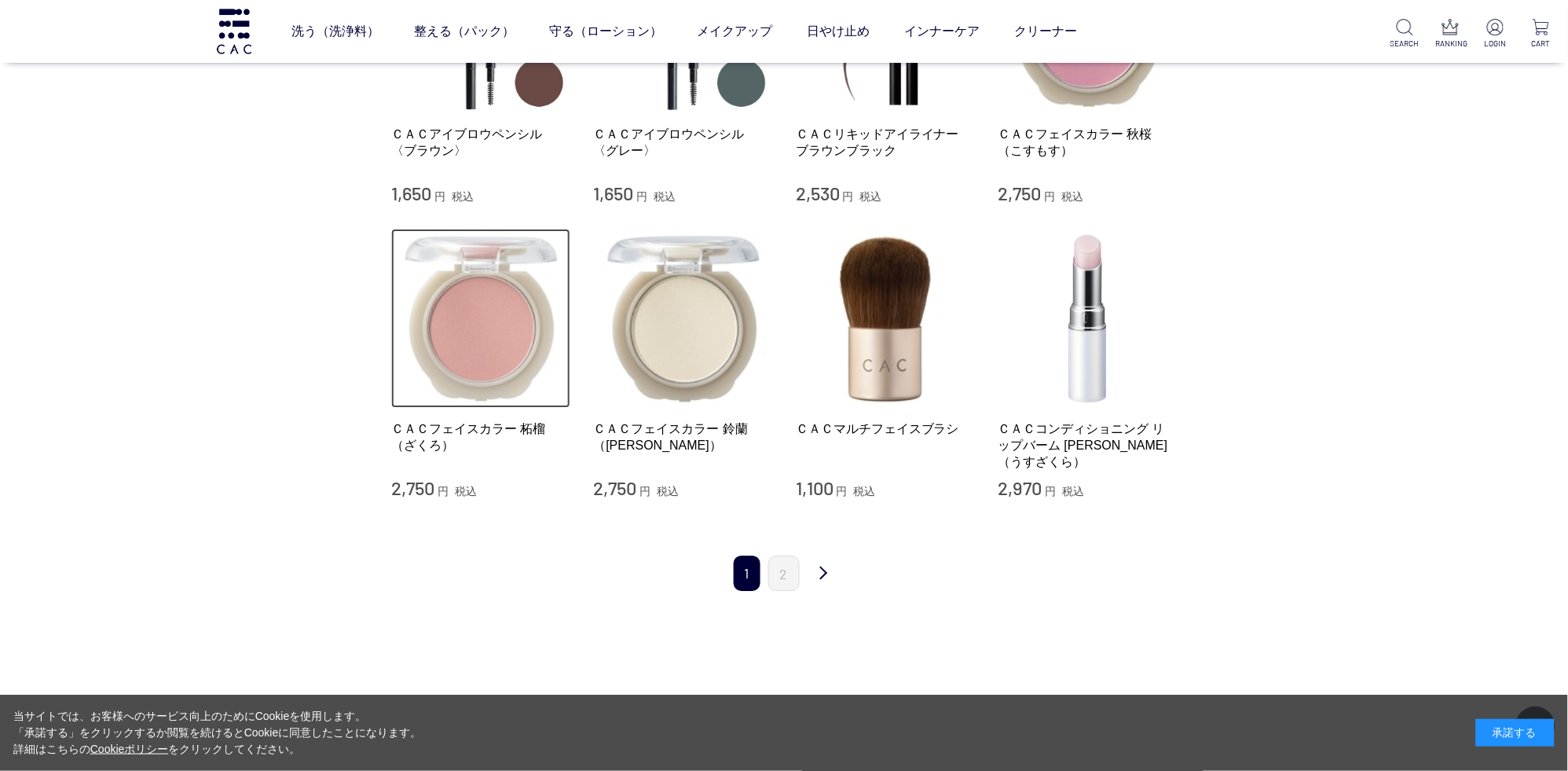
click at [458, 321] on img at bounding box center [480, 318] width 179 height 179
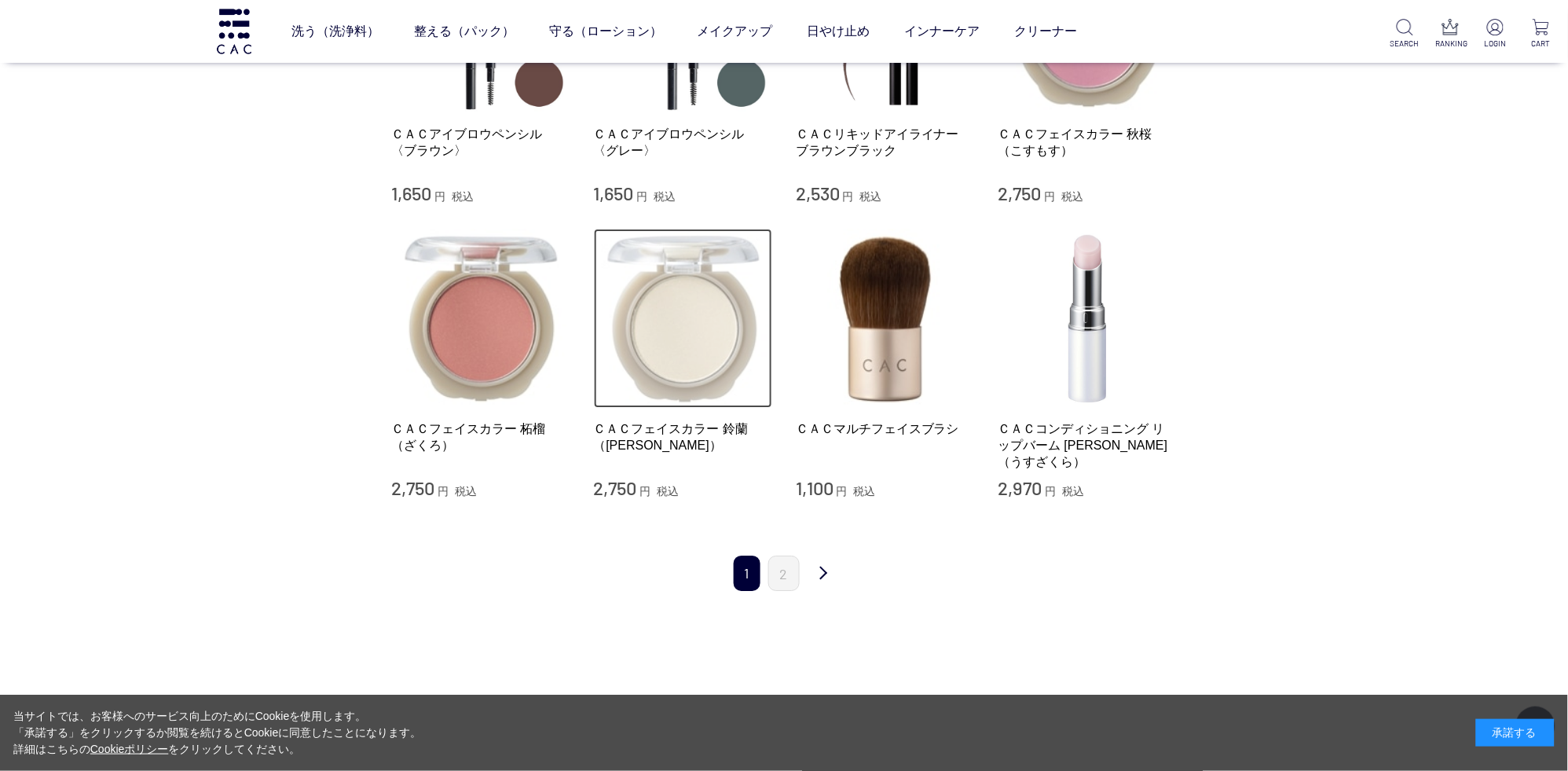
click at [686, 316] on img at bounding box center [682, 318] width 179 height 179
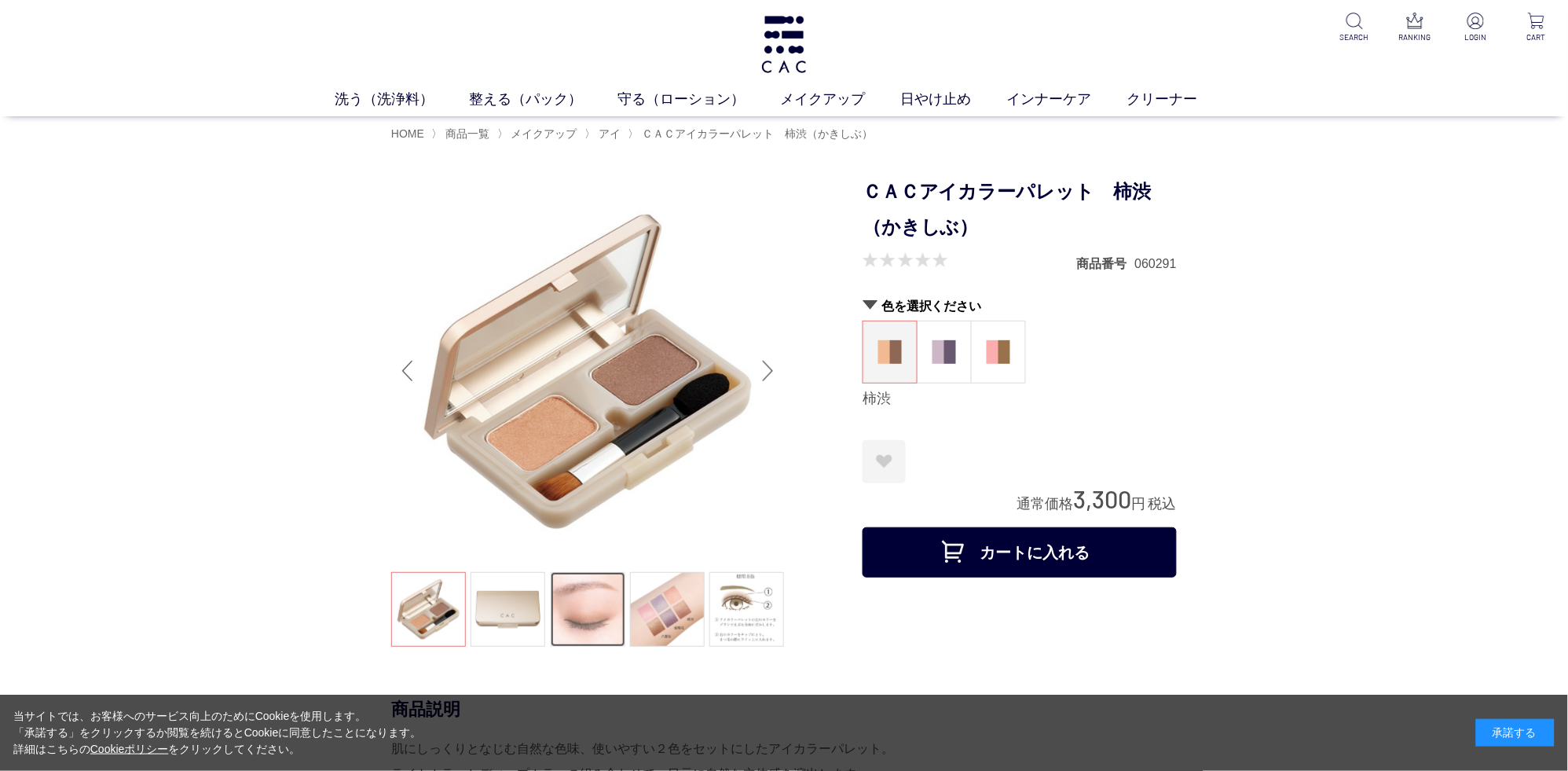
click at [573, 613] on link at bounding box center [588, 609] width 75 height 75
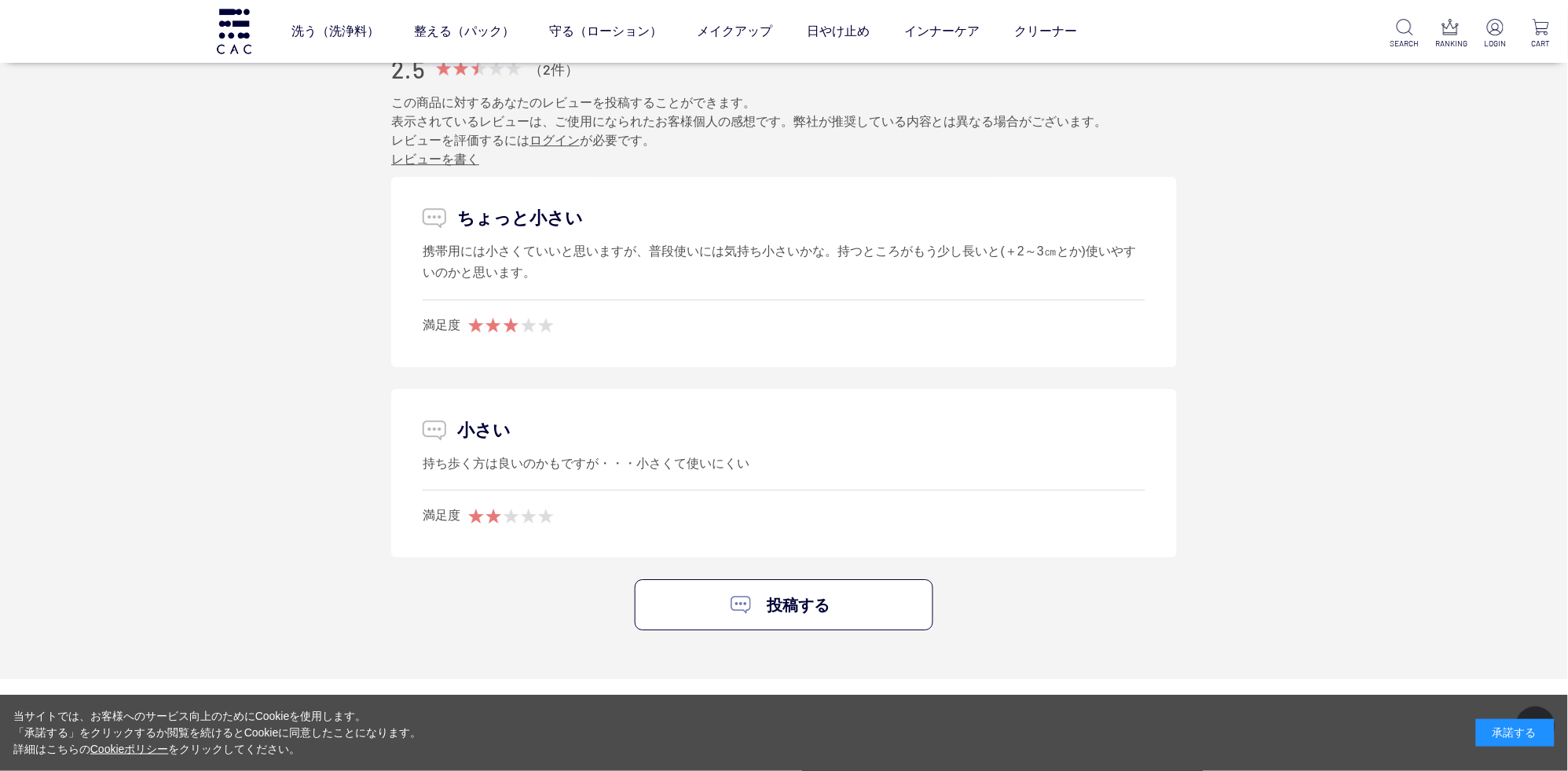
scroll to position [1405, 0]
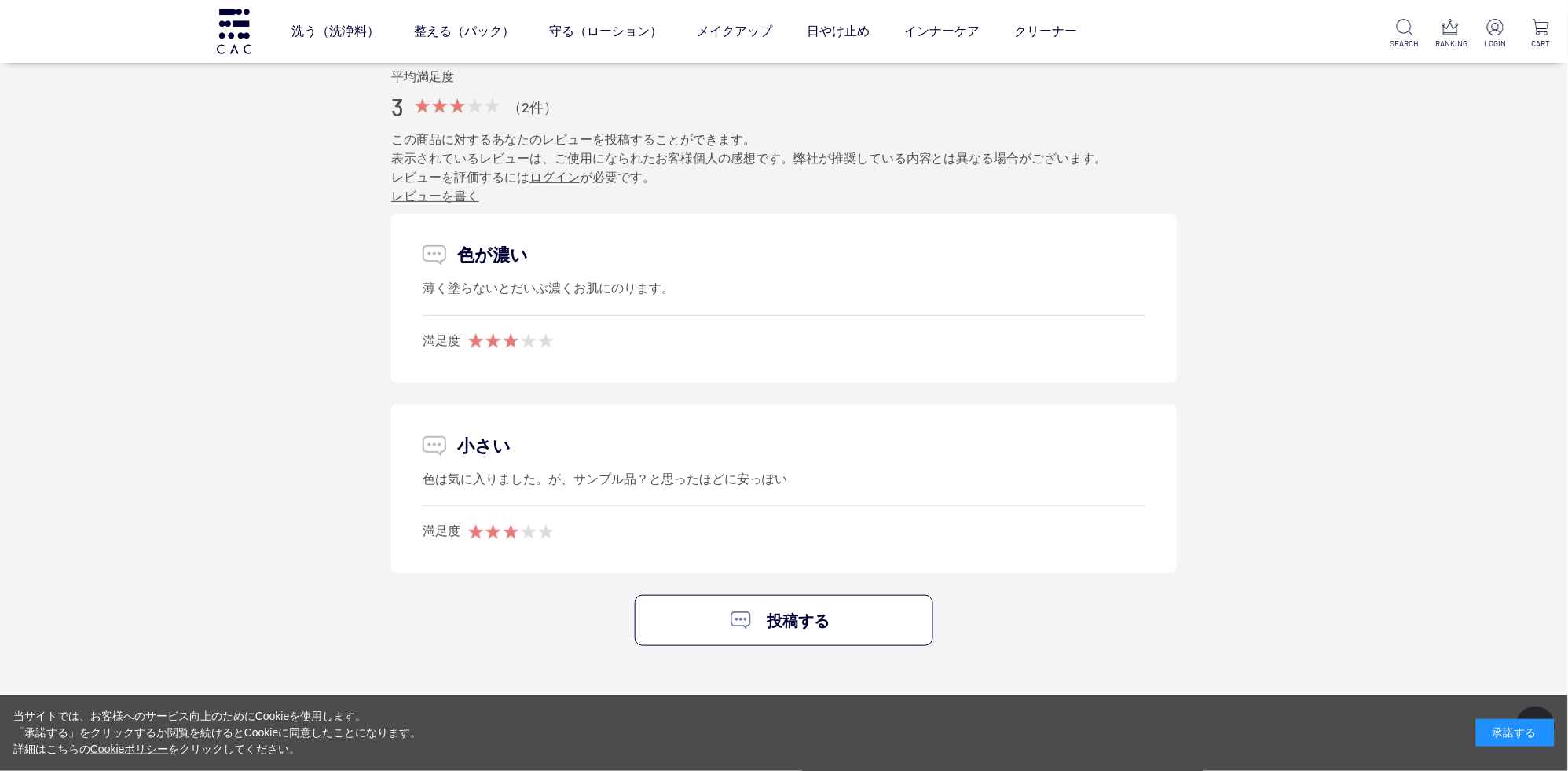
scroll to position [2067, 0]
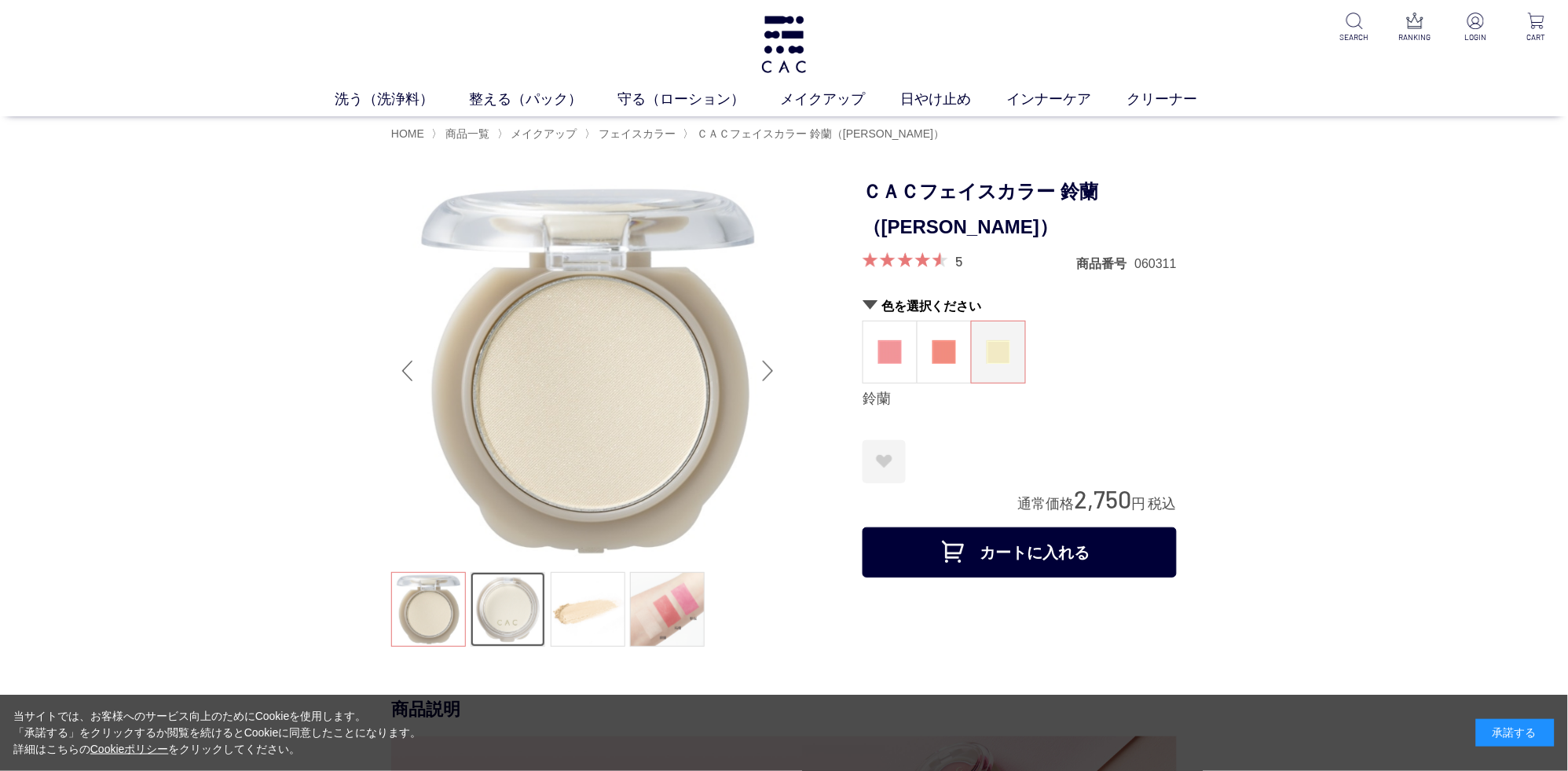
click at [507, 616] on link at bounding box center [508, 609] width 75 height 75
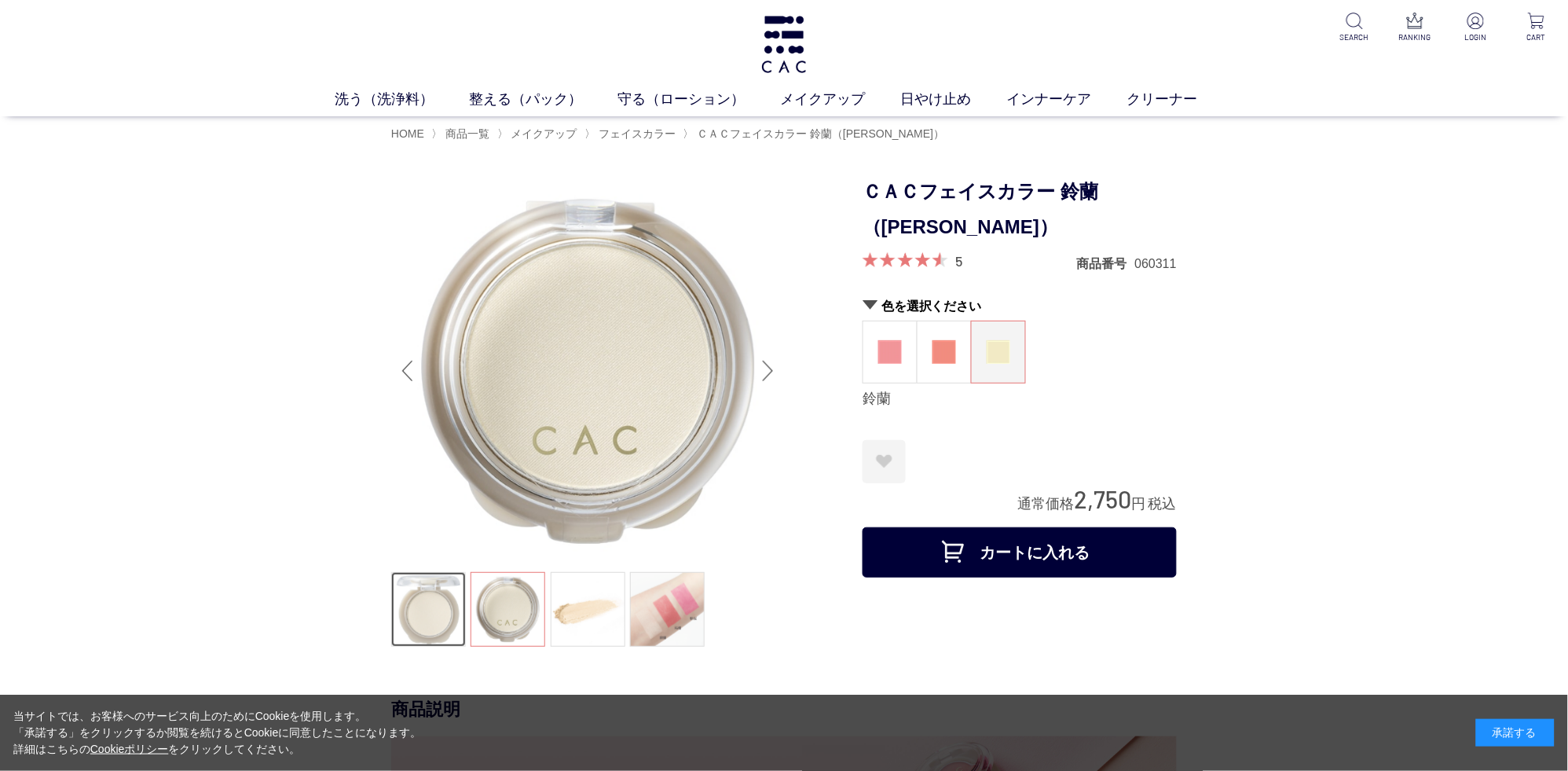
click at [420, 620] on link at bounding box center [429, 609] width 75 height 75
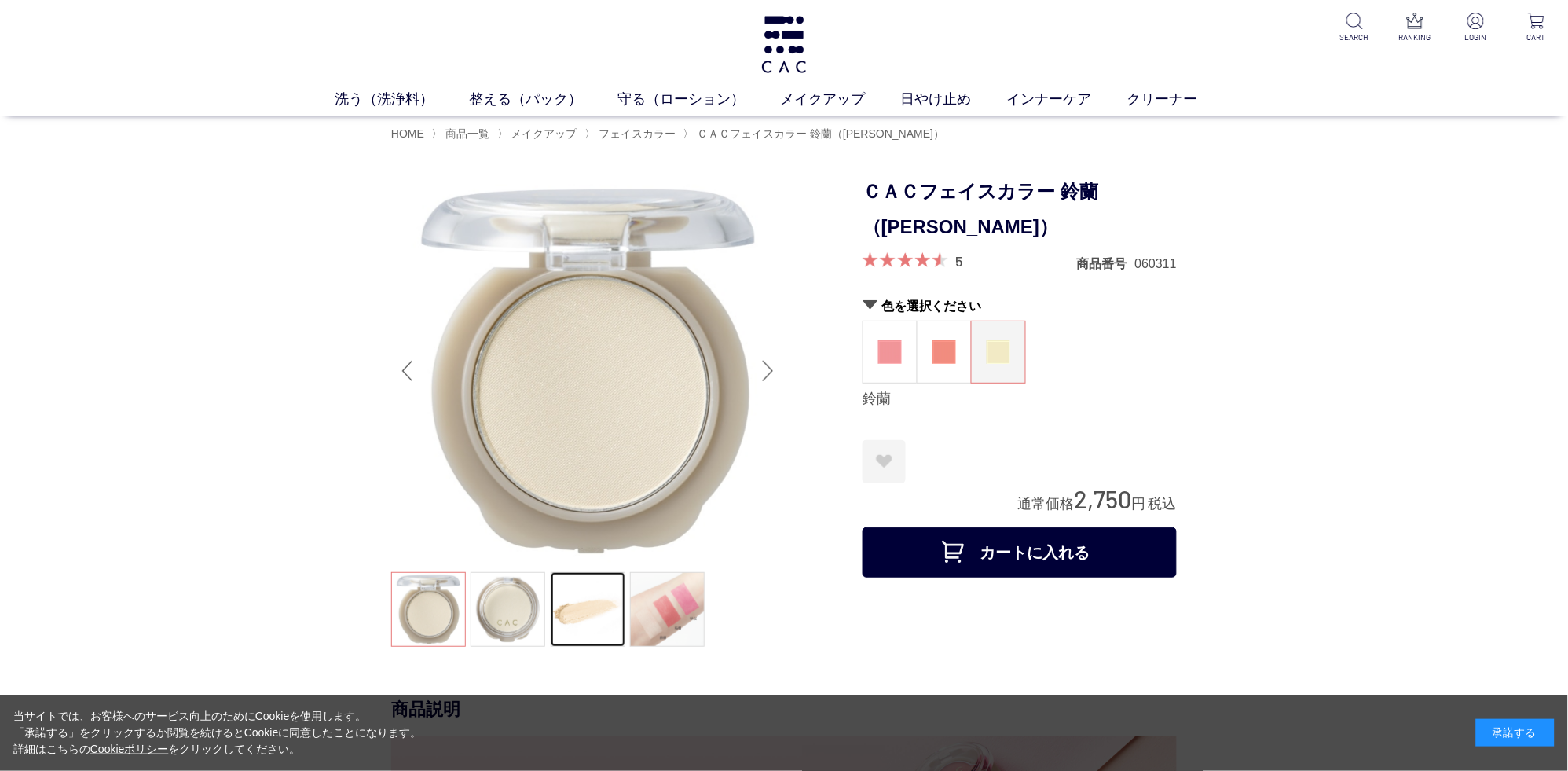
click at [573, 603] on link at bounding box center [588, 609] width 75 height 75
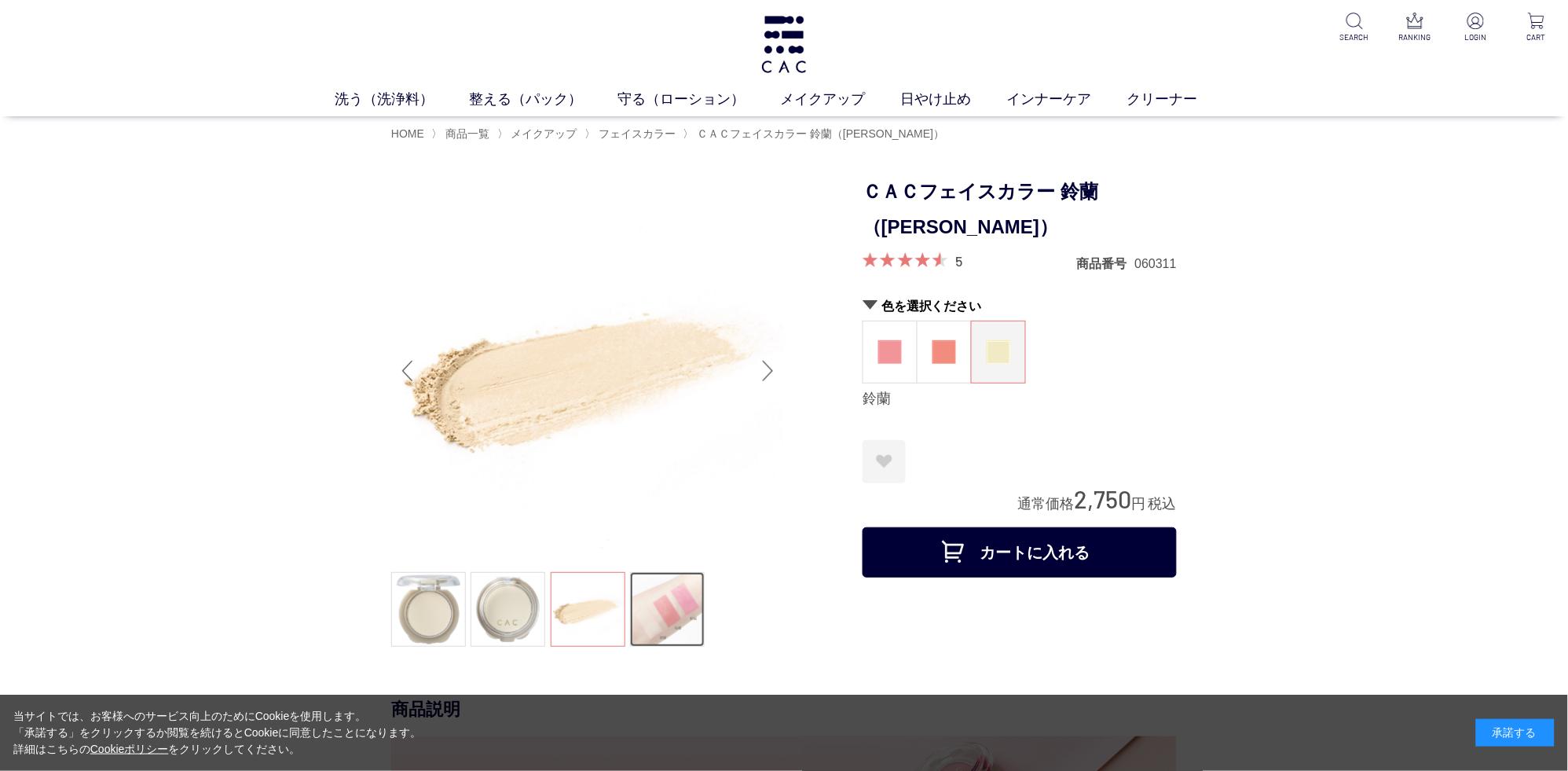
click at [663, 594] on link at bounding box center [667, 609] width 75 height 75
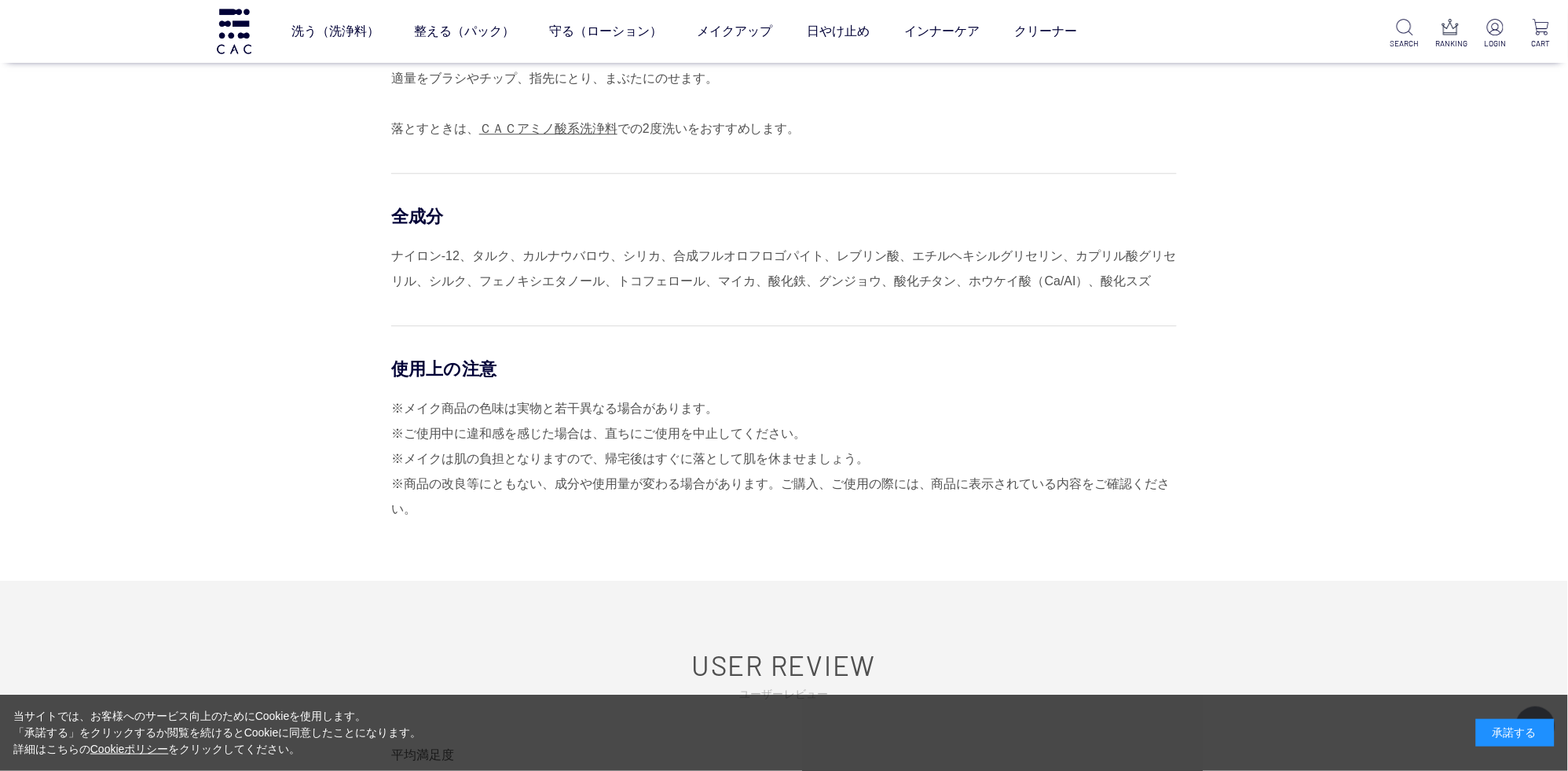
scroll to position [1240, 0]
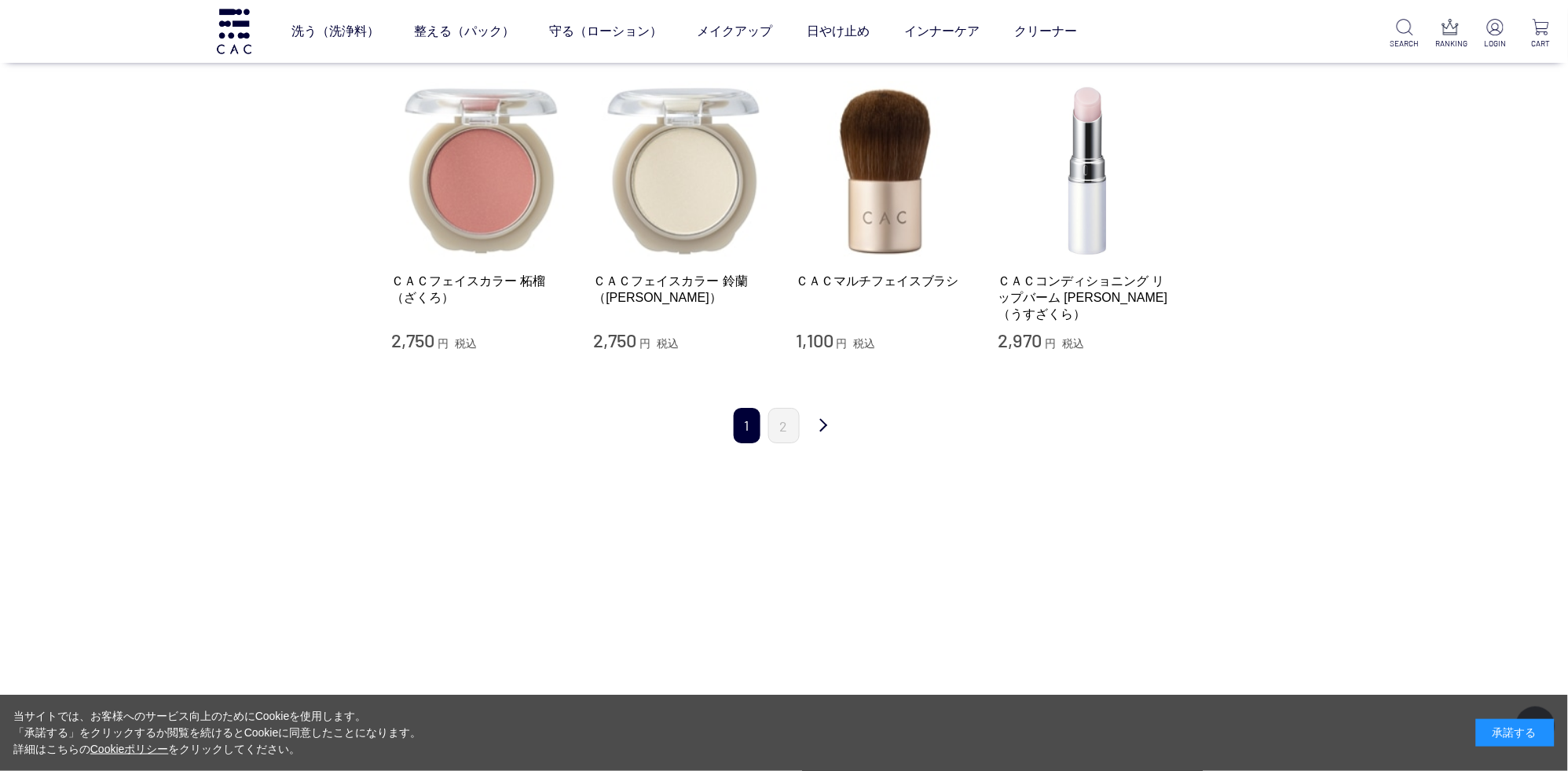
scroll to position [1572, 0]
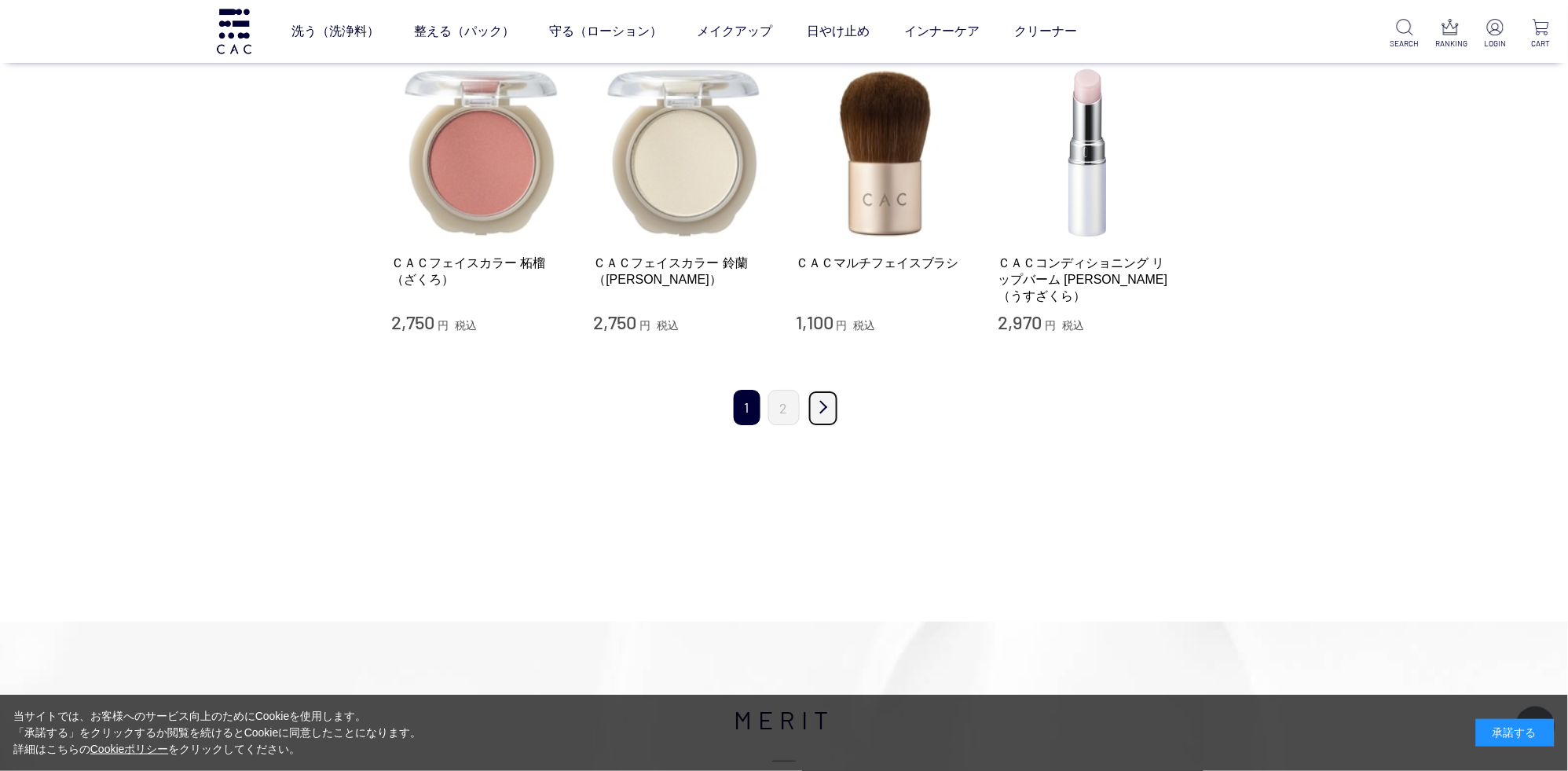
click at [825, 407] on link "次" at bounding box center [823, 408] width 32 height 37
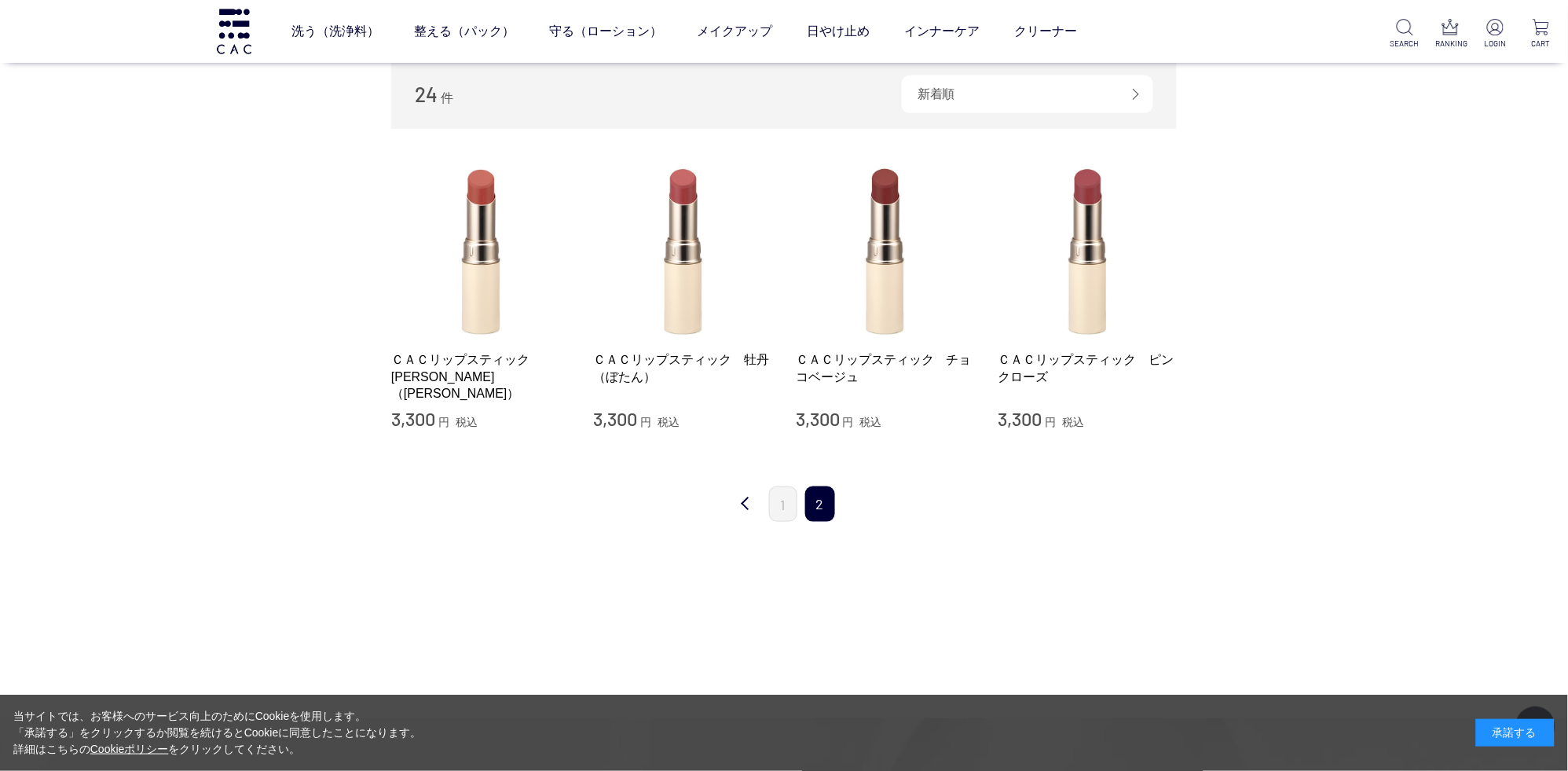
scroll to position [331, 0]
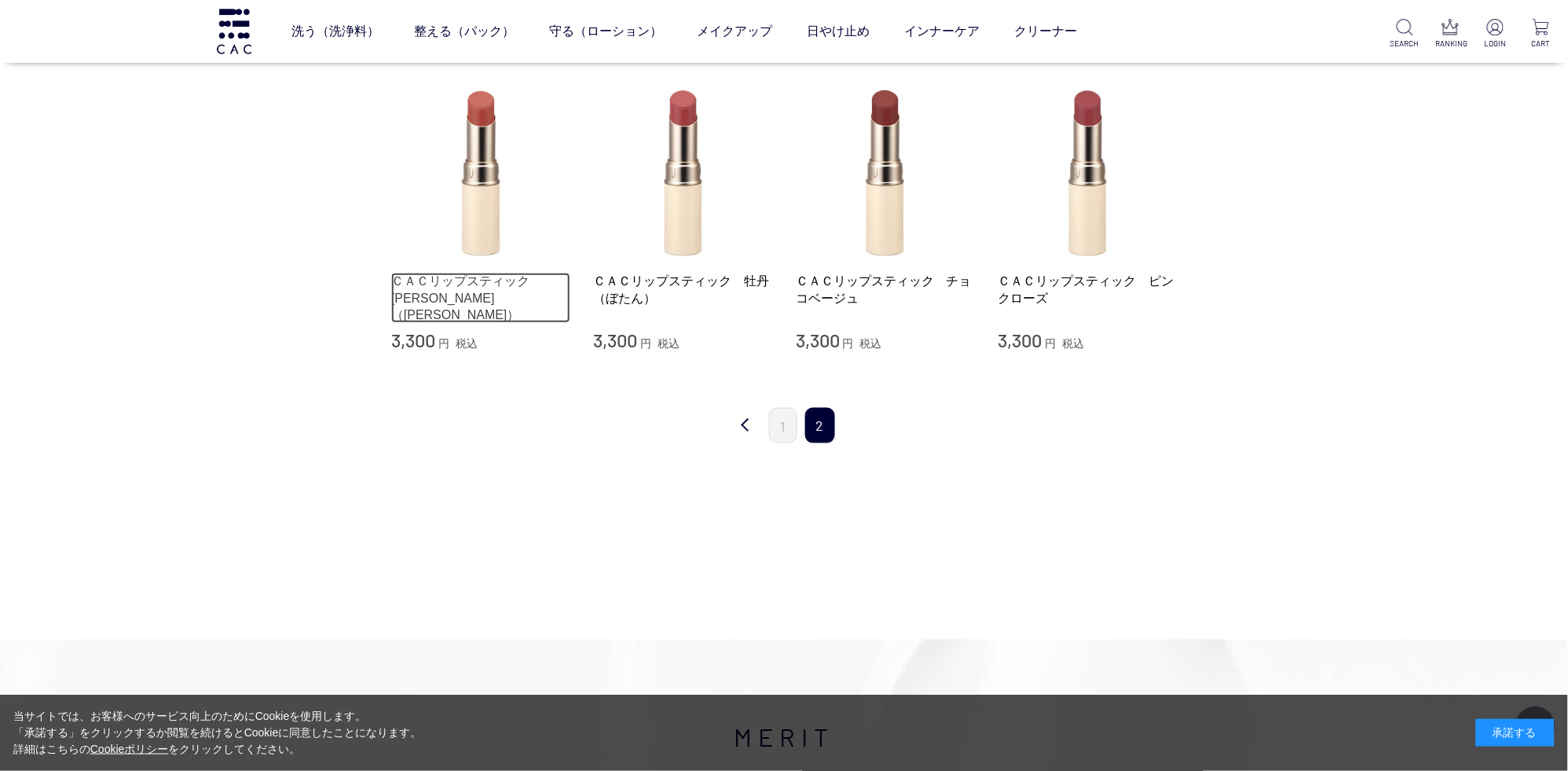
click at [481, 295] on link "ＣＡＣリップスティック　茜（あかね）" at bounding box center [480, 297] width 179 height 50
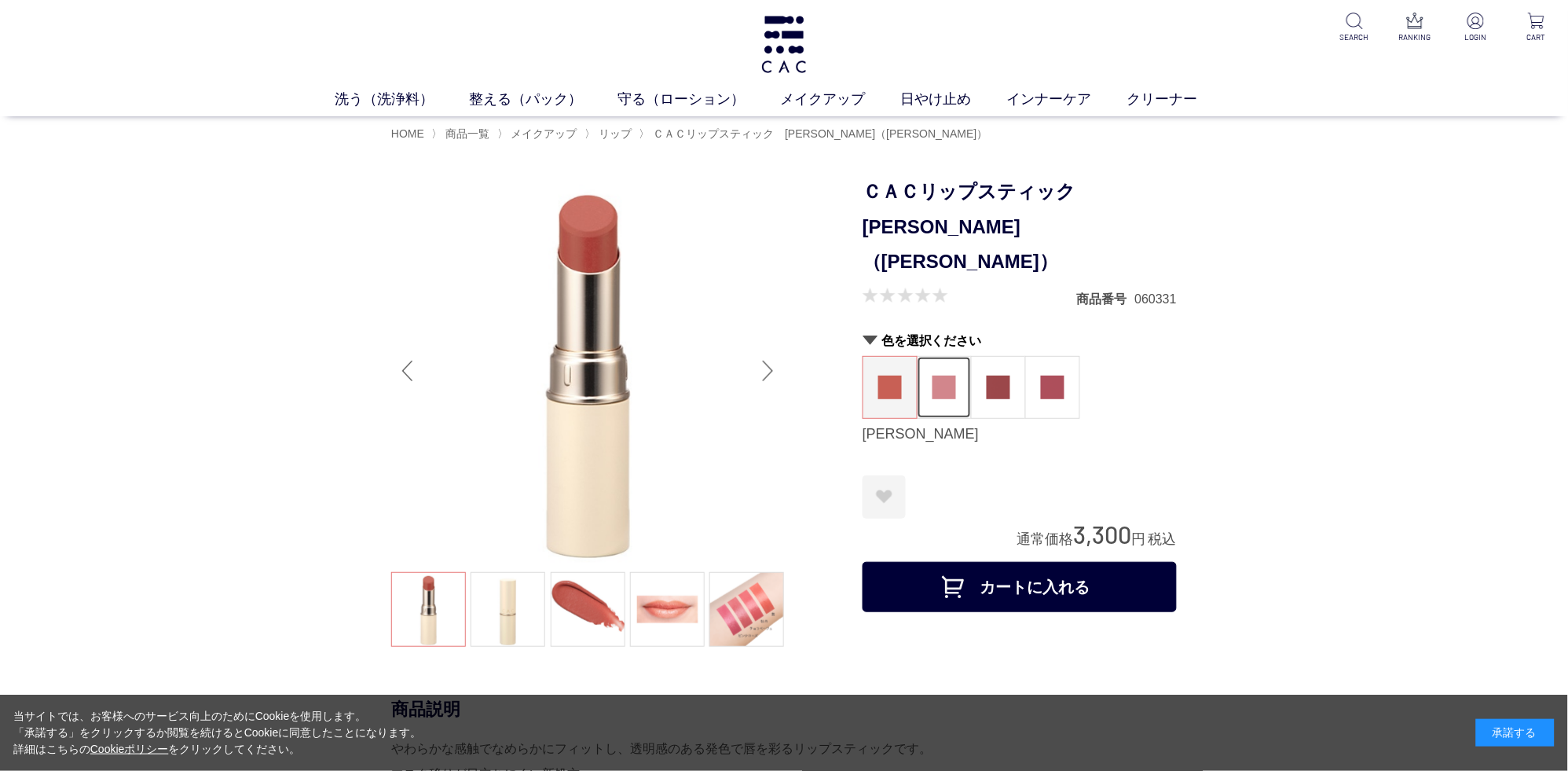
click at [937, 376] on img at bounding box center [944, 387] width 23 height 23
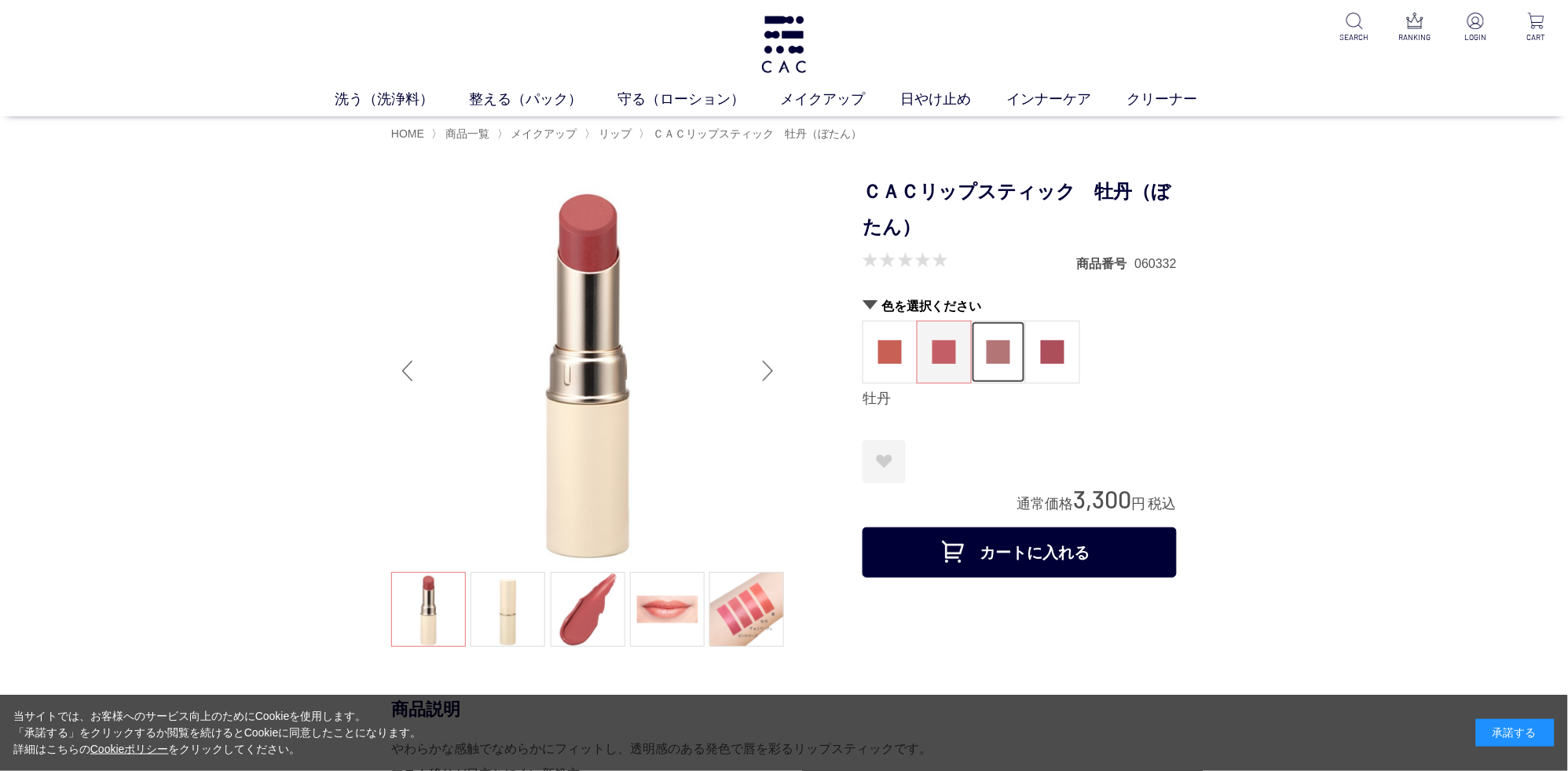
click at [1016, 371] on figure at bounding box center [998, 352] width 53 height 62
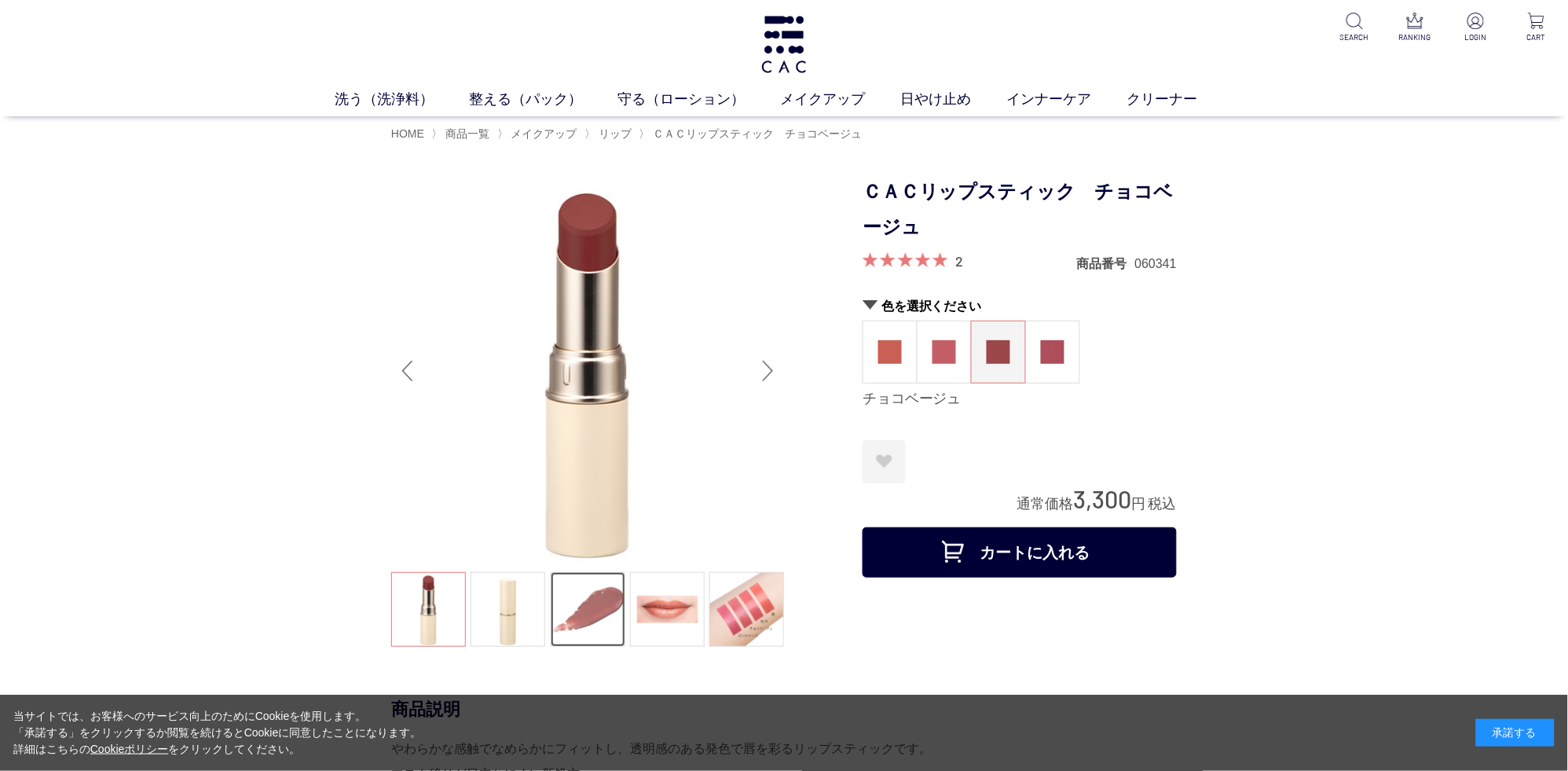
click at [608, 624] on link at bounding box center [588, 609] width 75 height 75
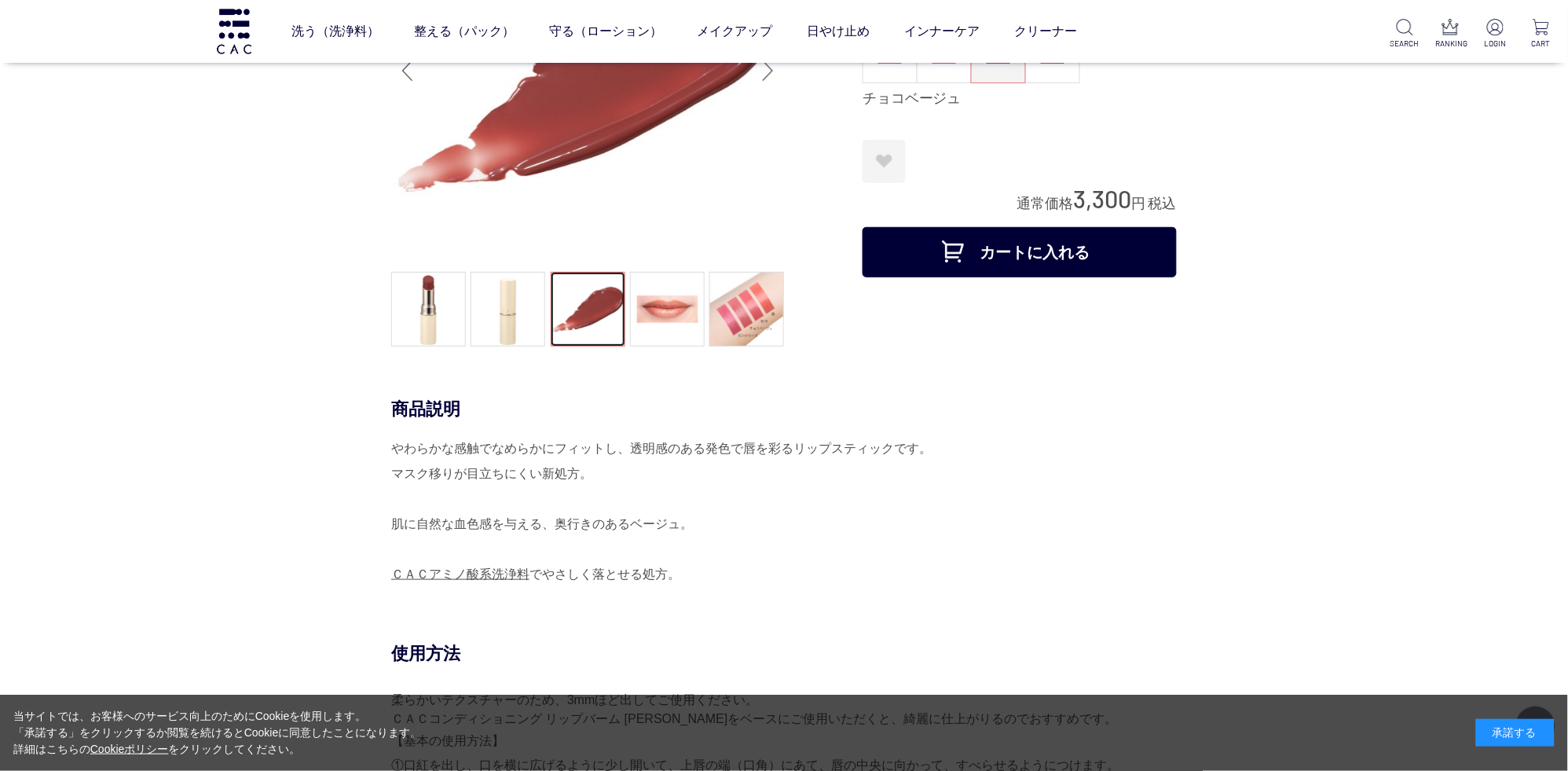
scroll to position [82, 0]
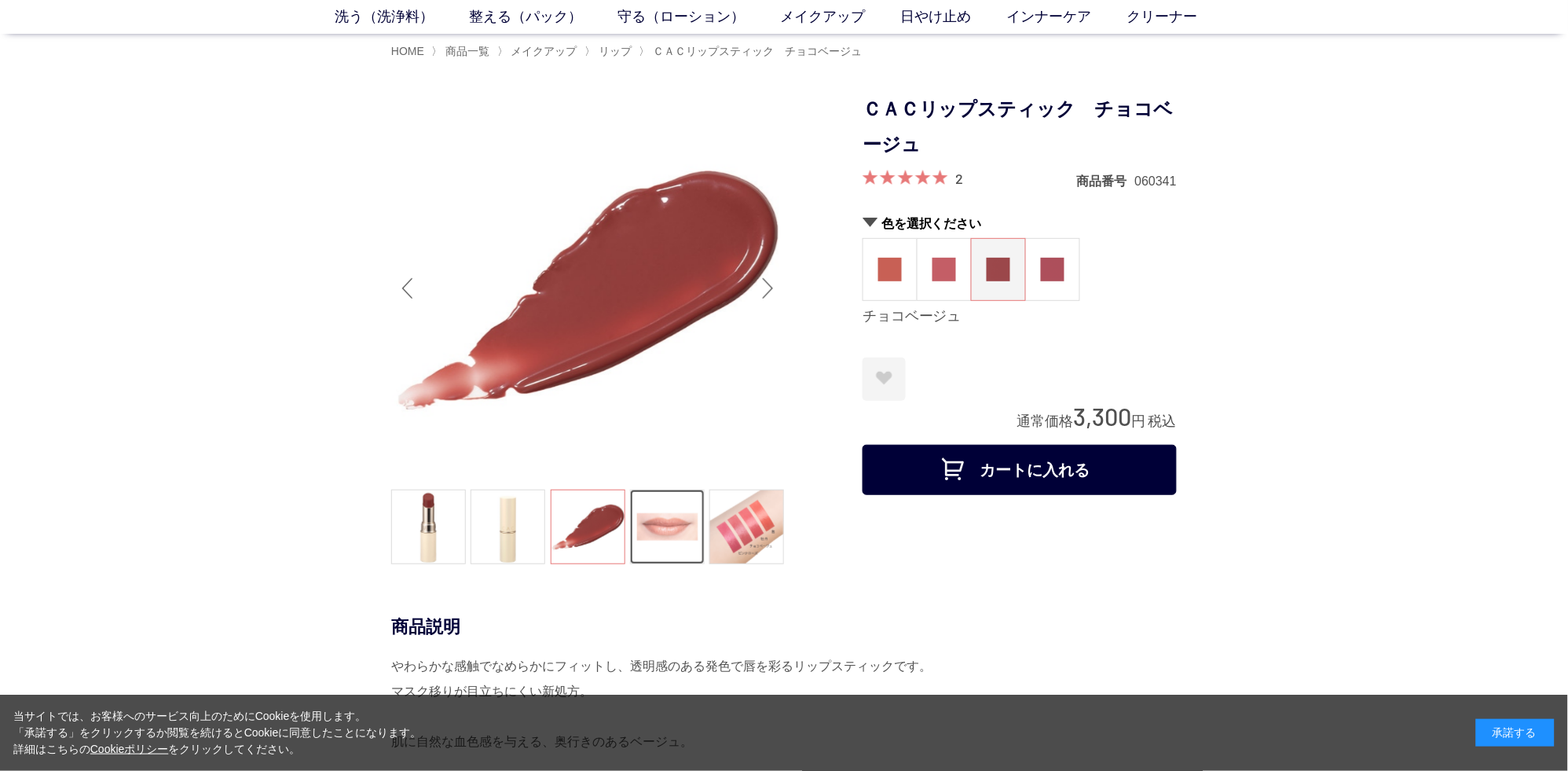
click at [666, 540] on link at bounding box center [667, 527] width 75 height 75
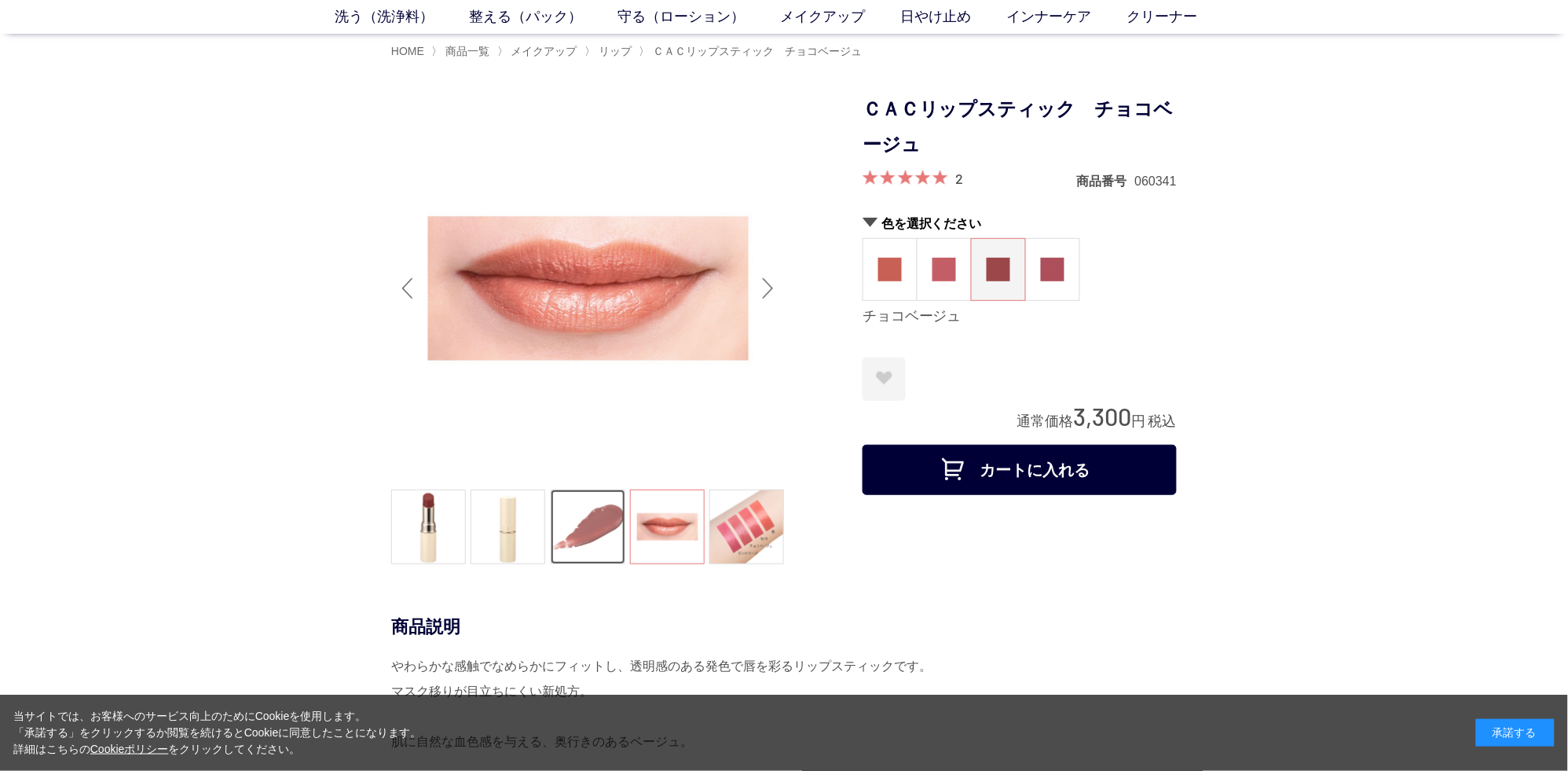
click at [605, 532] on link at bounding box center [588, 527] width 75 height 75
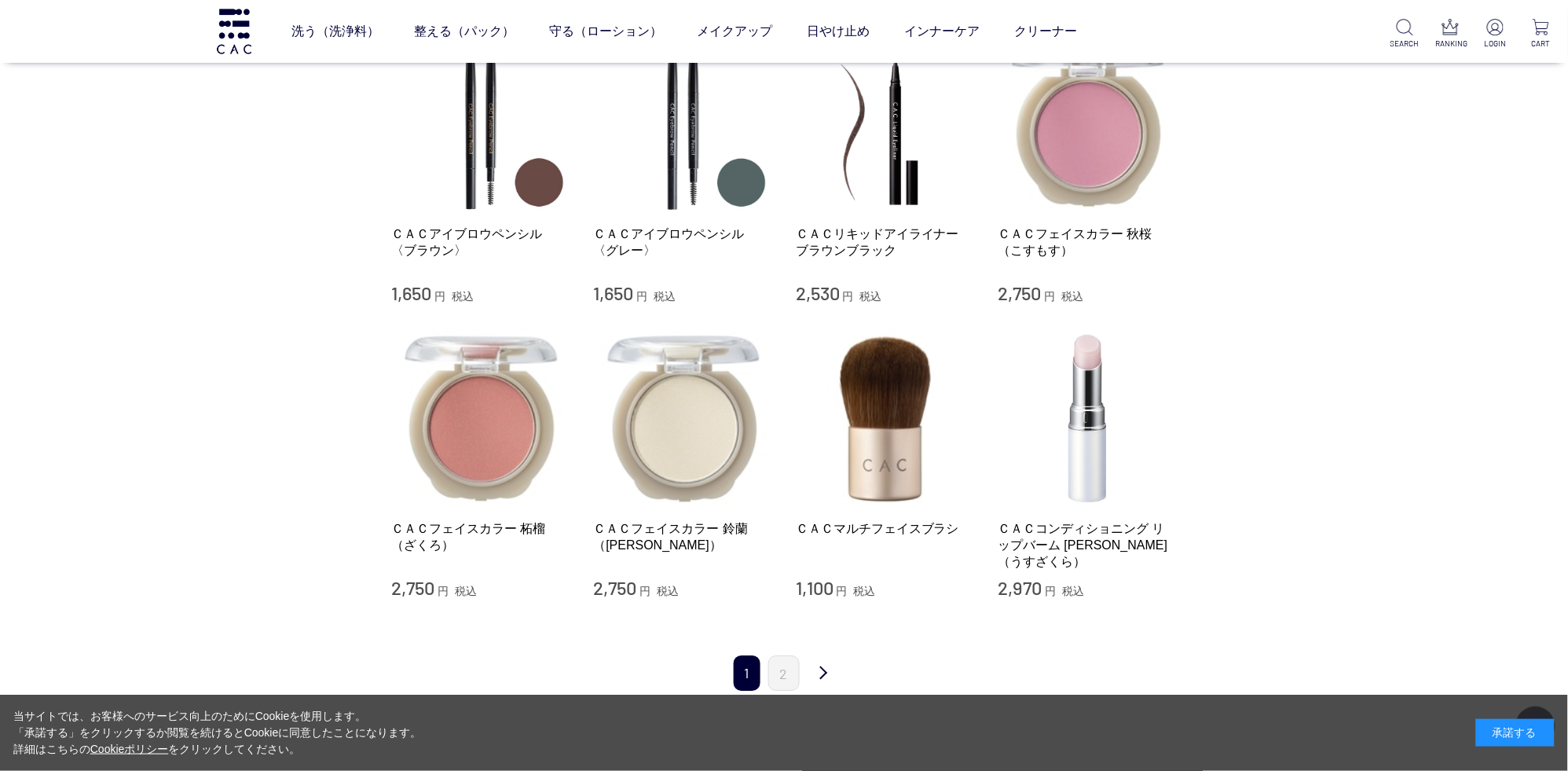
scroll to position [1405, 0]
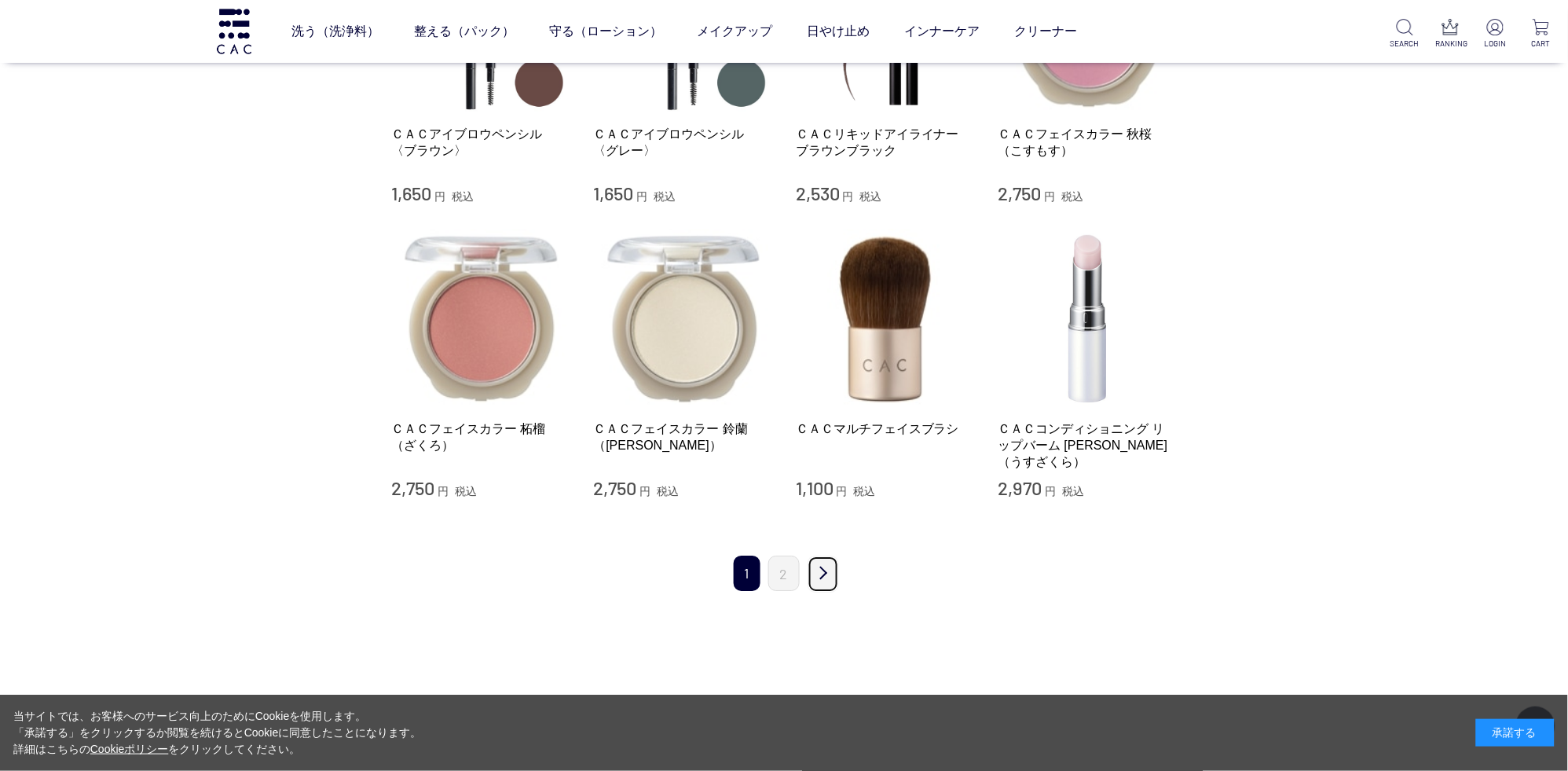
click at [817, 571] on link "次" at bounding box center [823, 574] width 32 height 37
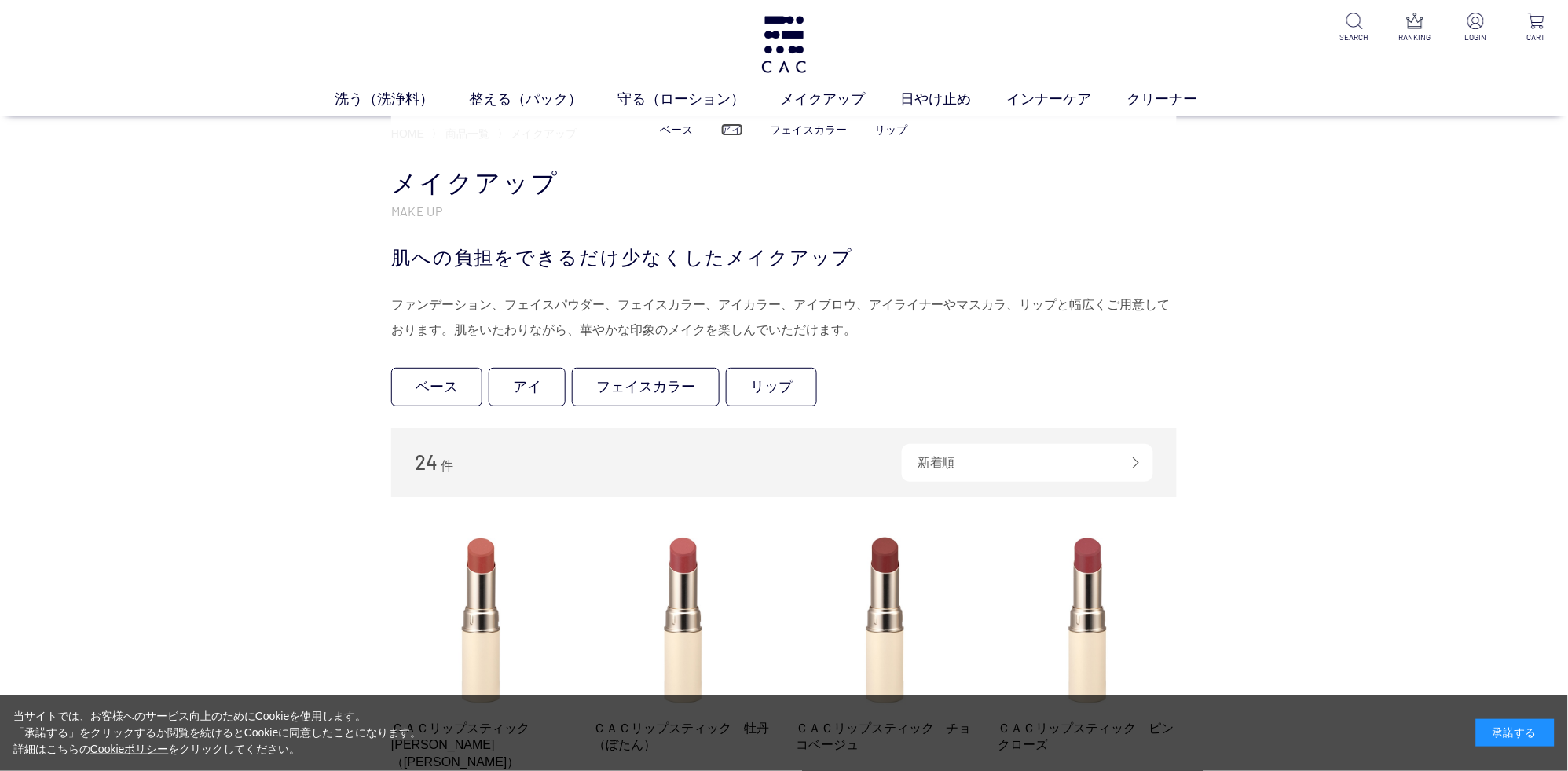
click at [737, 132] on link "アイ" at bounding box center [732, 129] width 22 height 12
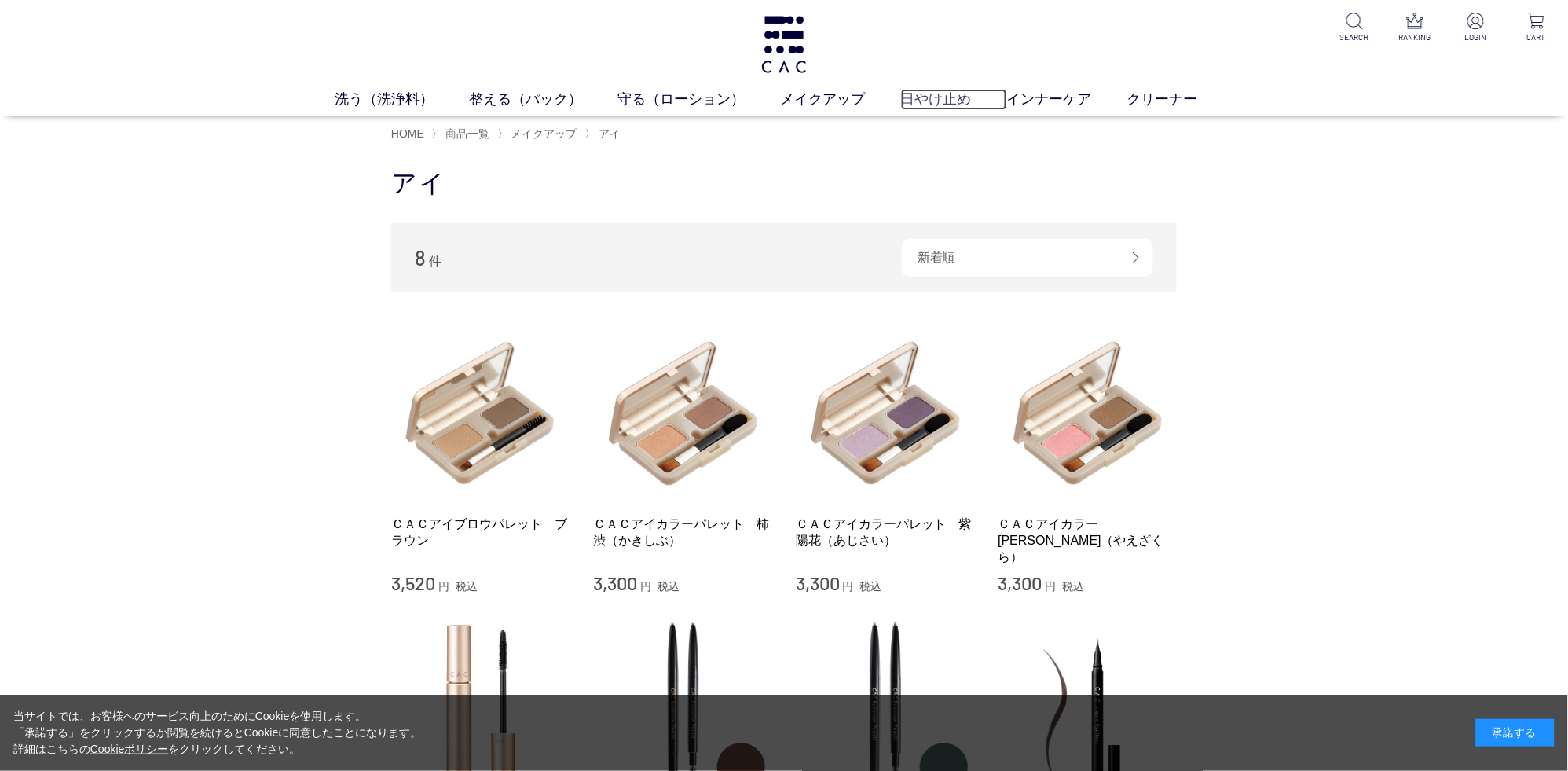
click at [953, 89] on link "日やけ止め" at bounding box center [954, 99] width 106 height 21
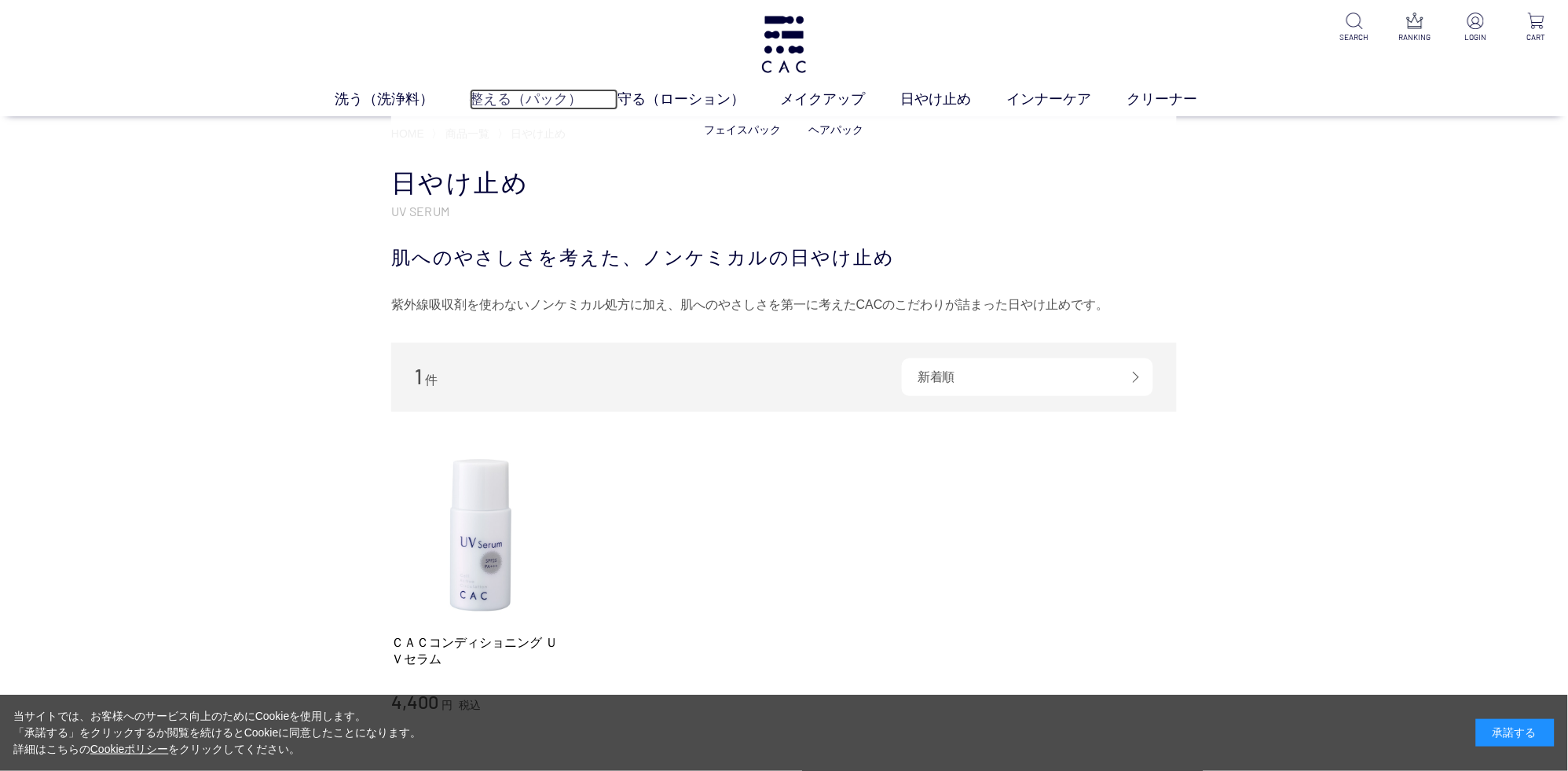
click at [509, 107] on link "整える（パック）" at bounding box center [543, 99] width 148 height 21
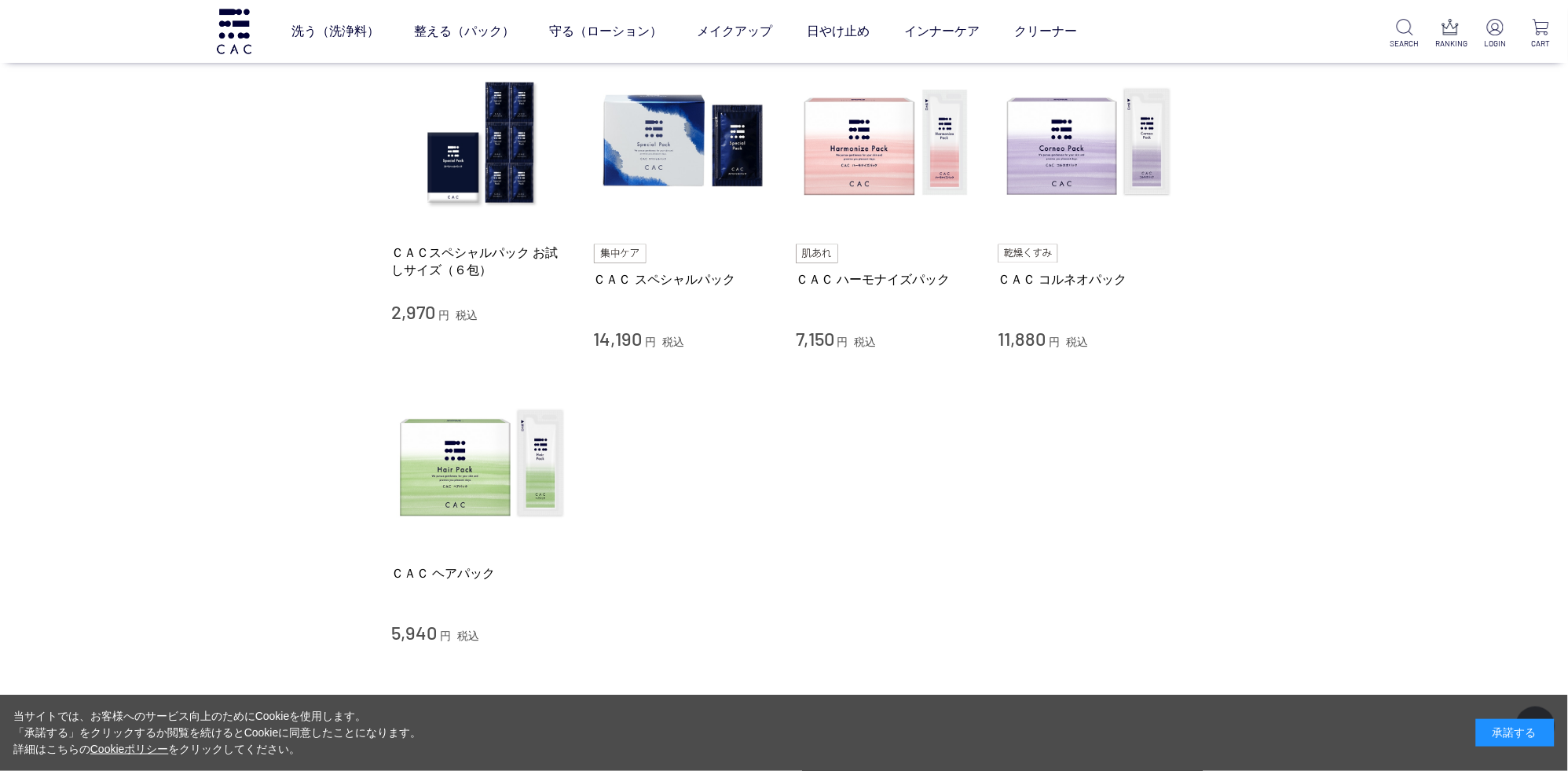
scroll to position [331, 0]
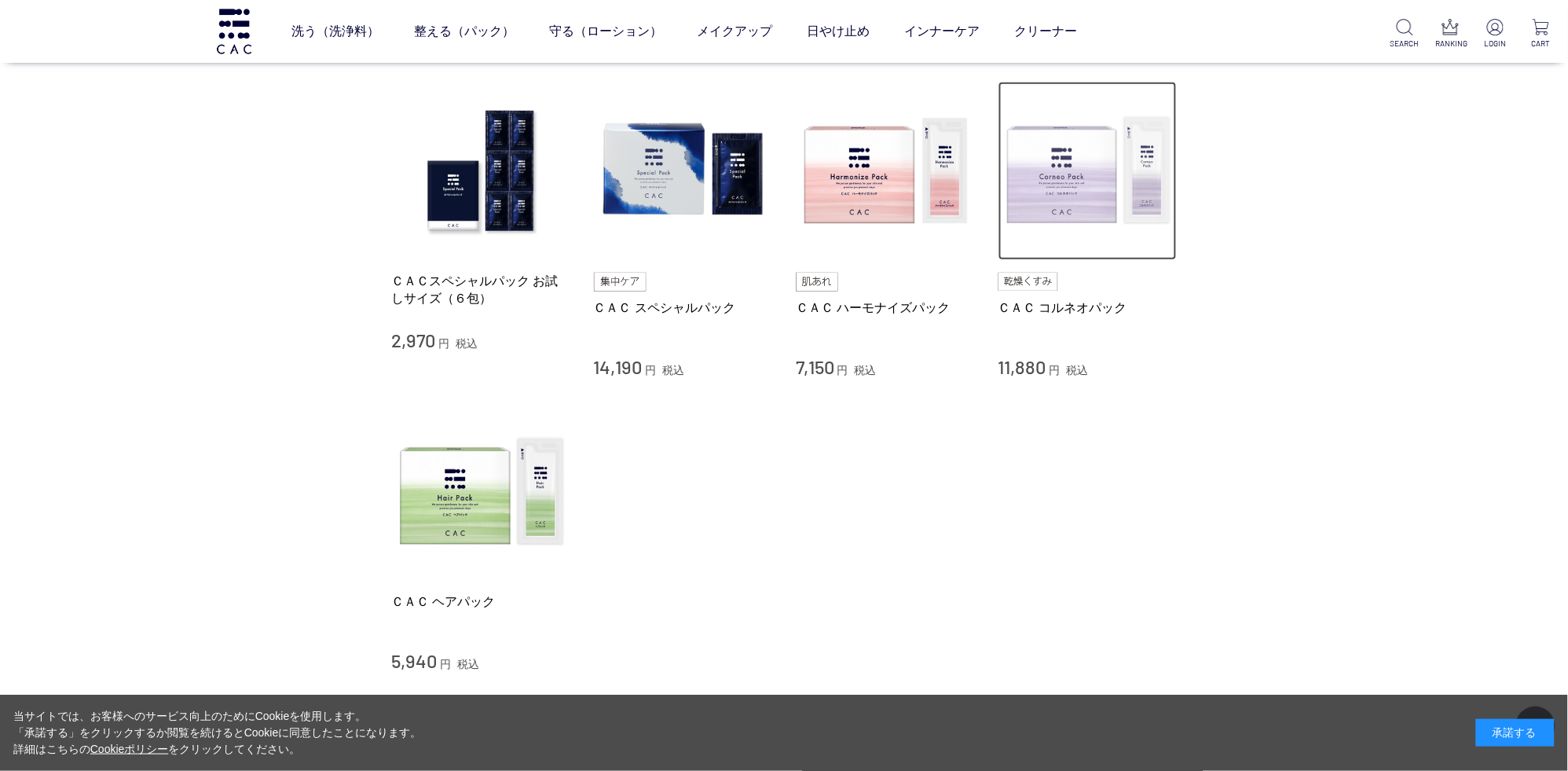
click at [1097, 198] on img at bounding box center [1088, 171] width 179 height 179
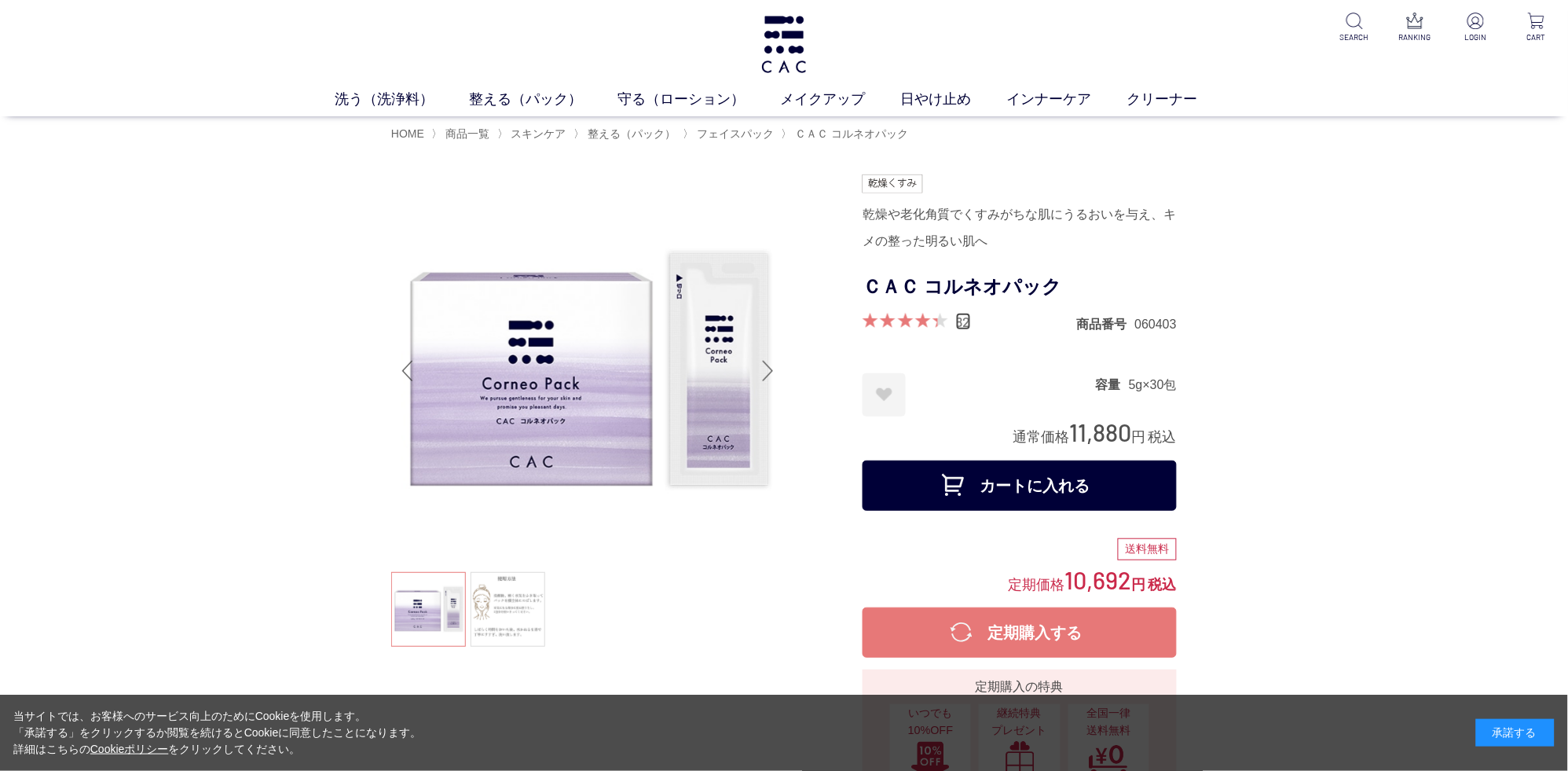
click at [970, 330] on link "82" at bounding box center [964, 321] width 15 height 17
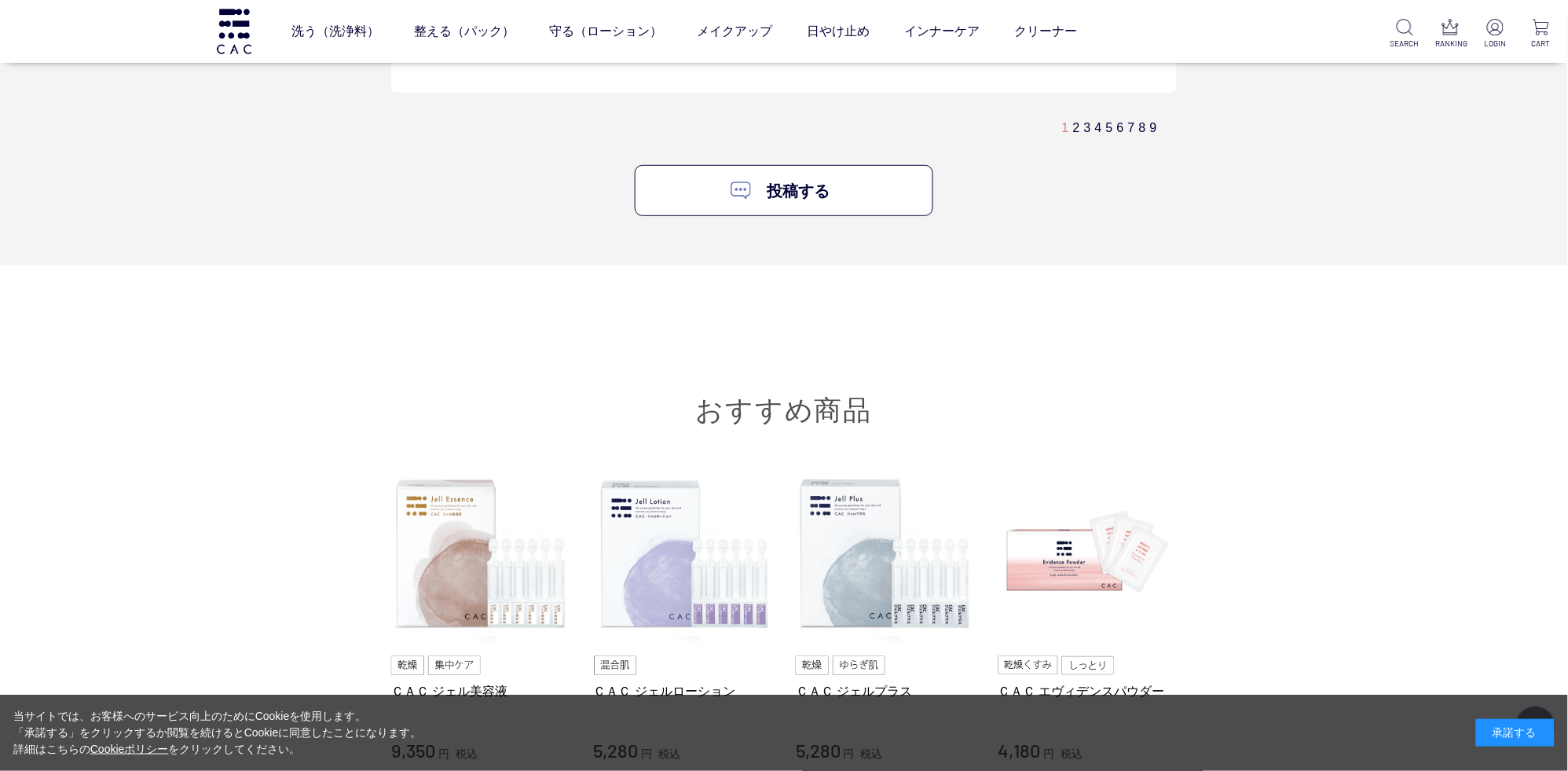
scroll to position [9501, 0]
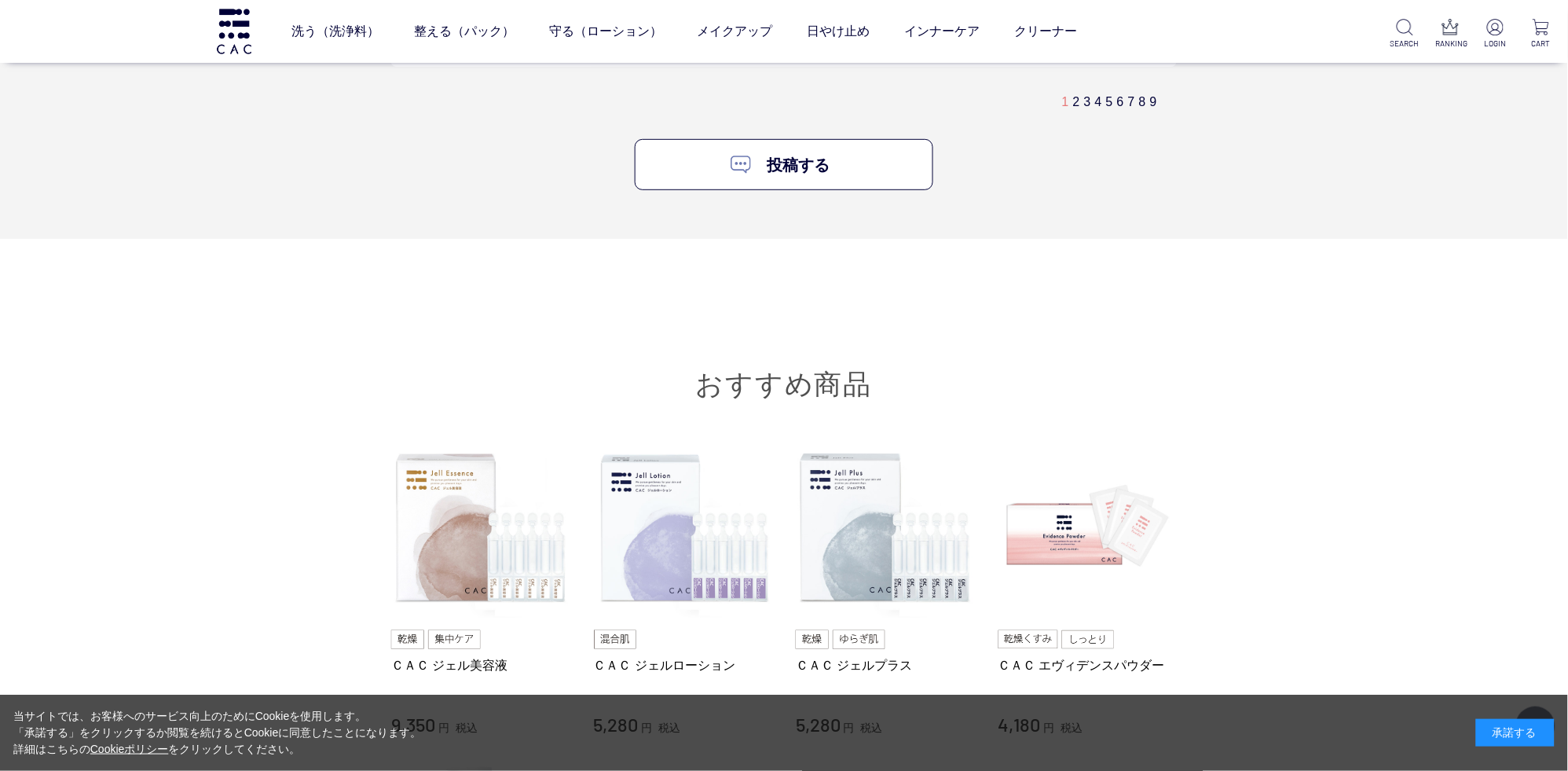
click at [1092, 110] on div "1 2 3 4 5 6 7 8 9" at bounding box center [1117, 102] width 111 height 17
click at [1096, 108] on link "4" at bounding box center [1099, 102] width 7 height 13
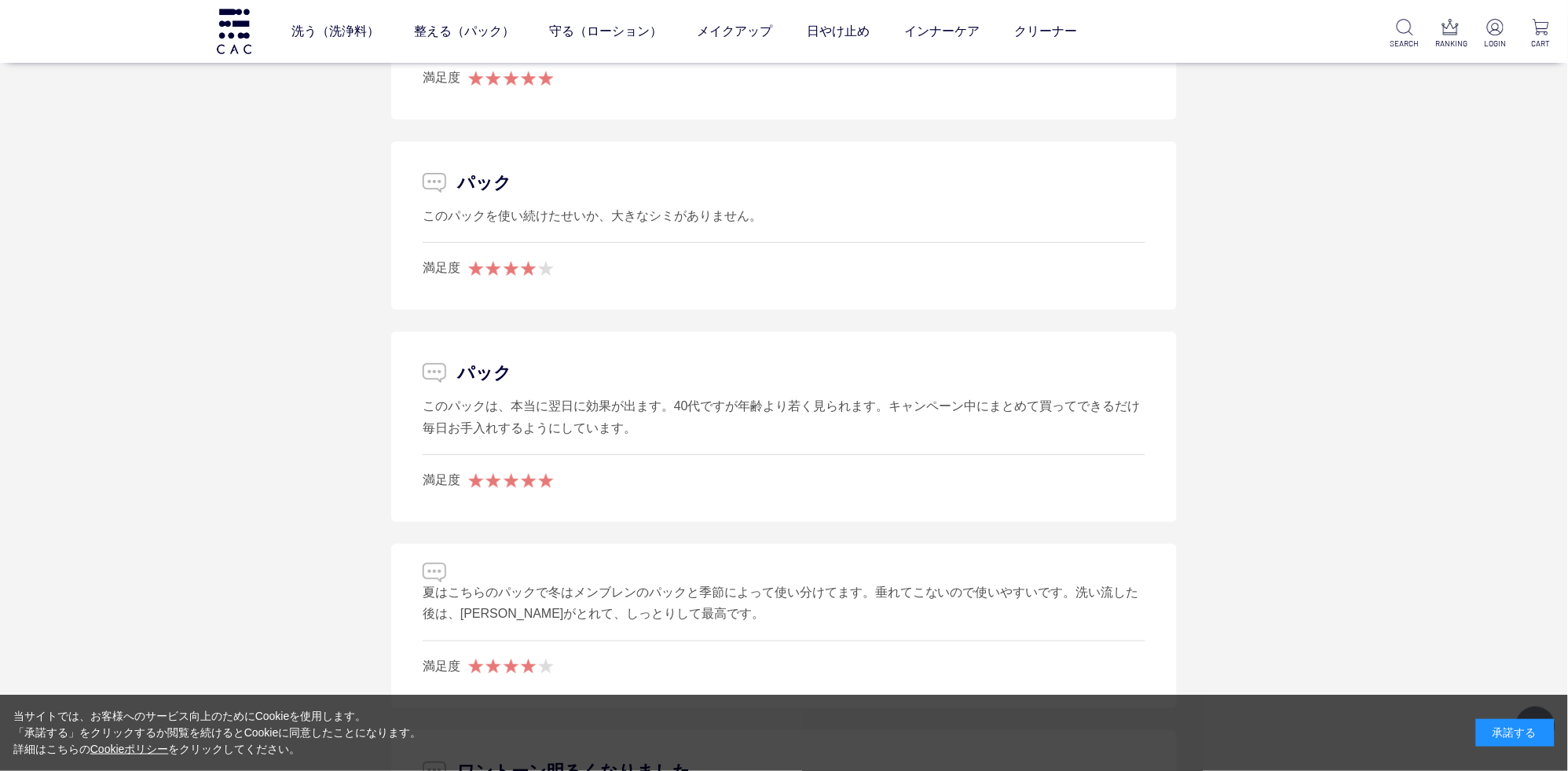
scroll to position [7324, 0]
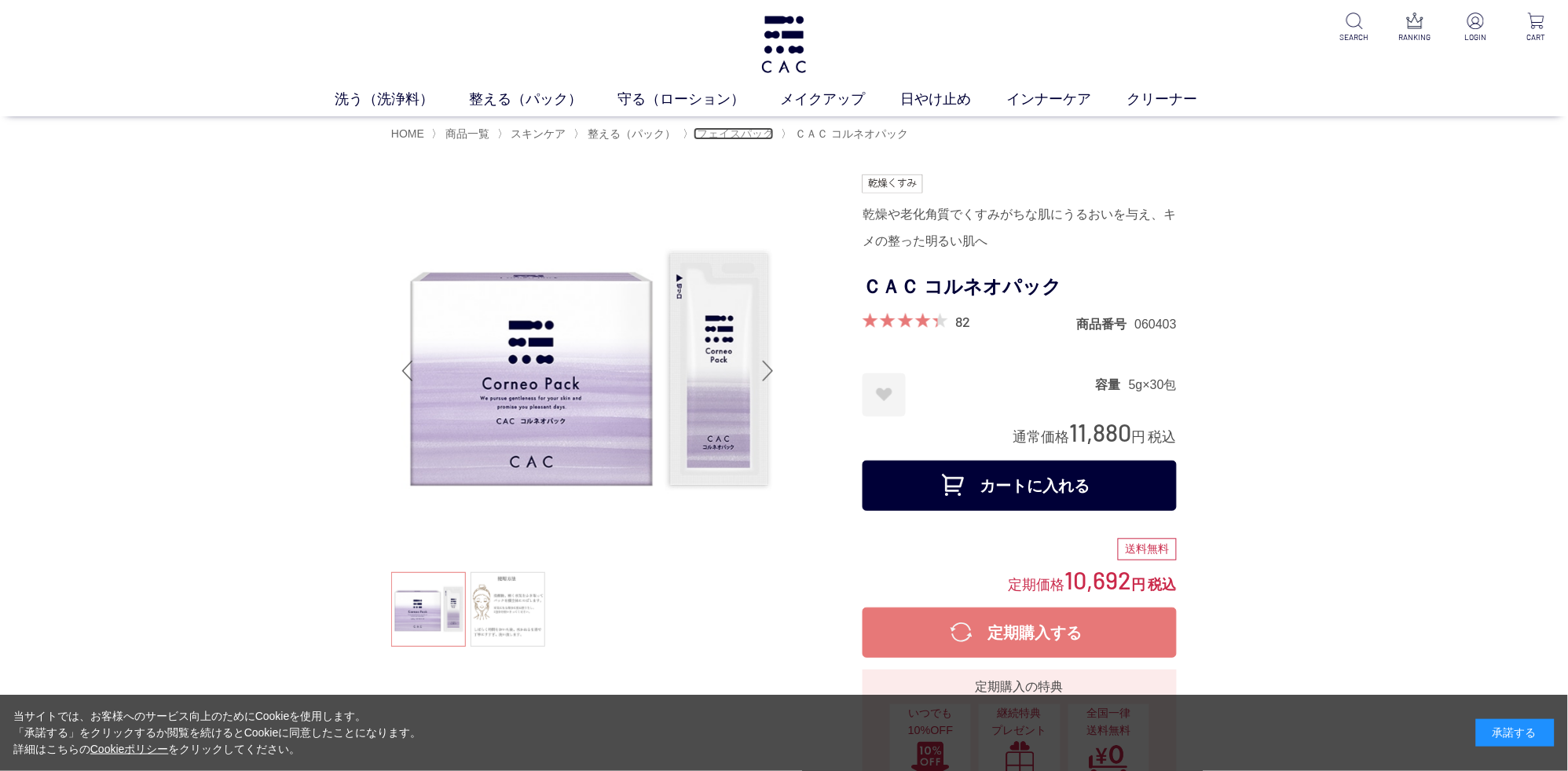
click at [757, 140] on span "フェイスパック" at bounding box center [735, 133] width 77 height 12
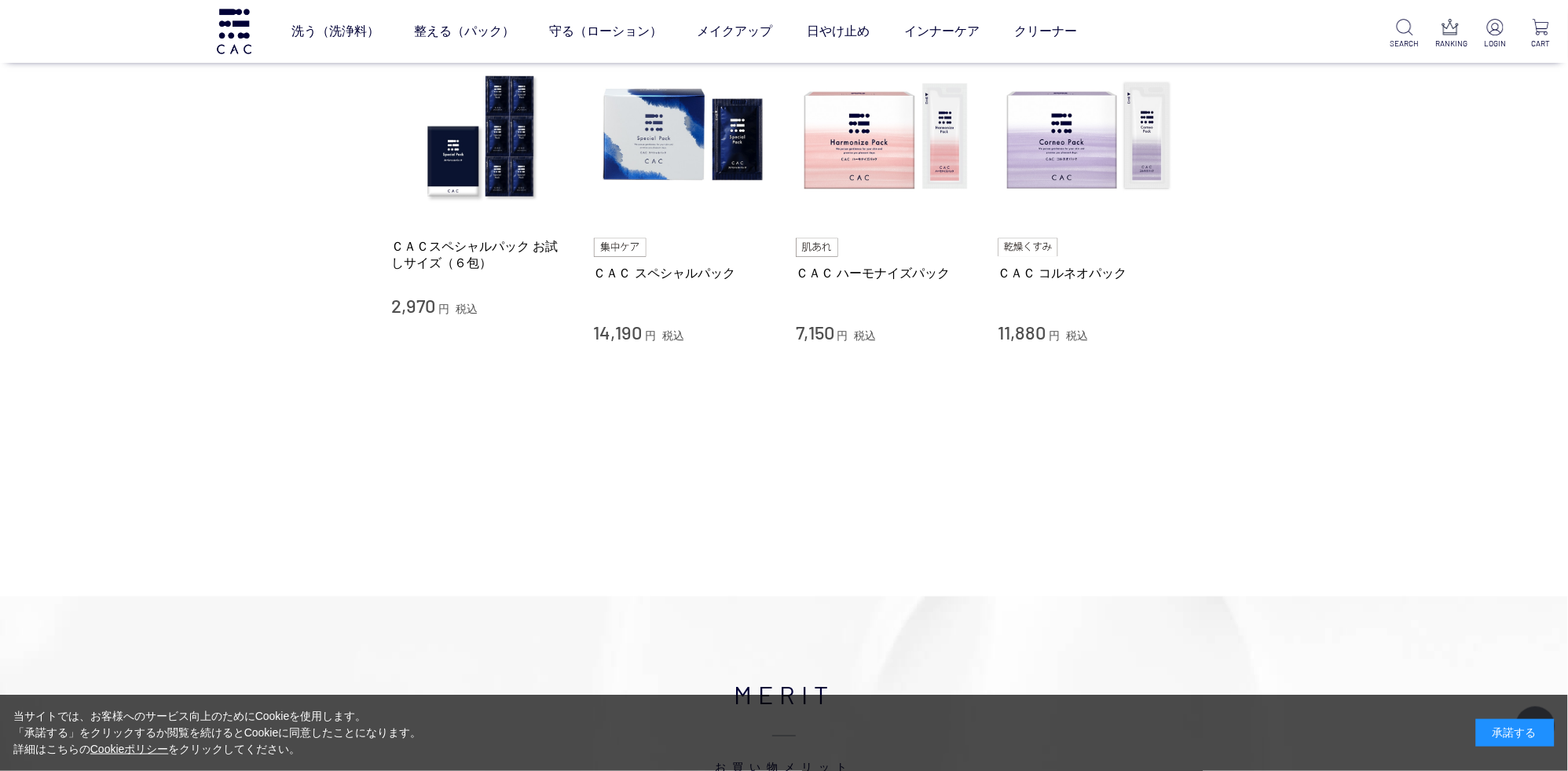
scroll to position [165, 0]
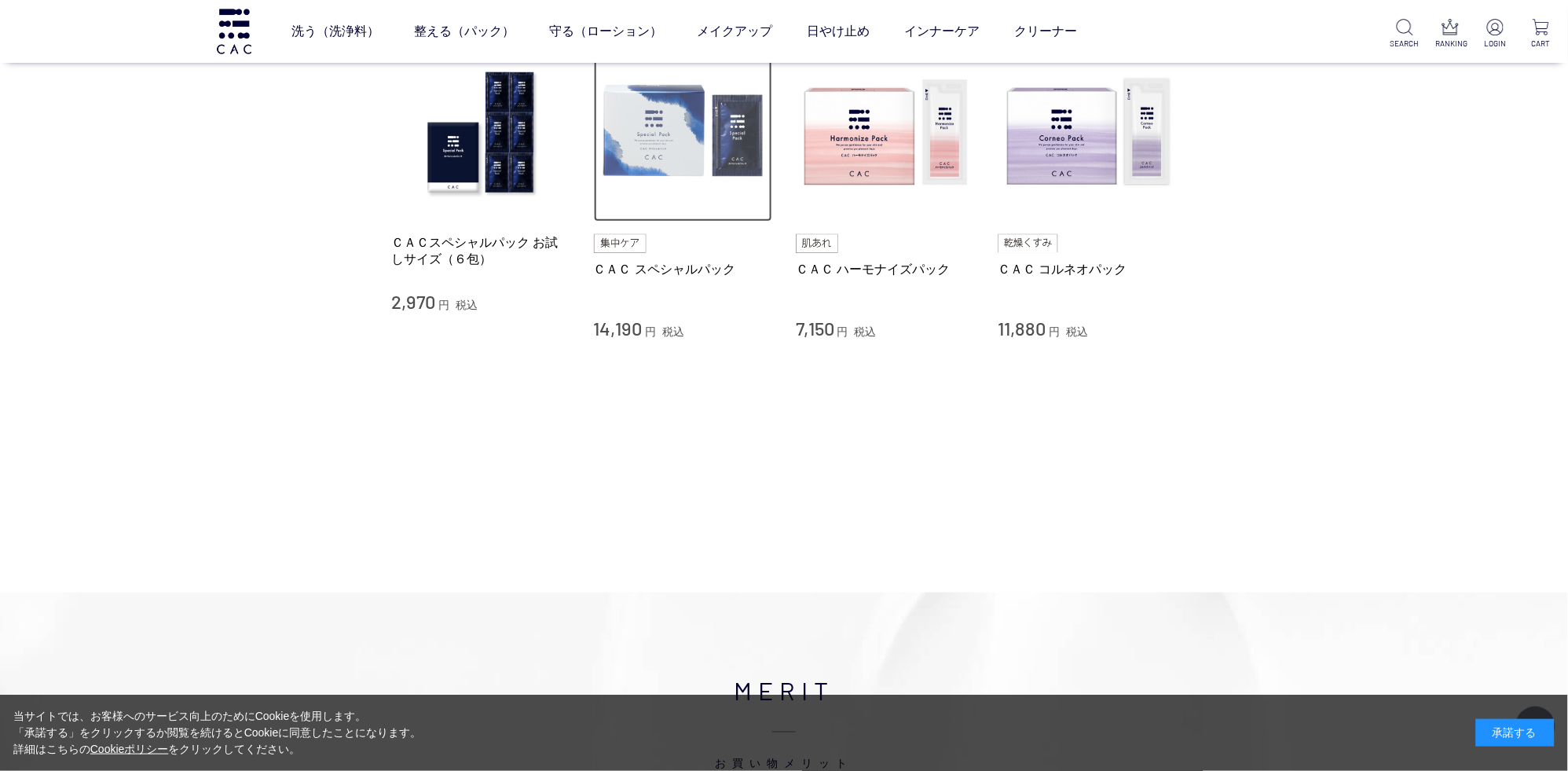
click at [694, 167] on img at bounding box center [682, 132] width 179 height 179
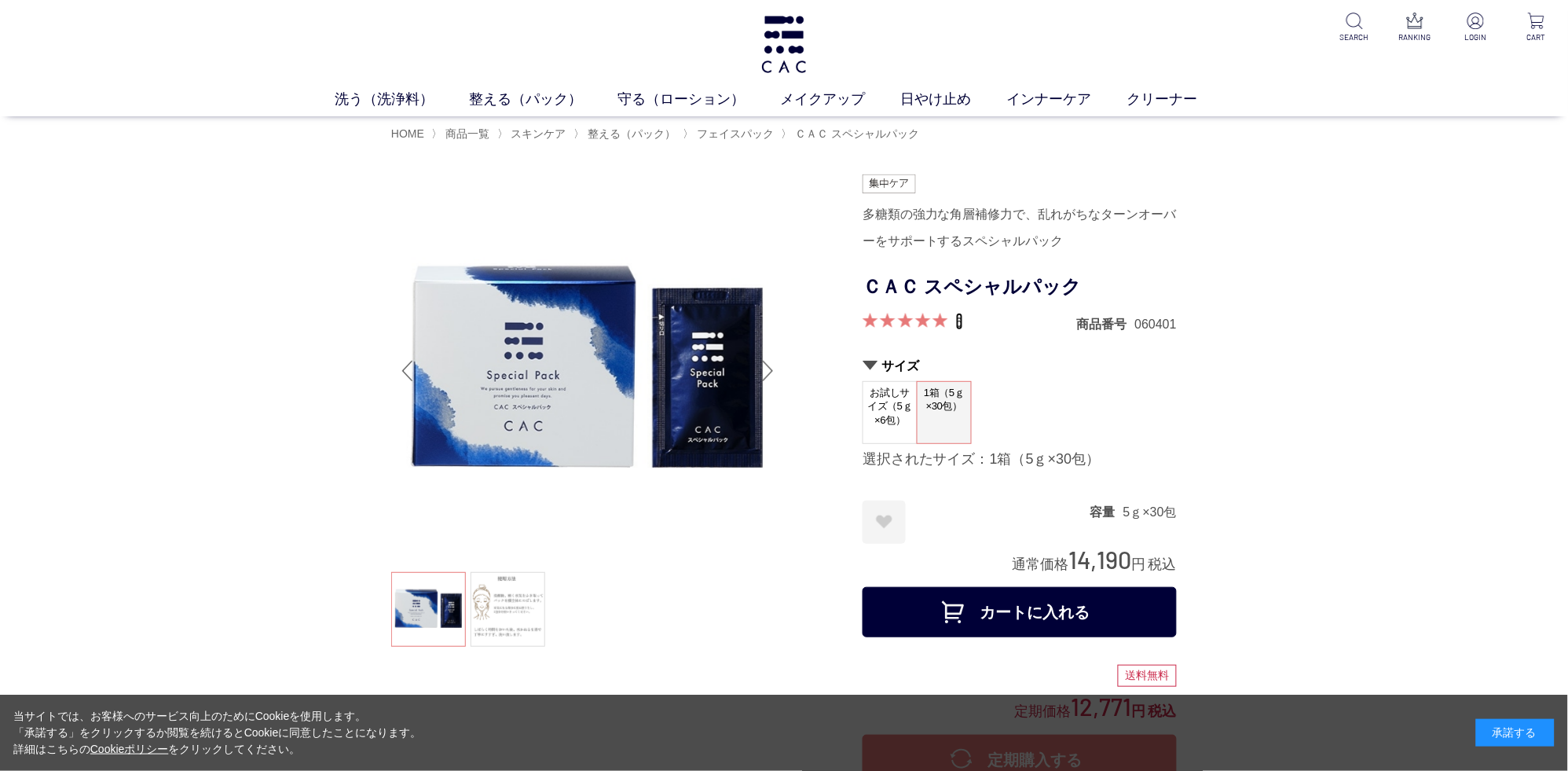
click at [957, 326] on link "6" at bounding box center [960, 321] width 7 height 17
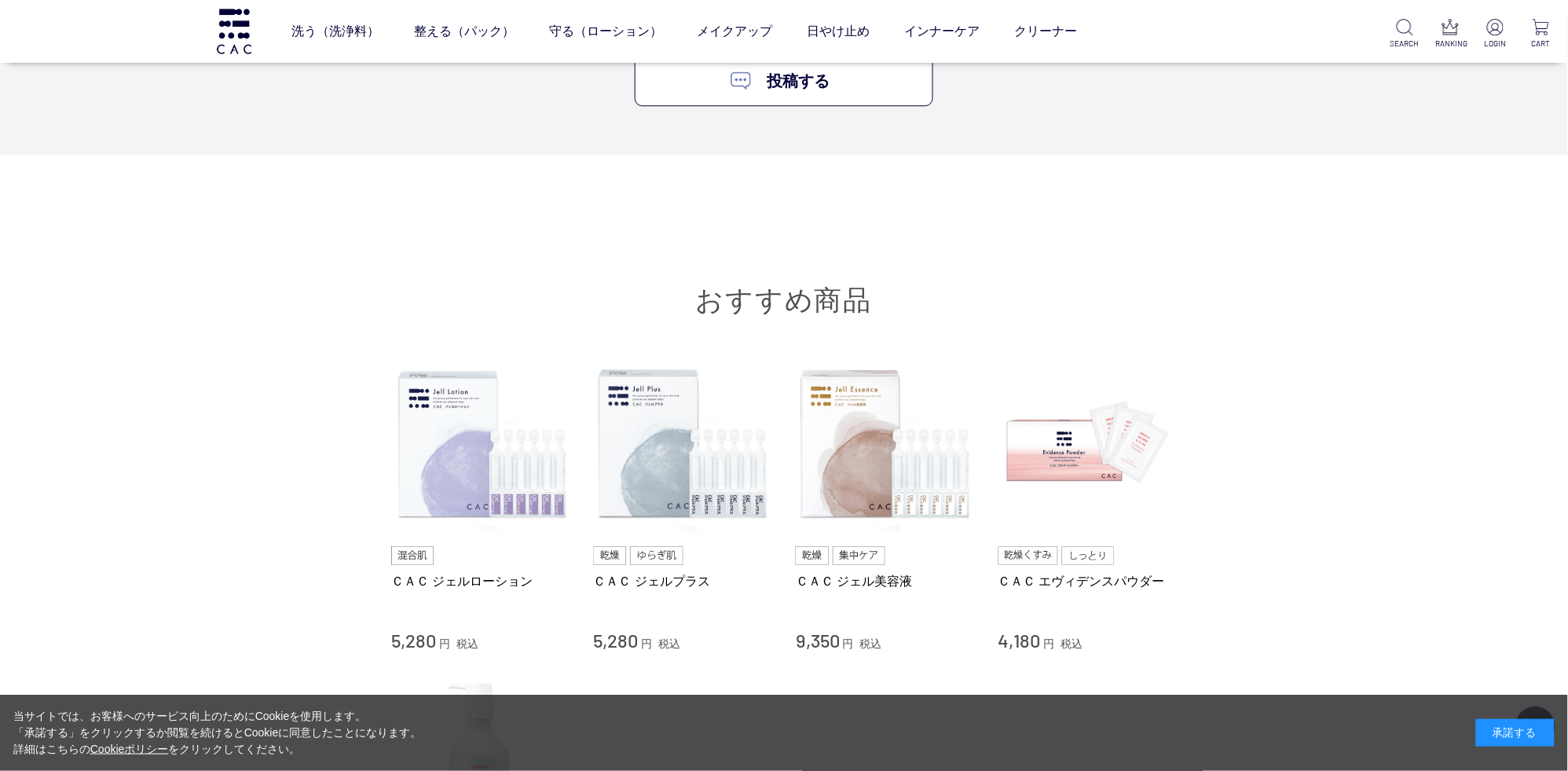
scroll to position [8810, 0]
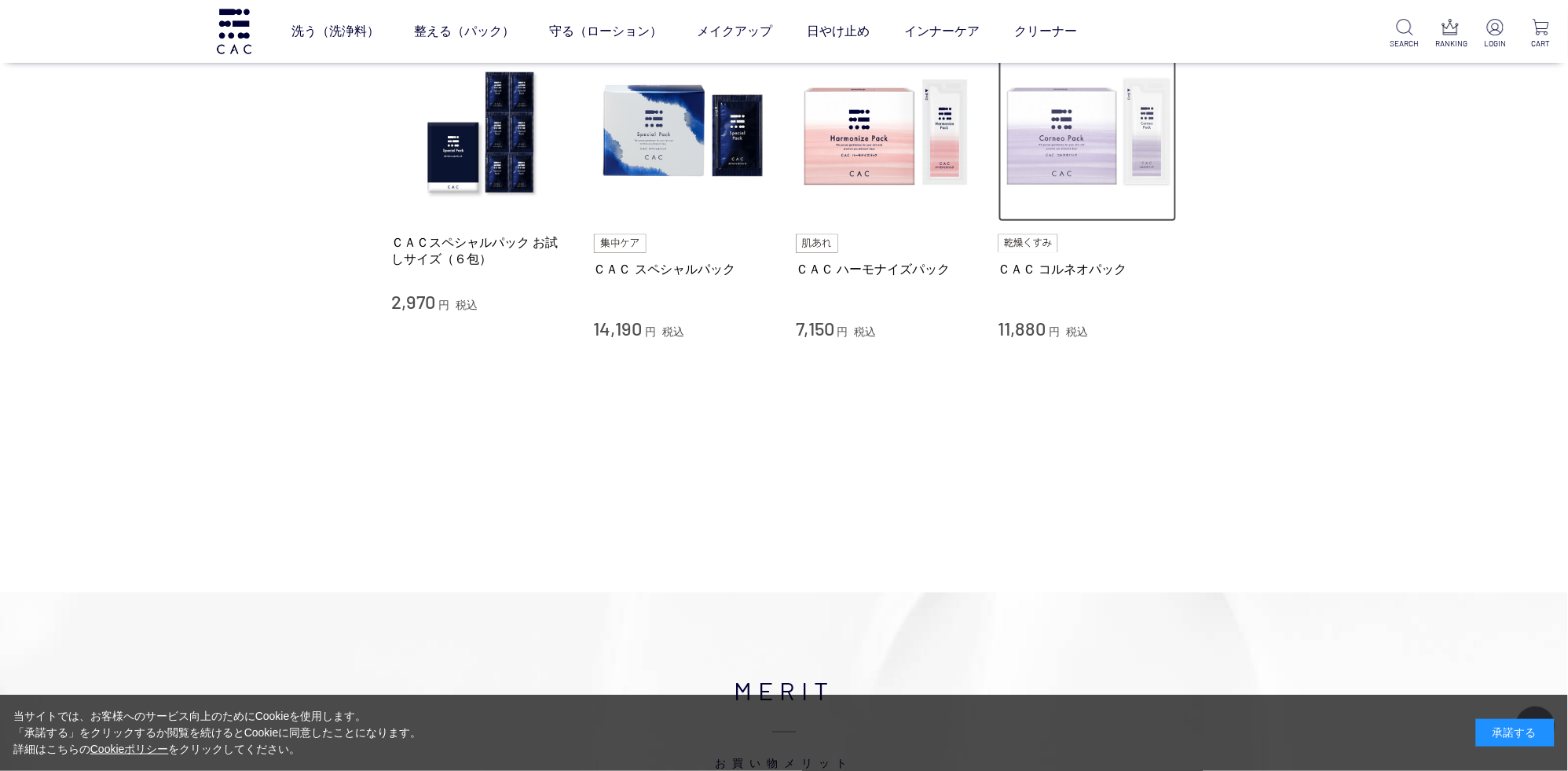
click at [1109, 162] on img at bounding box center [1088, 132] width 179 height 179
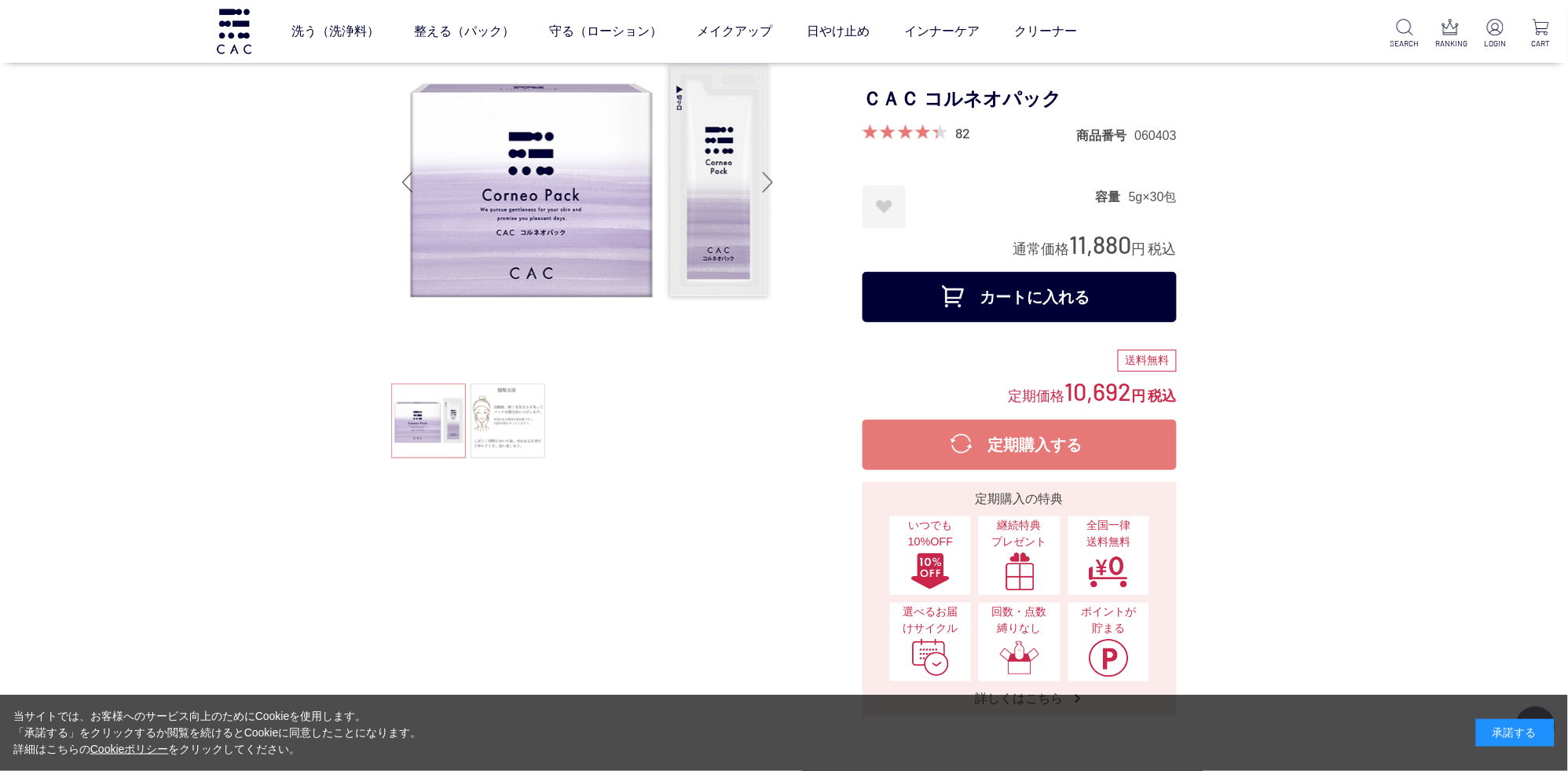
scroll to position [247, 0]
